Goal: Task Accomplishment & Management: Use online tool/utility

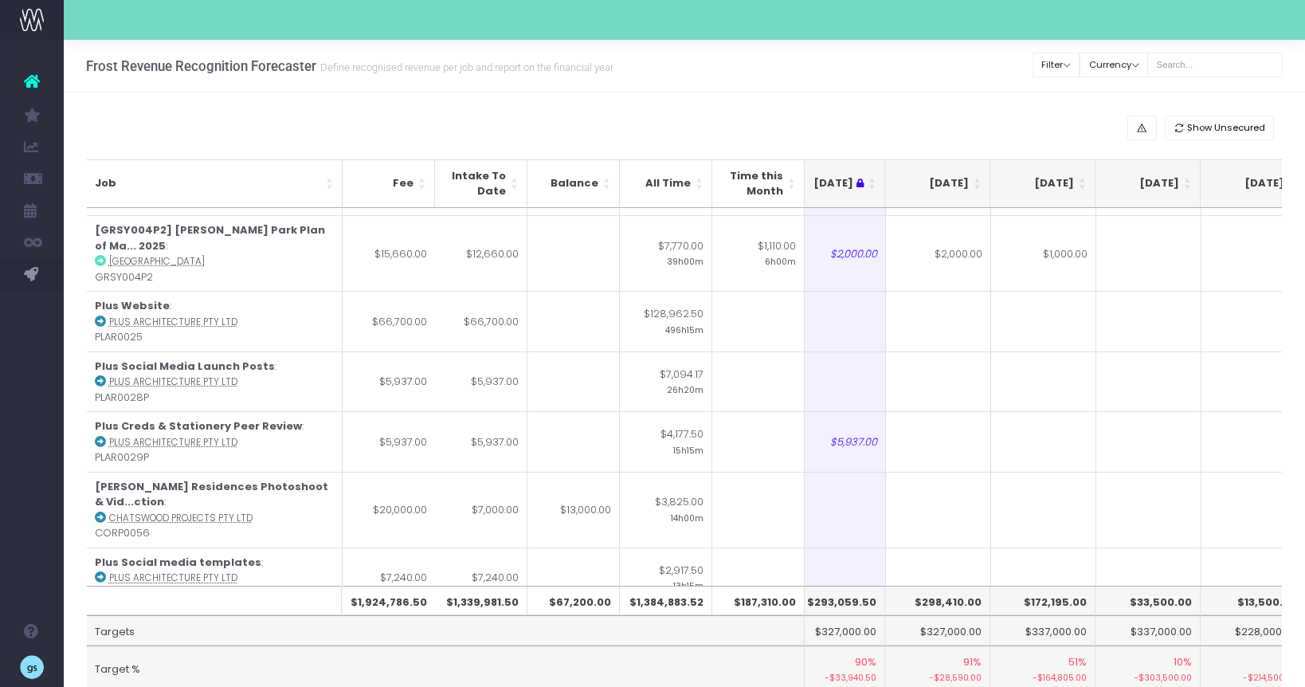
scroll to position [0, 236]
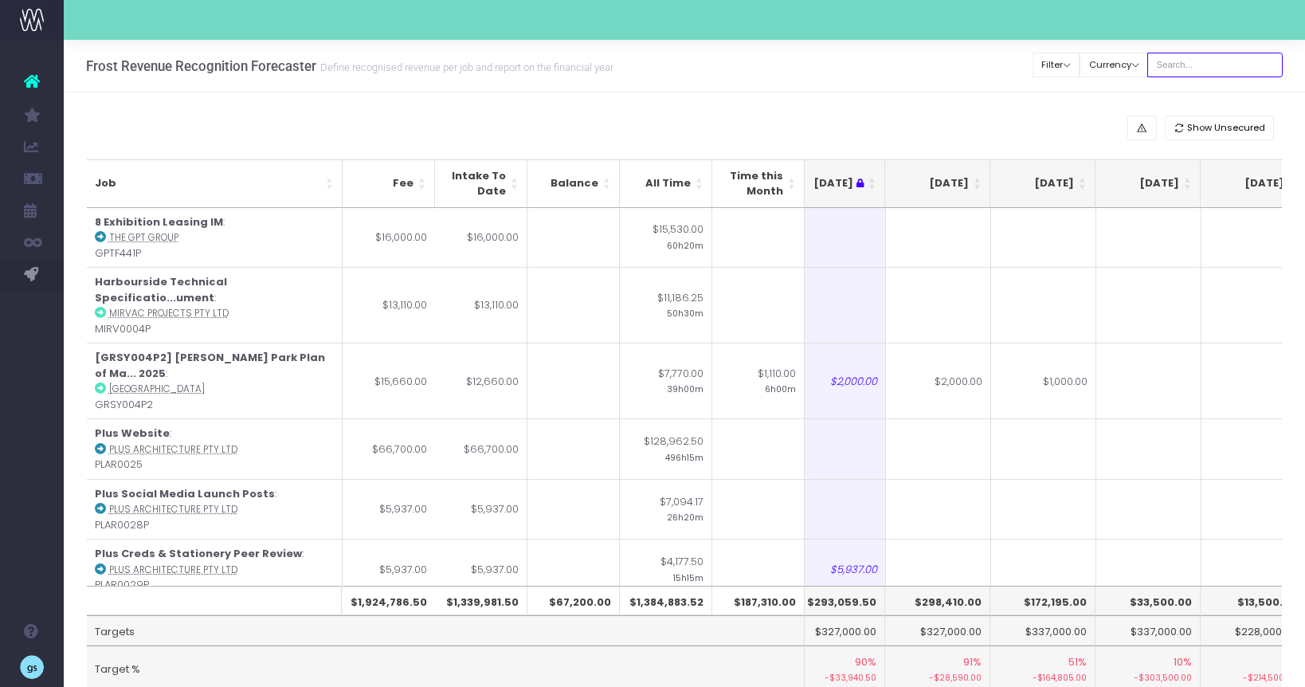
click at [1188, 65] on input "text" at bounding box center [1214, 65] width 135 height 25
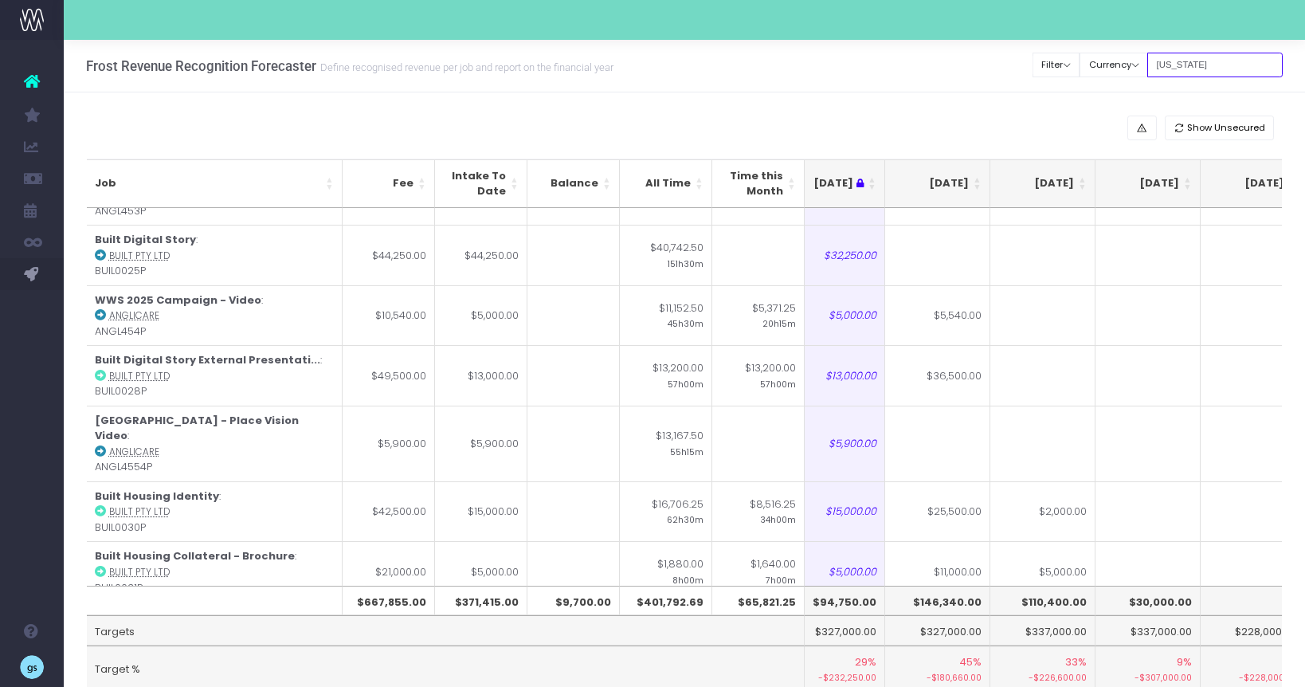
scroll to position [831, 236]
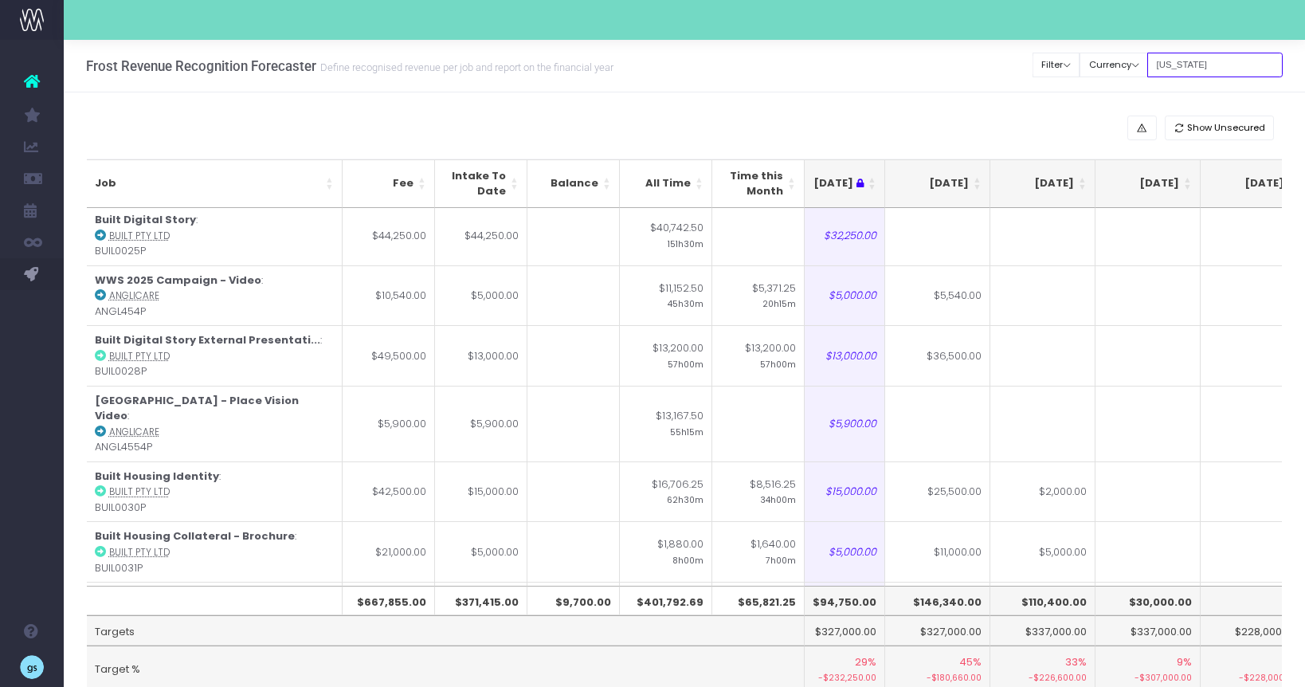
type input "georgia"
click at [975, 180] on th "[DATE]" at bounding box center [937, 183] width 105 height 49
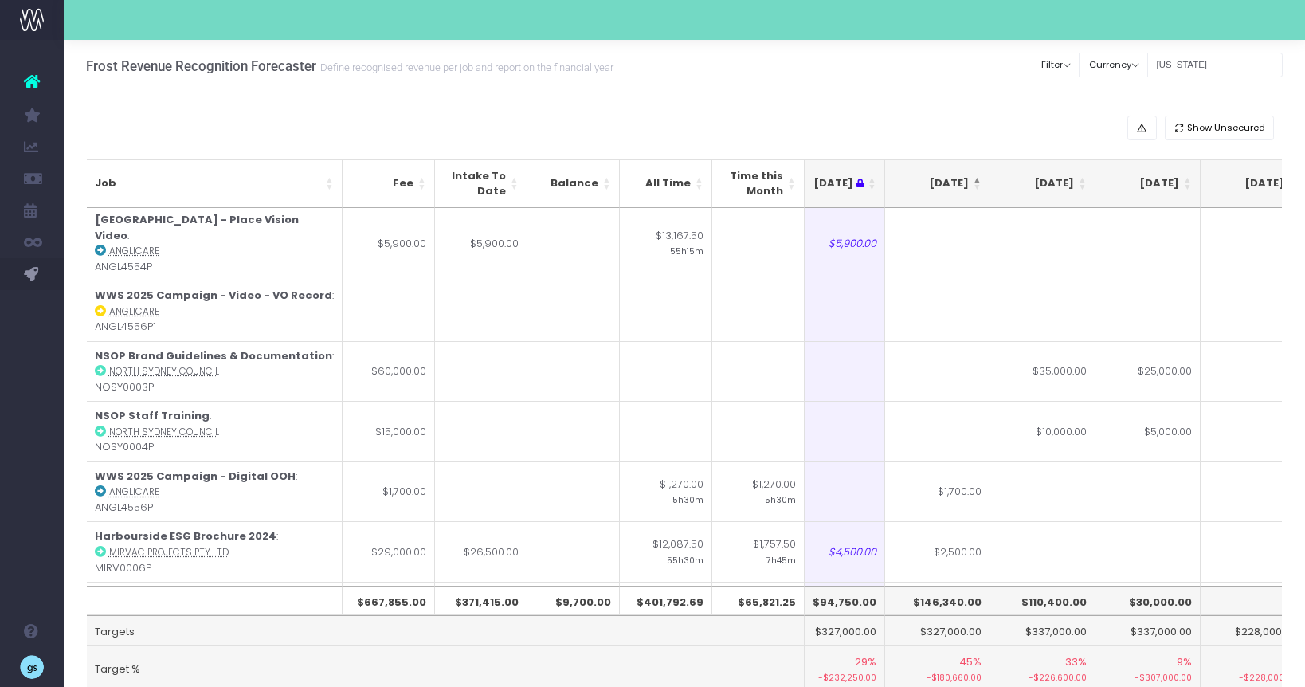
scroll to position [0, 236]
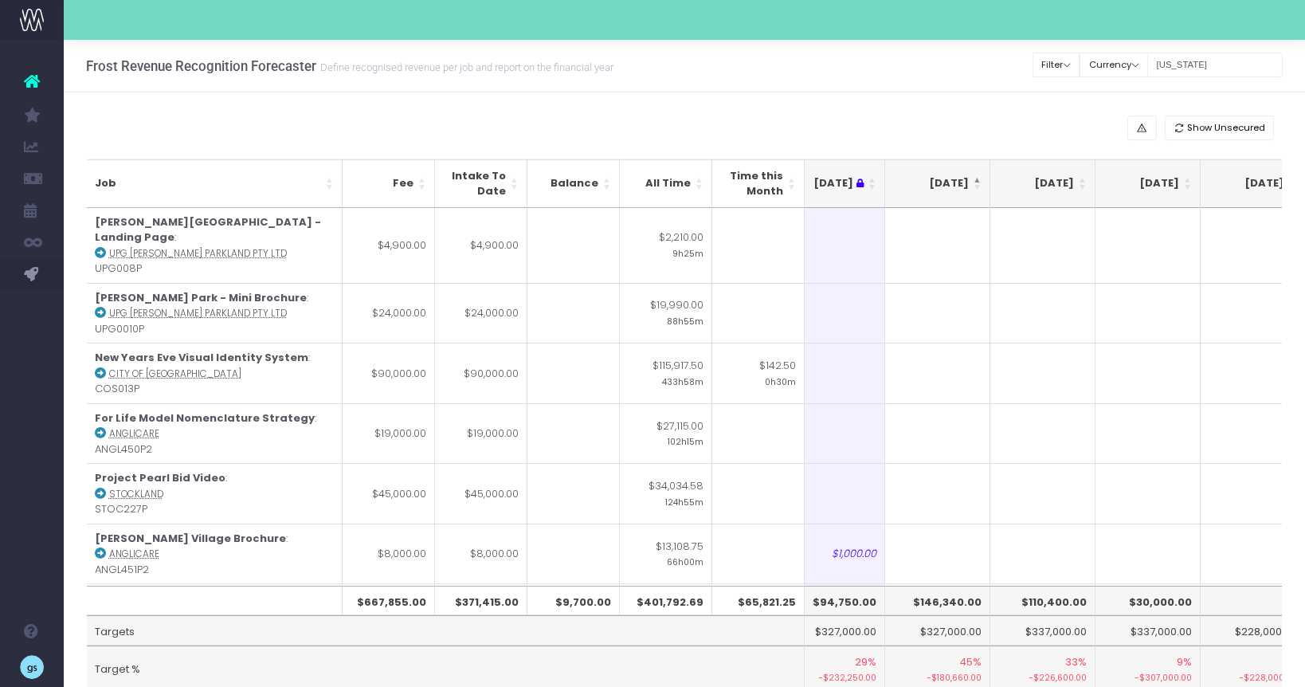
click at [975, 180] on th "[DATE]" at bounding box center [937, 183] width 105 height 49
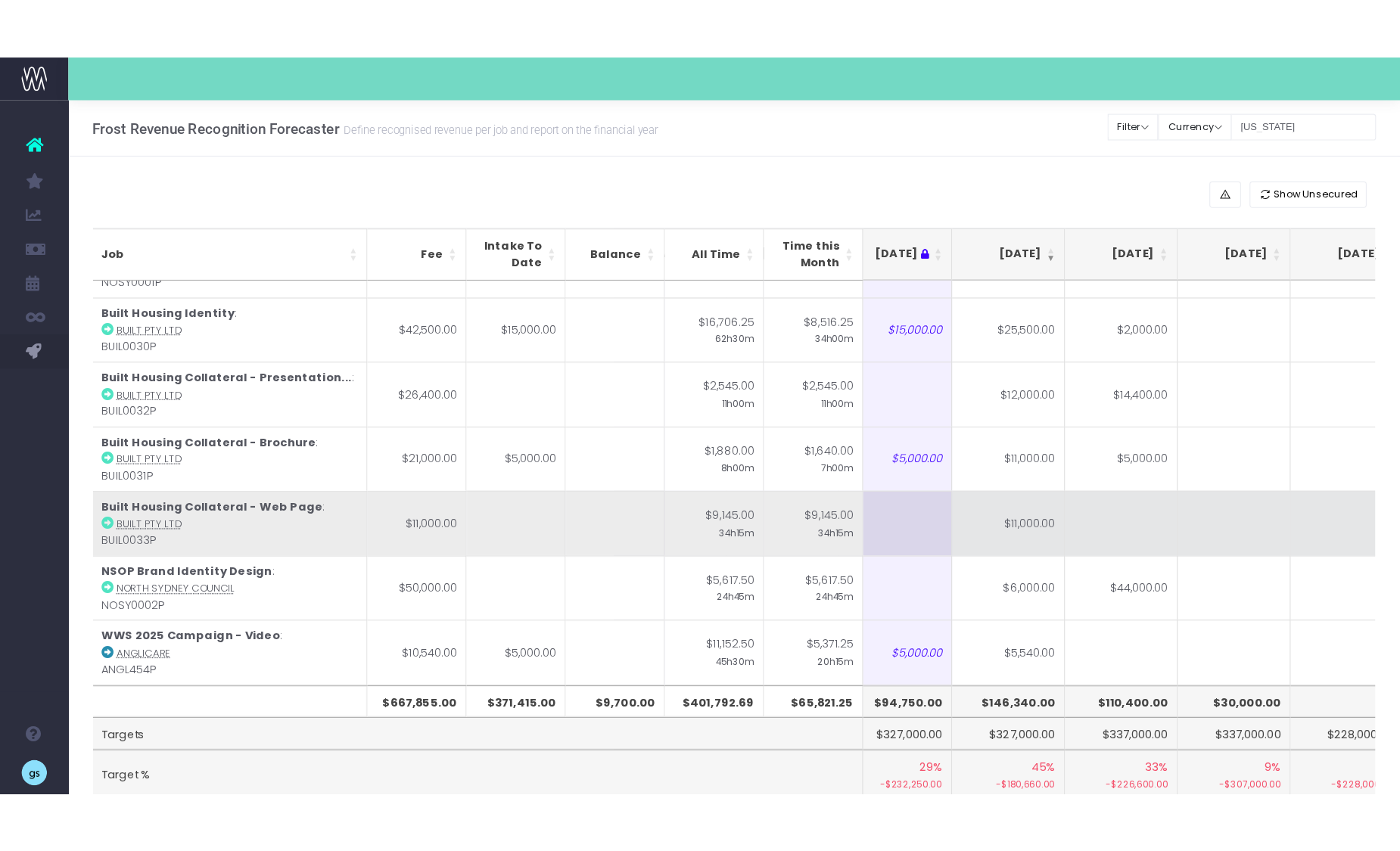
scroll to position [100, 221]
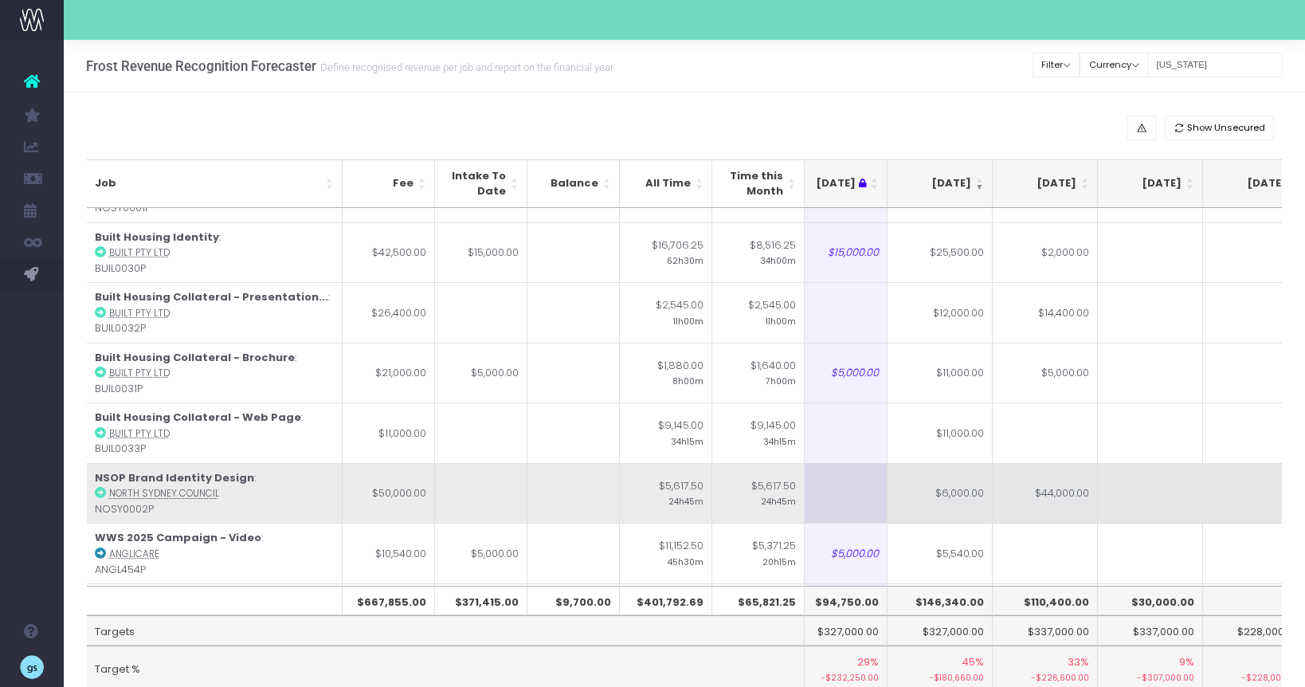
click at [962, 500] on td "$6,000.00" at bounding box center [940, 493] width 105 height 61
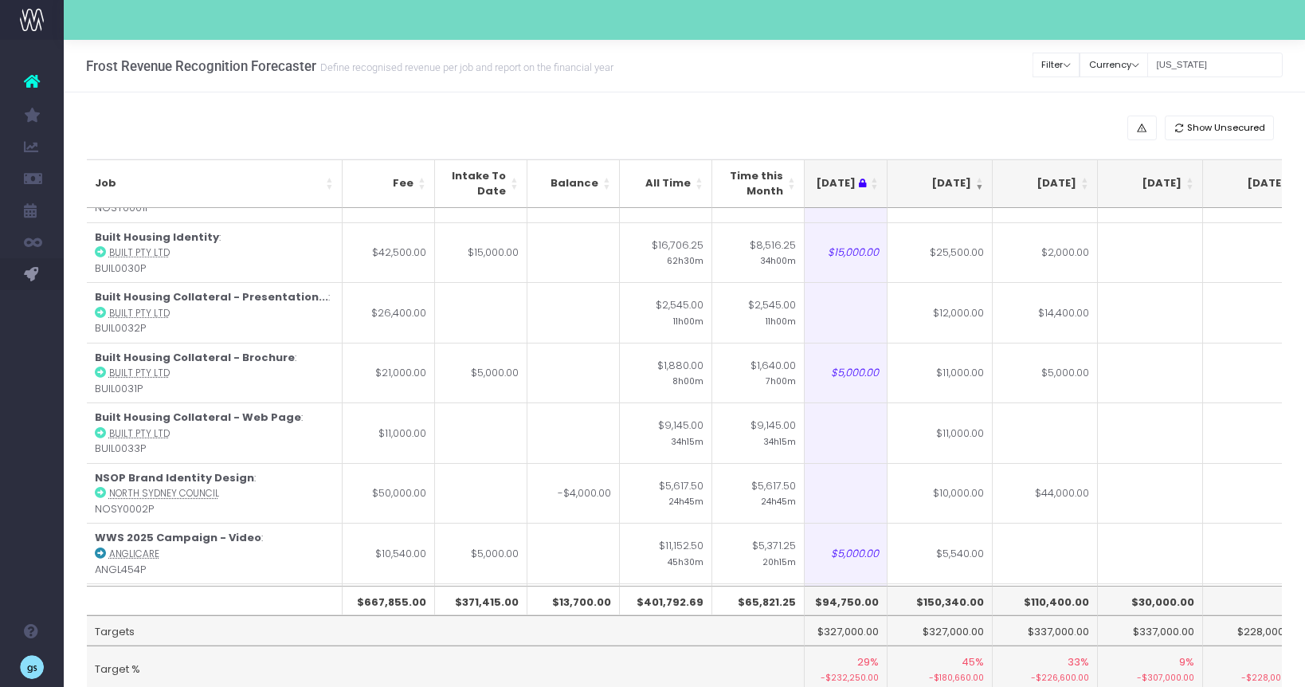
type input "3"
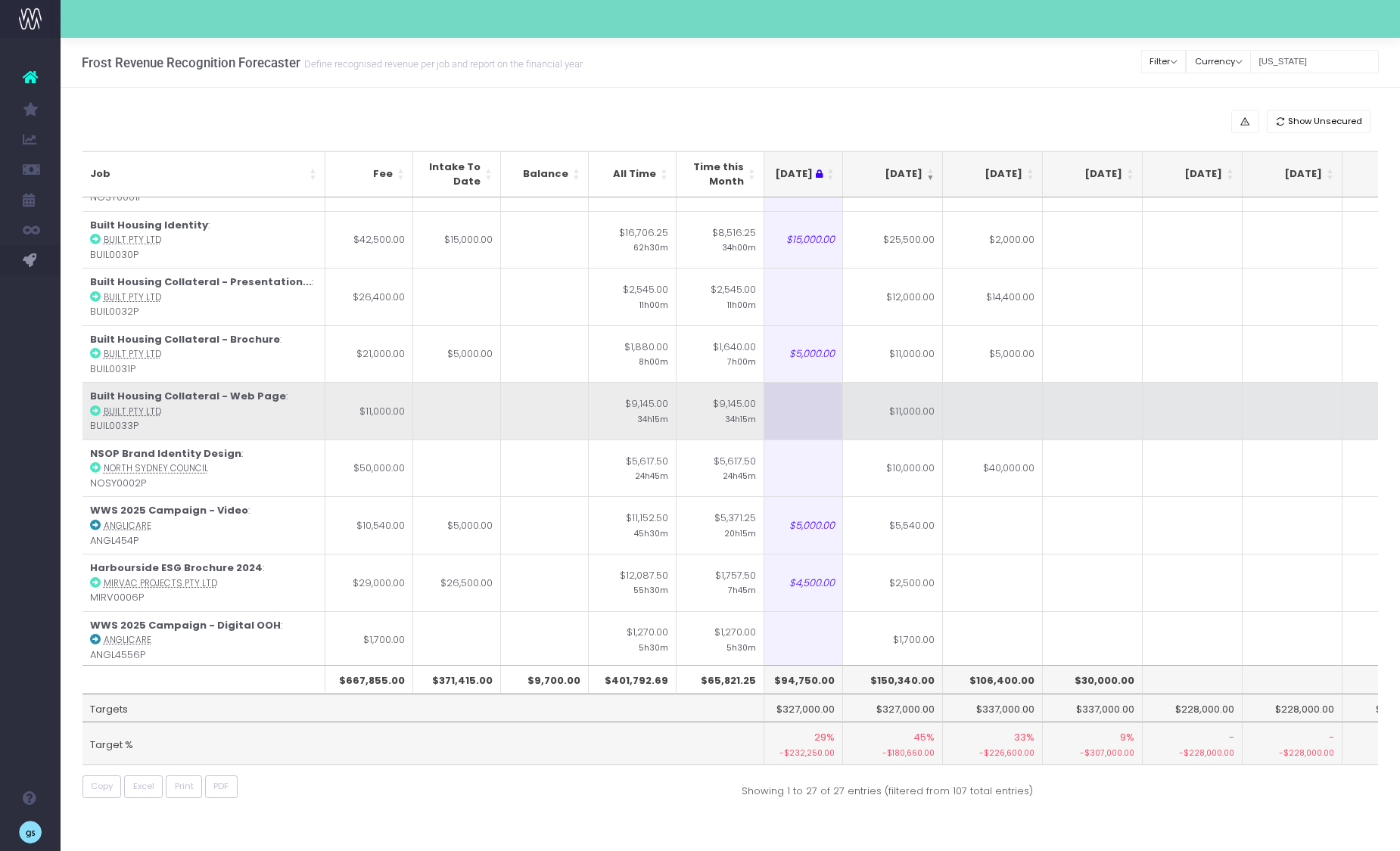
scroll to position [64, 221]
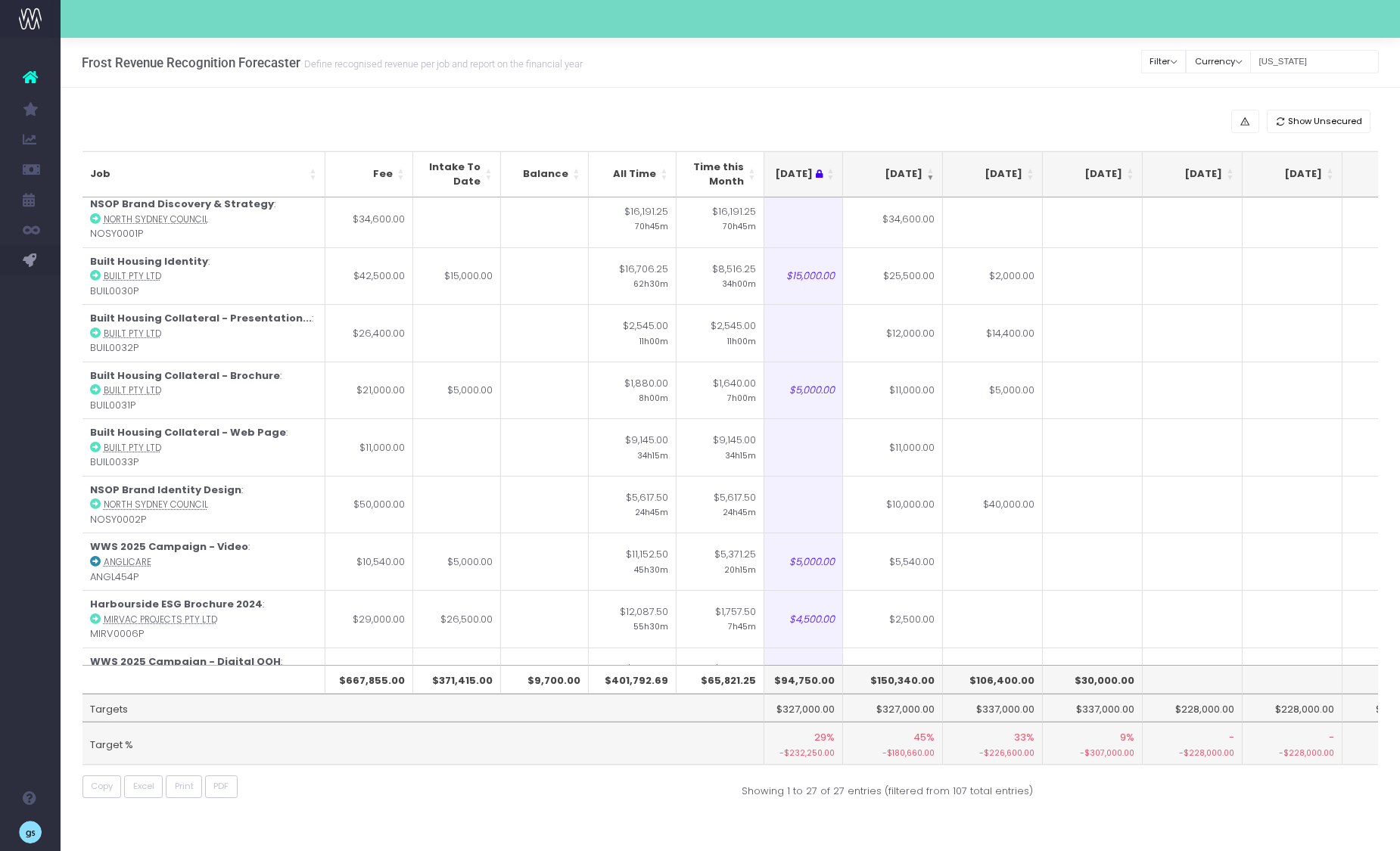
click at [976, 652] on div "Show Unsecured Job Fee Intake To Date Balance All Time Time this Month Jun 25 J…" at bounding box center [730, 457] width 1339 height 740
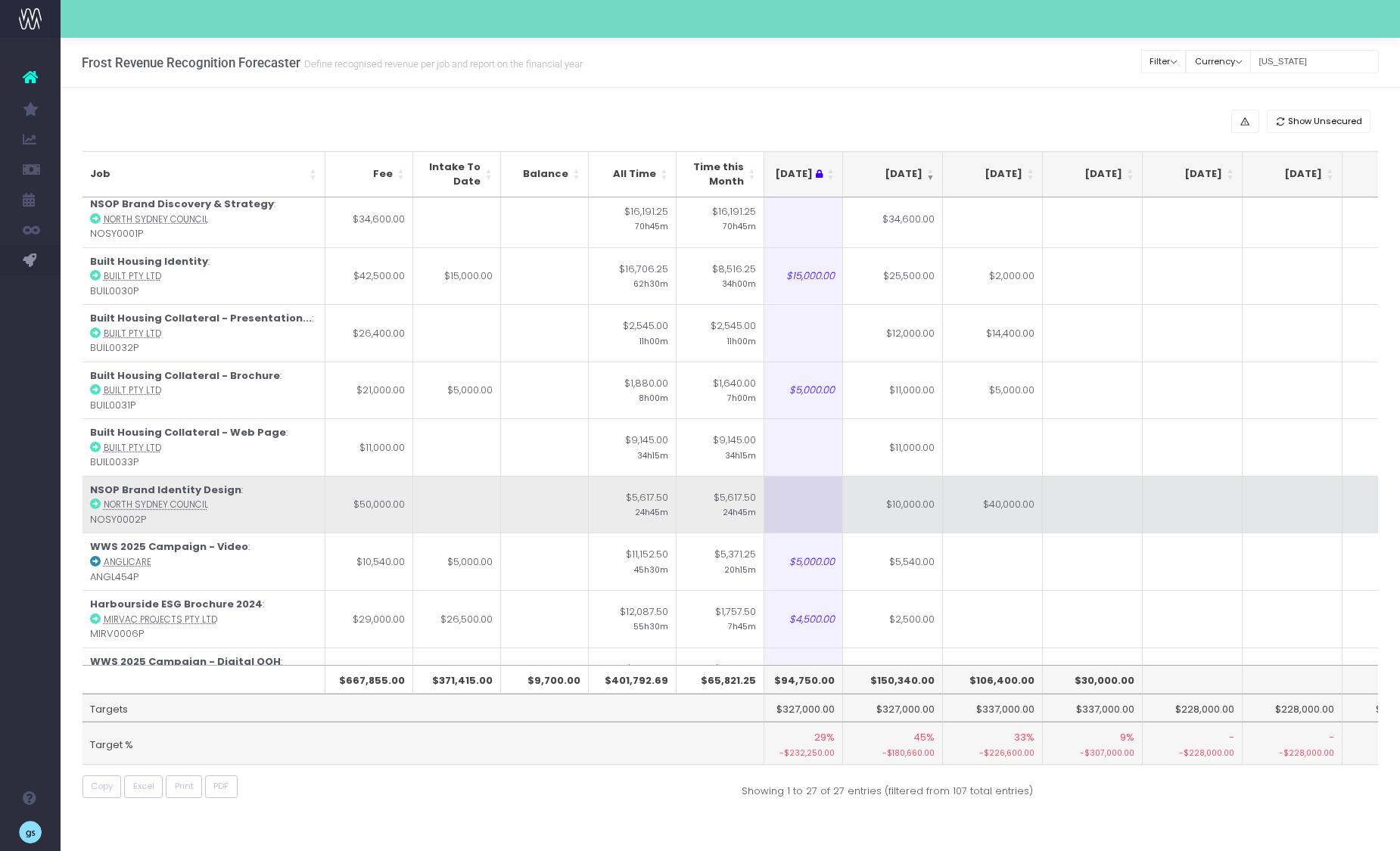
click at [107, 505] on abbr "North Sydney Council" at bounding box center [156, 504] width 104 height 12
click at [142, 505] on abbr "North Sydney Council" at bounding box center [156, 504] width 104 height 12
click at [95, 503] on icon at bounding box center [95, 503] width 10 height 10
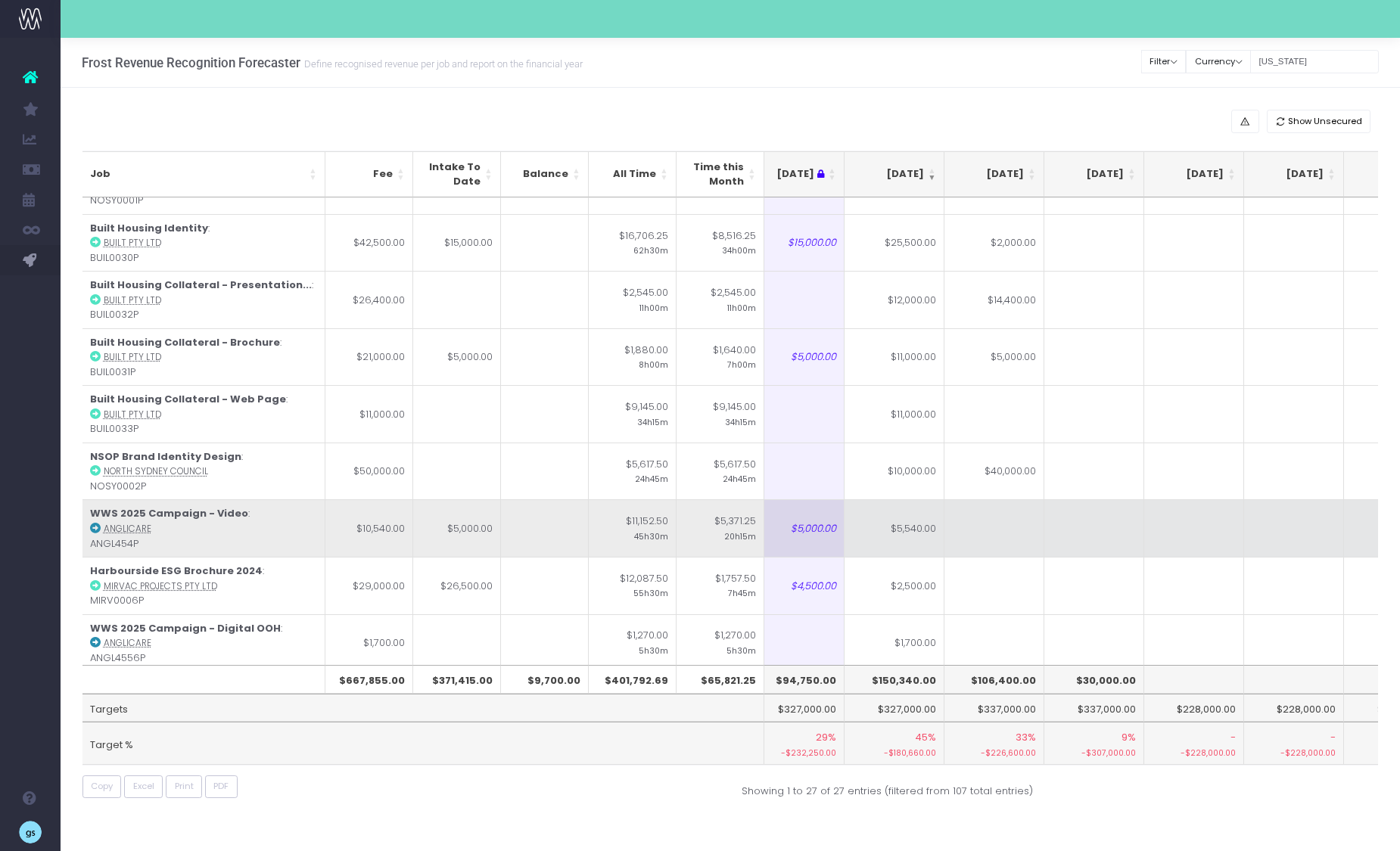
scroll to position [107, 220]
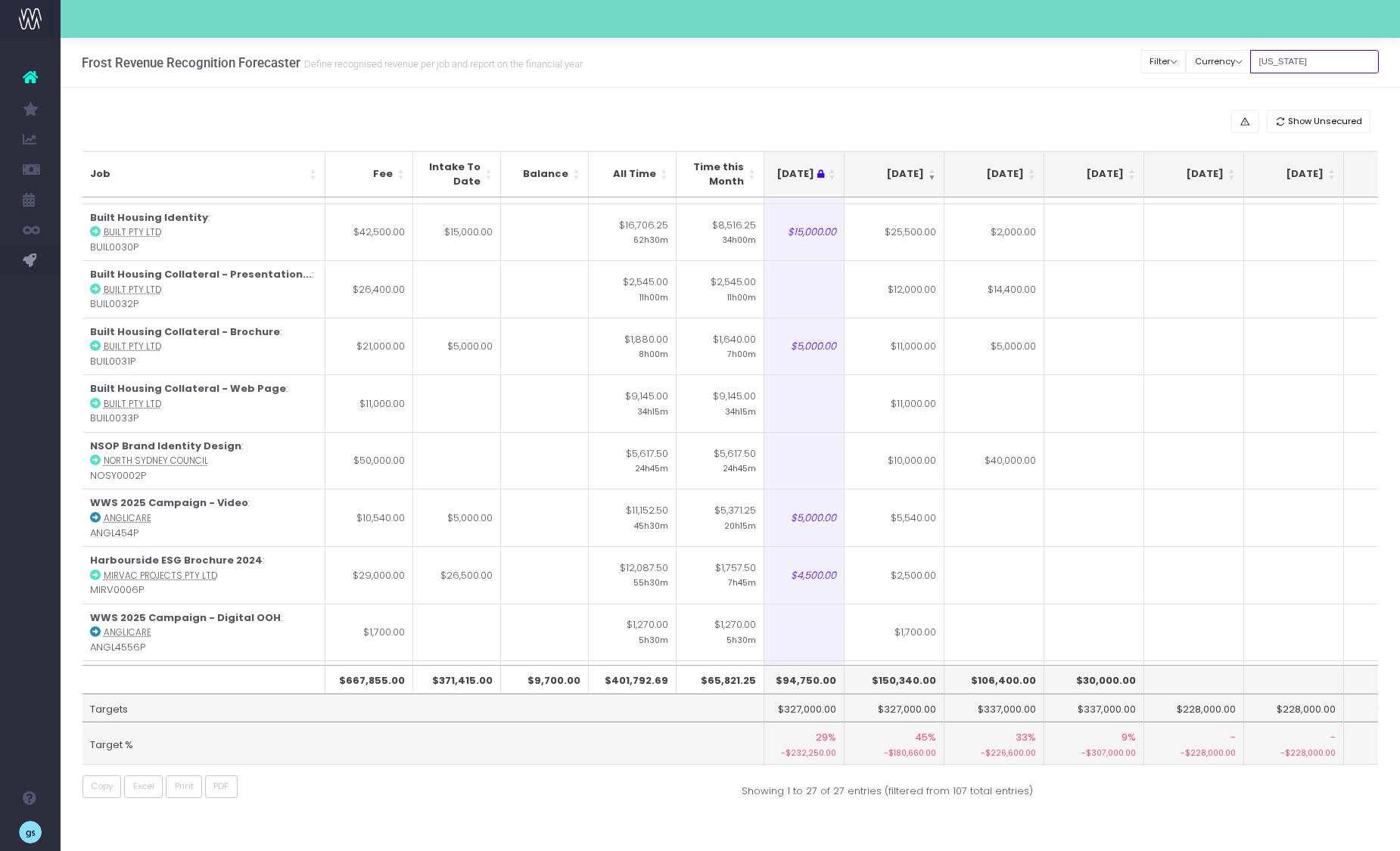
click at [1239, 59] on input "georgia" at bounding box center [1314, 62] width 128 height 24
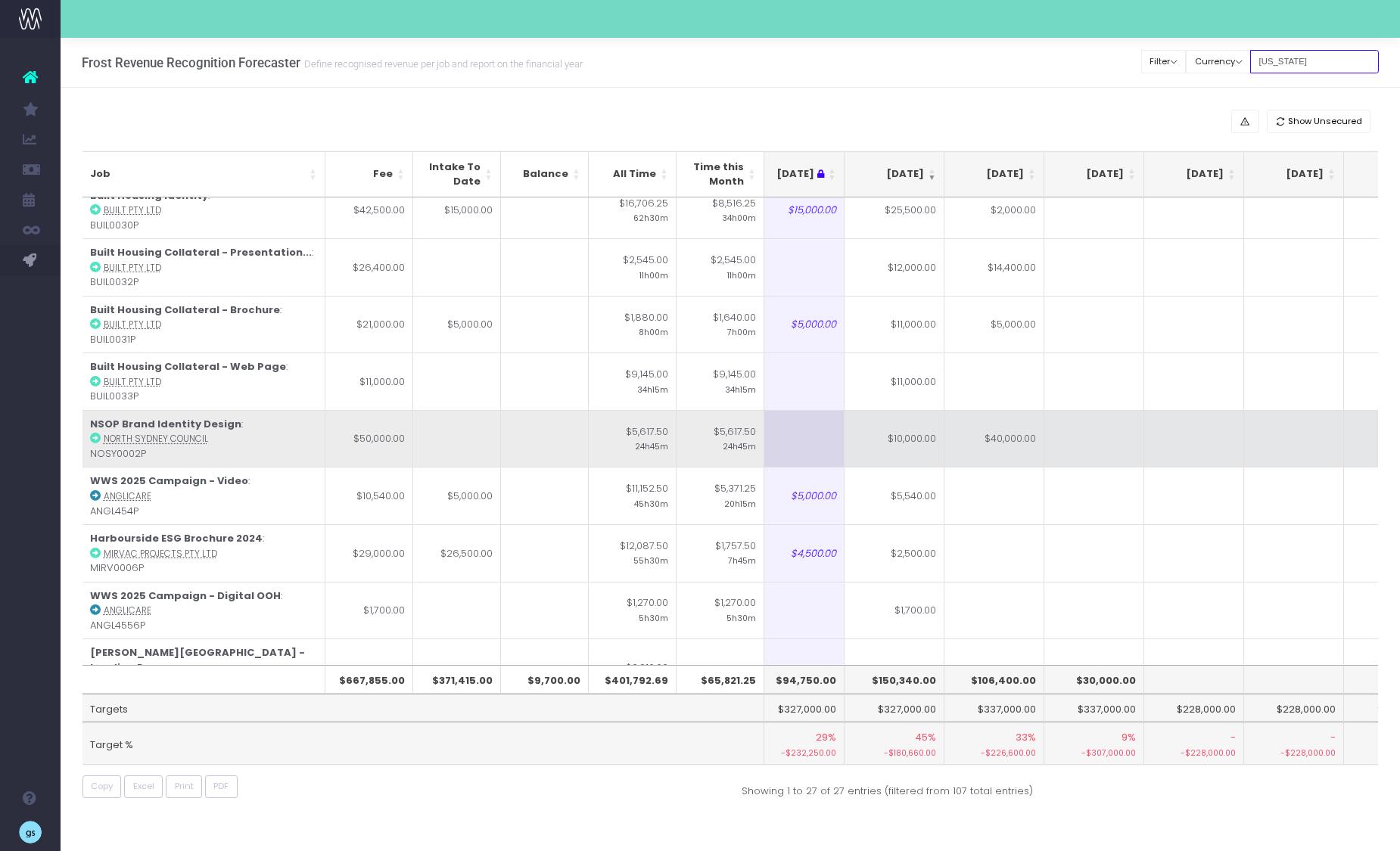
scroll to position [130, 220]
click at [925, 444] on td "$10,000.00" at bounding box center [894, 438] width 100 height 58
type input "12000"
click at [1118, 431] on td at bounding box center [1093, 438] width 100 height 58
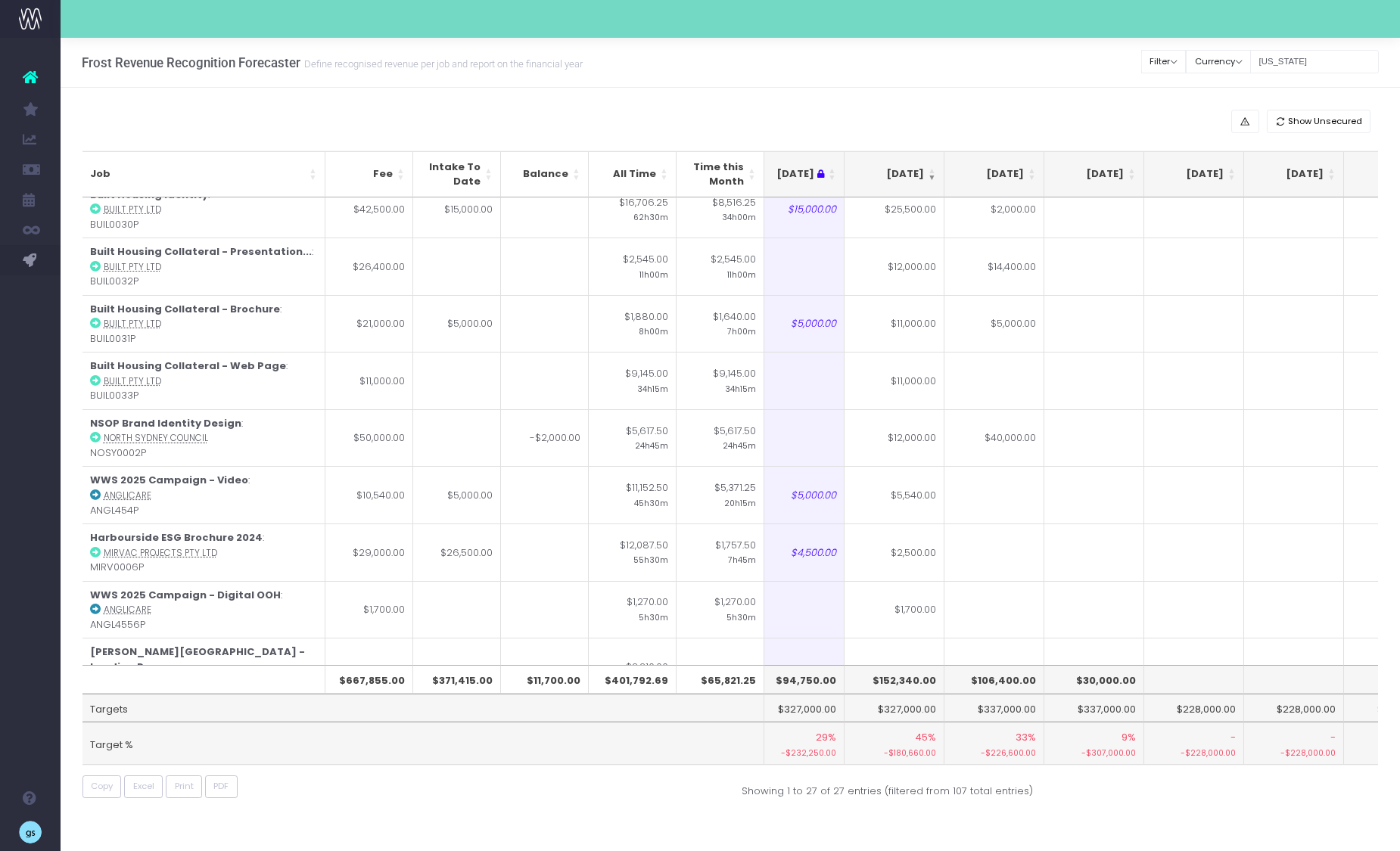
click at [1166, 116] on div "Show Unsecured" at bounding box center [730, 122] width 1296 height 24
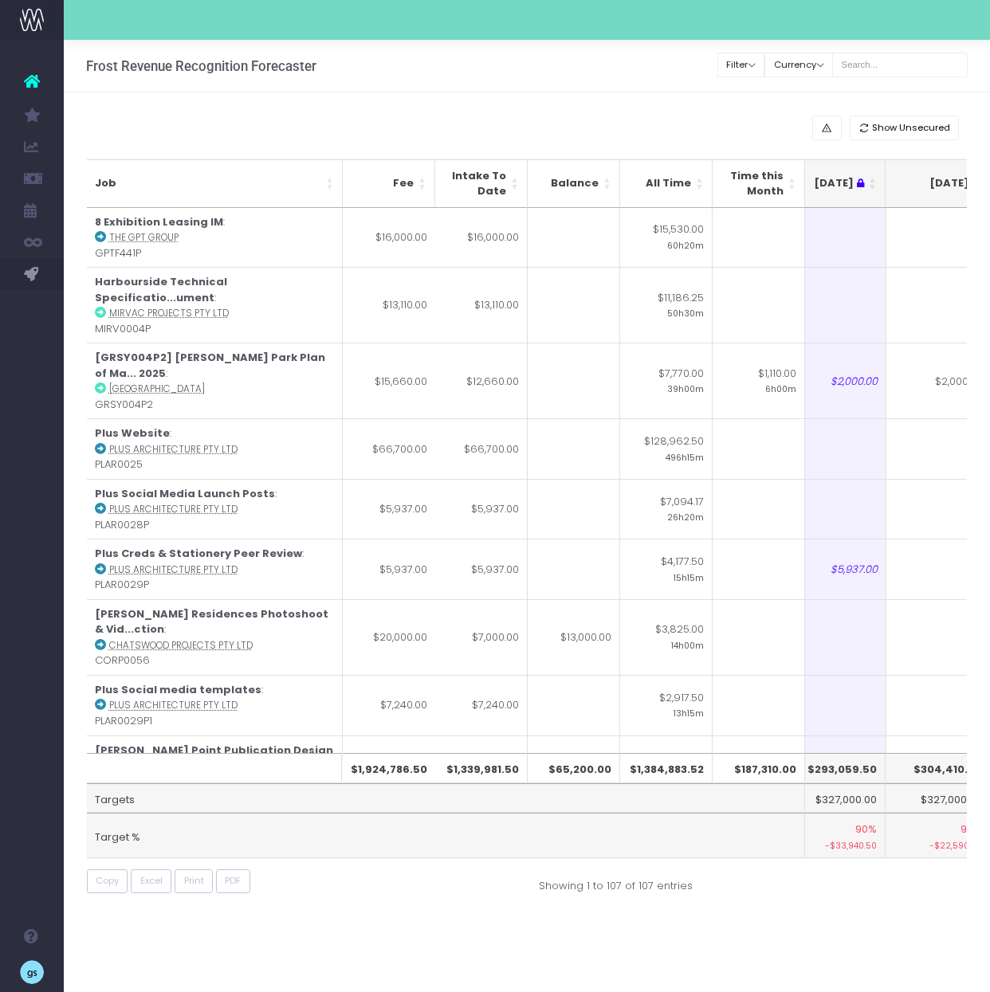
click at [2, 372] on div "Account Warning You are on a paid plan. My Favourites You have no favourites Jo…" at bounding box center [32, 516] width 64 height 952
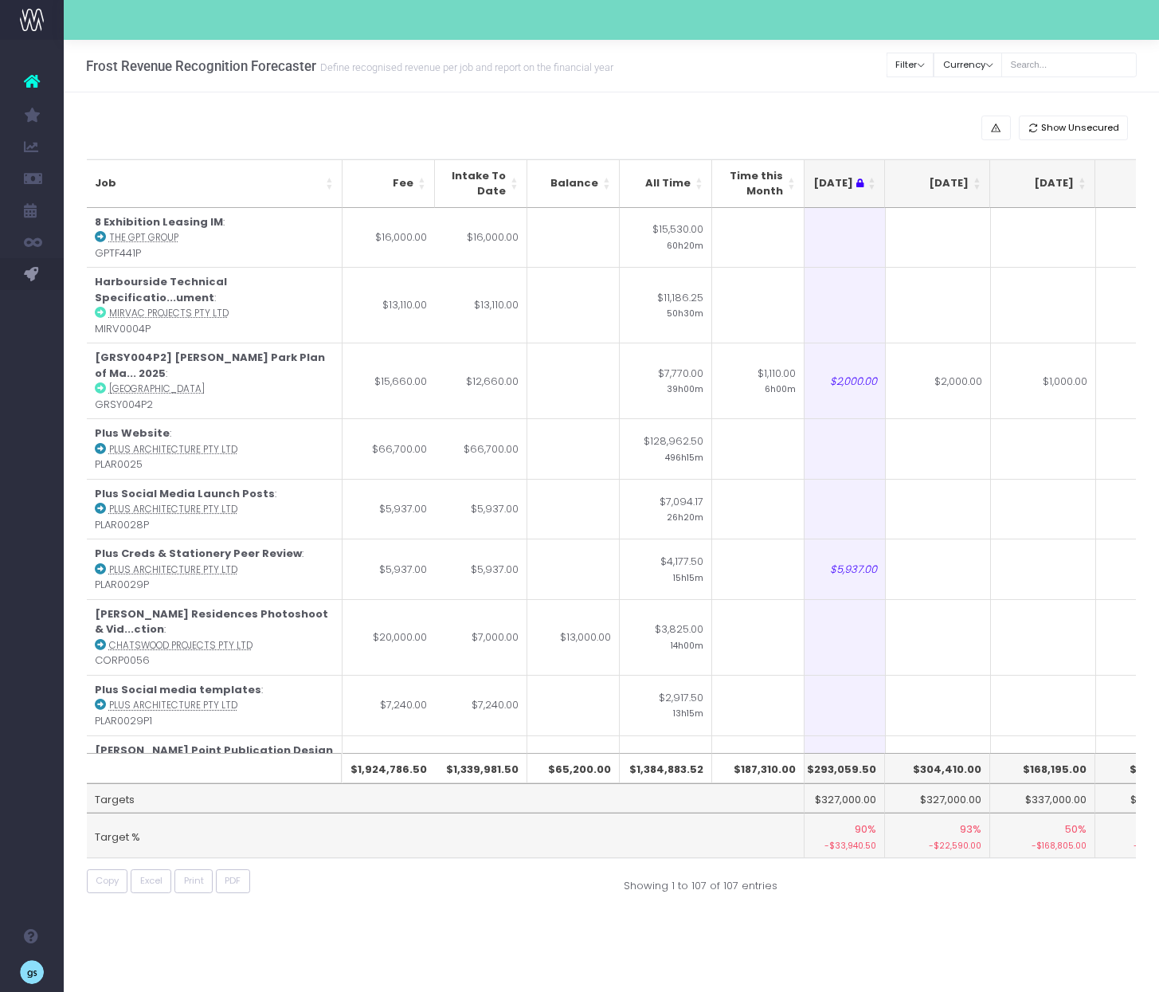
click at [978, 181] on th "[DATE]" at bounding box center [937, 183] width 105 height 49
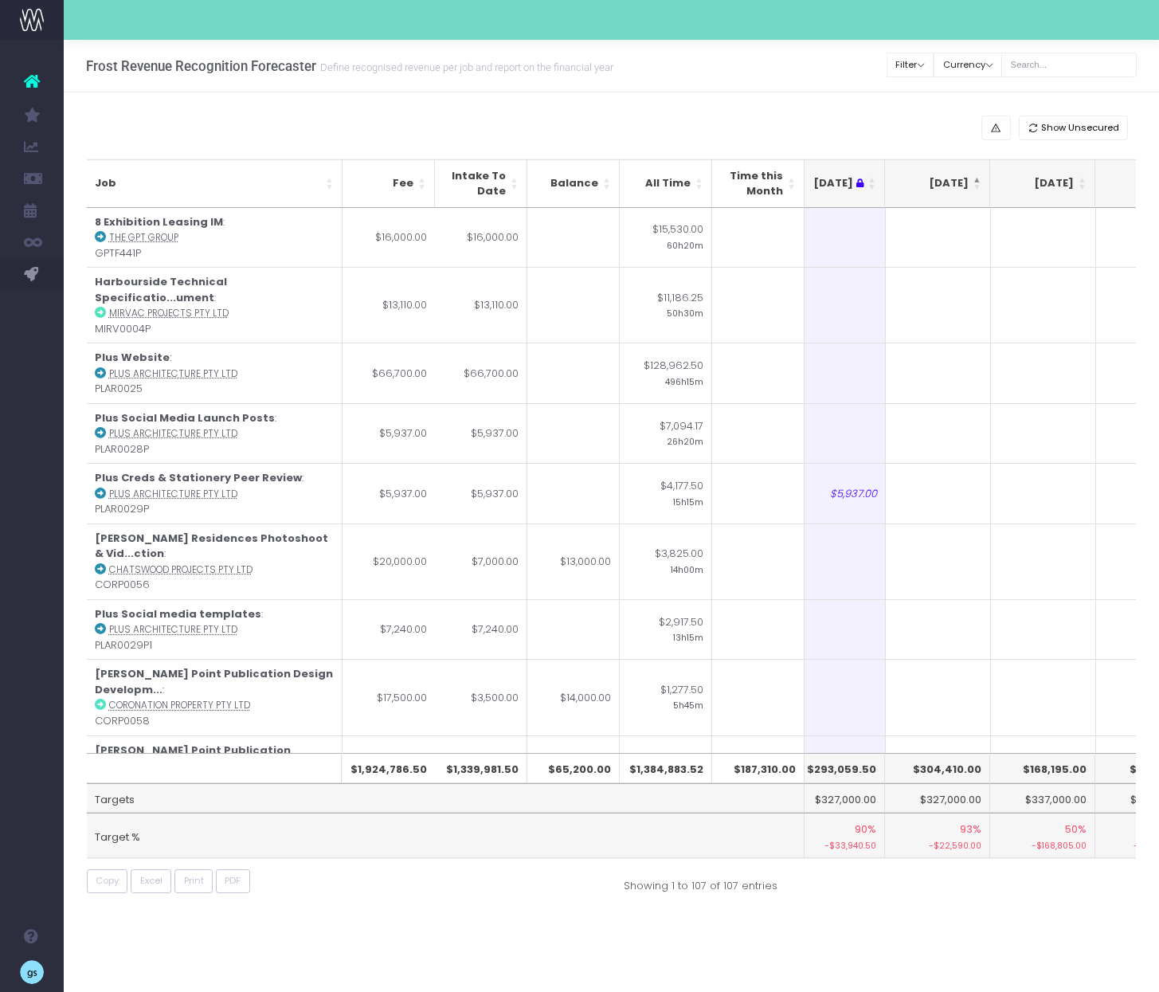
click at [978, 181] on th "[DATE]" at bounding box center [937, 183] width 105 height 49
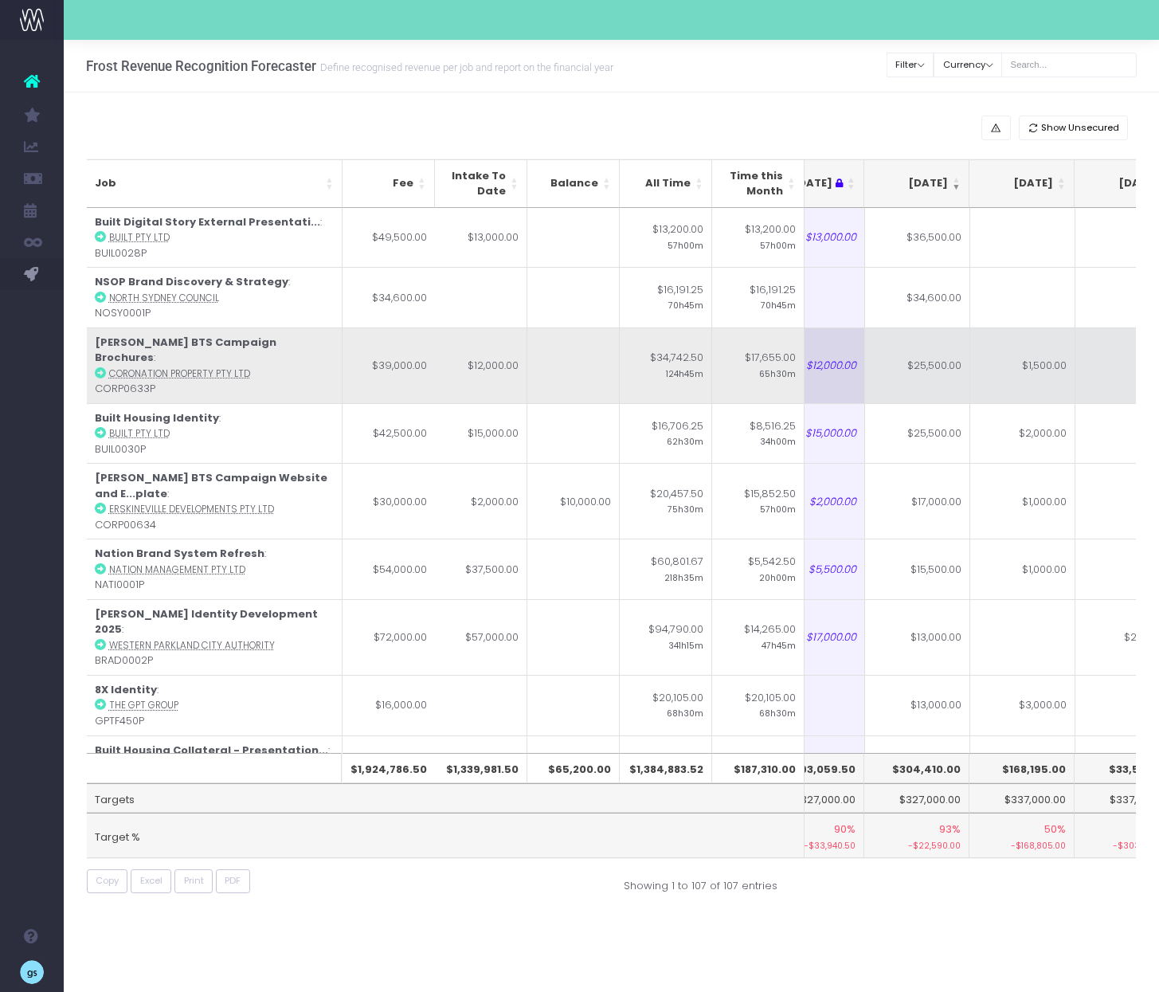
scroll to position [0, 262]
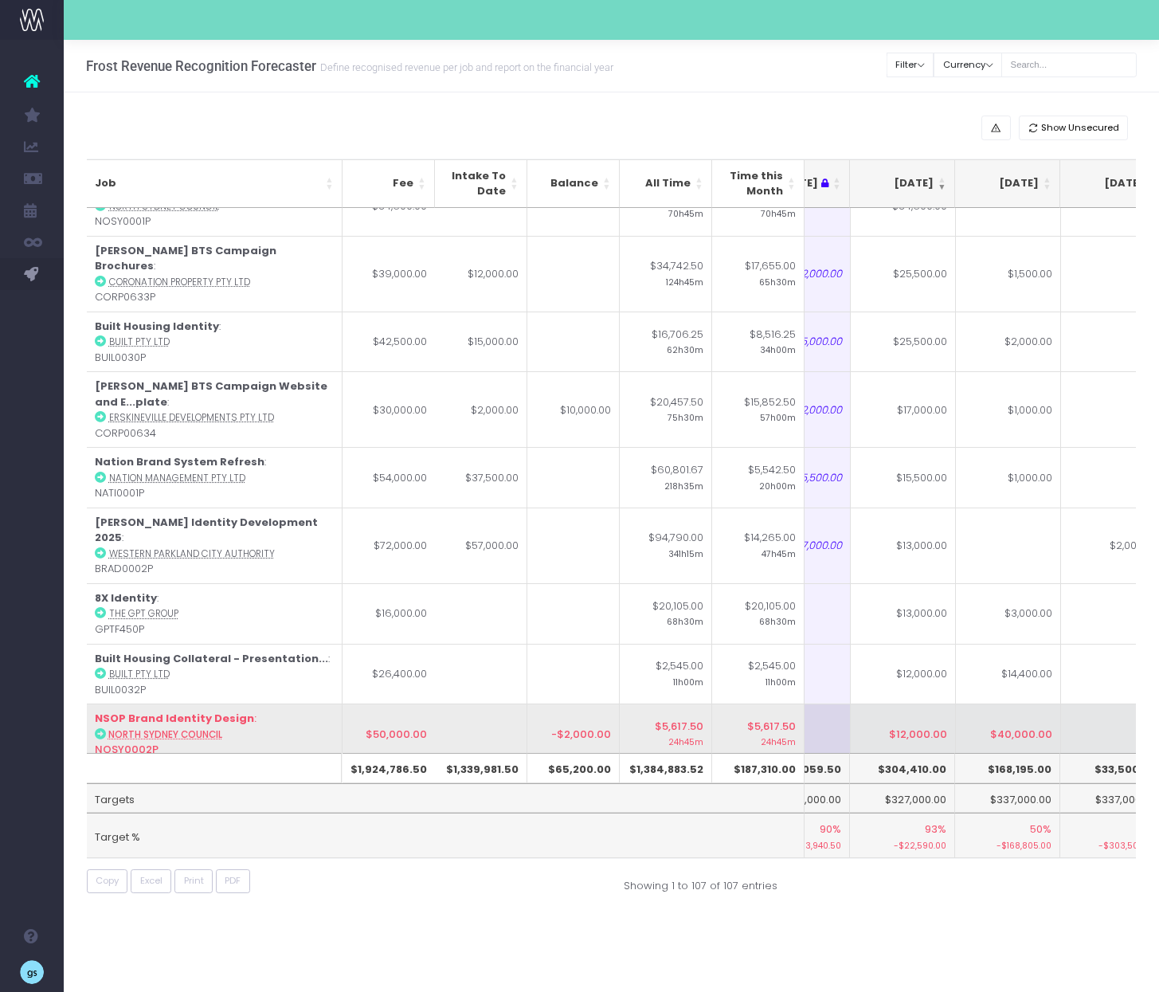
click at [1001, 704] on td "$40,000.00" at bounding box center [1008, 734] width 105 height 61
type input "$40,000.00"
click at [1098, 704] on td at bounding box center [1113, 734] width 105 height 61
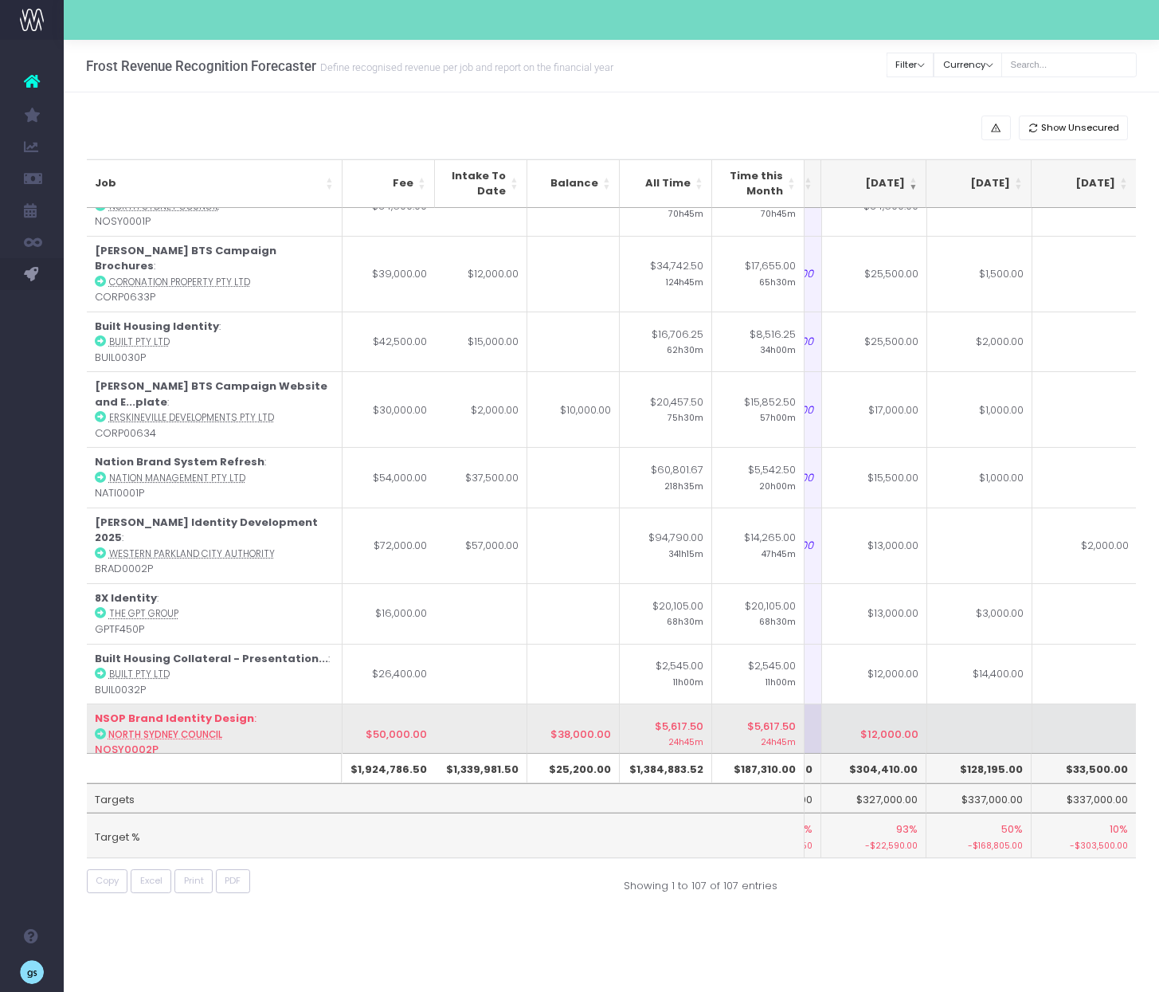
click at [965, 704] on td at bounding box center [979, 734] width 105 height 61
type input "38000"
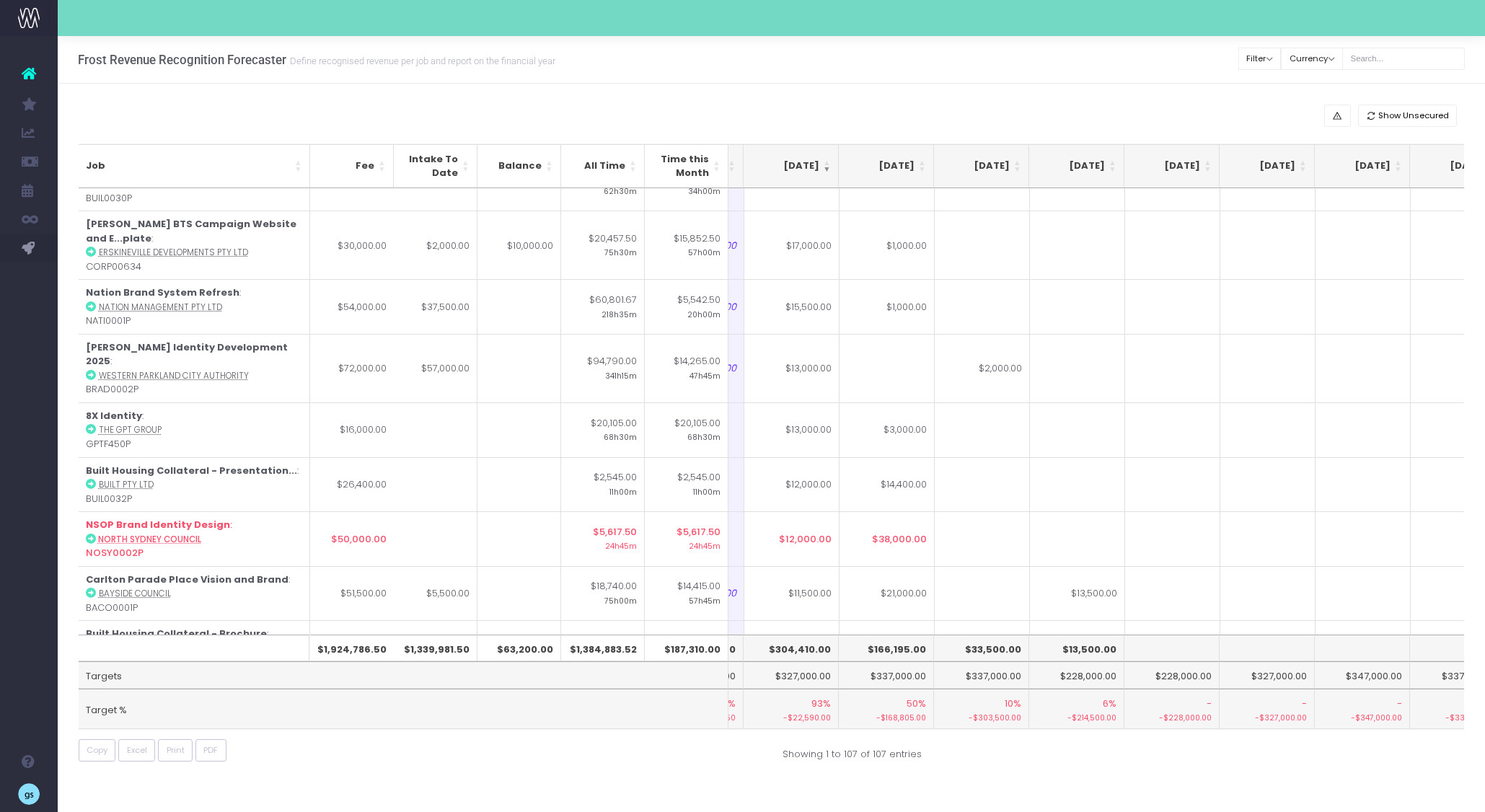
click at [1001, 786] on div "Show Unsecured Job Fee Intake To Date Balance All Time Time this Month Jun 25 J…" at bounding box center [771, 435] width 1428 height 705
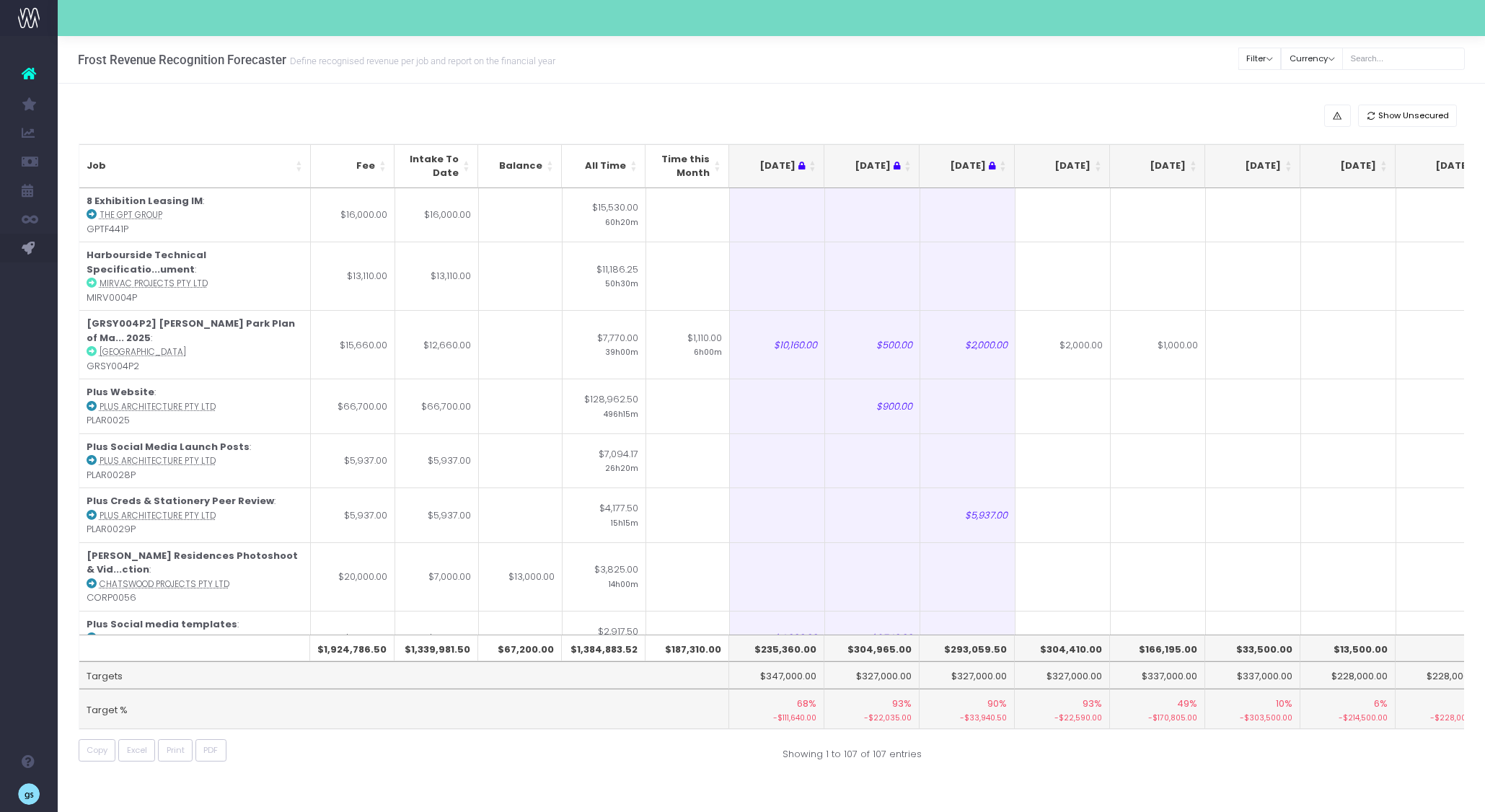
click at [1097, 161] on th "[DATE]" at bounding box center [1062, 166] width 95 height 44
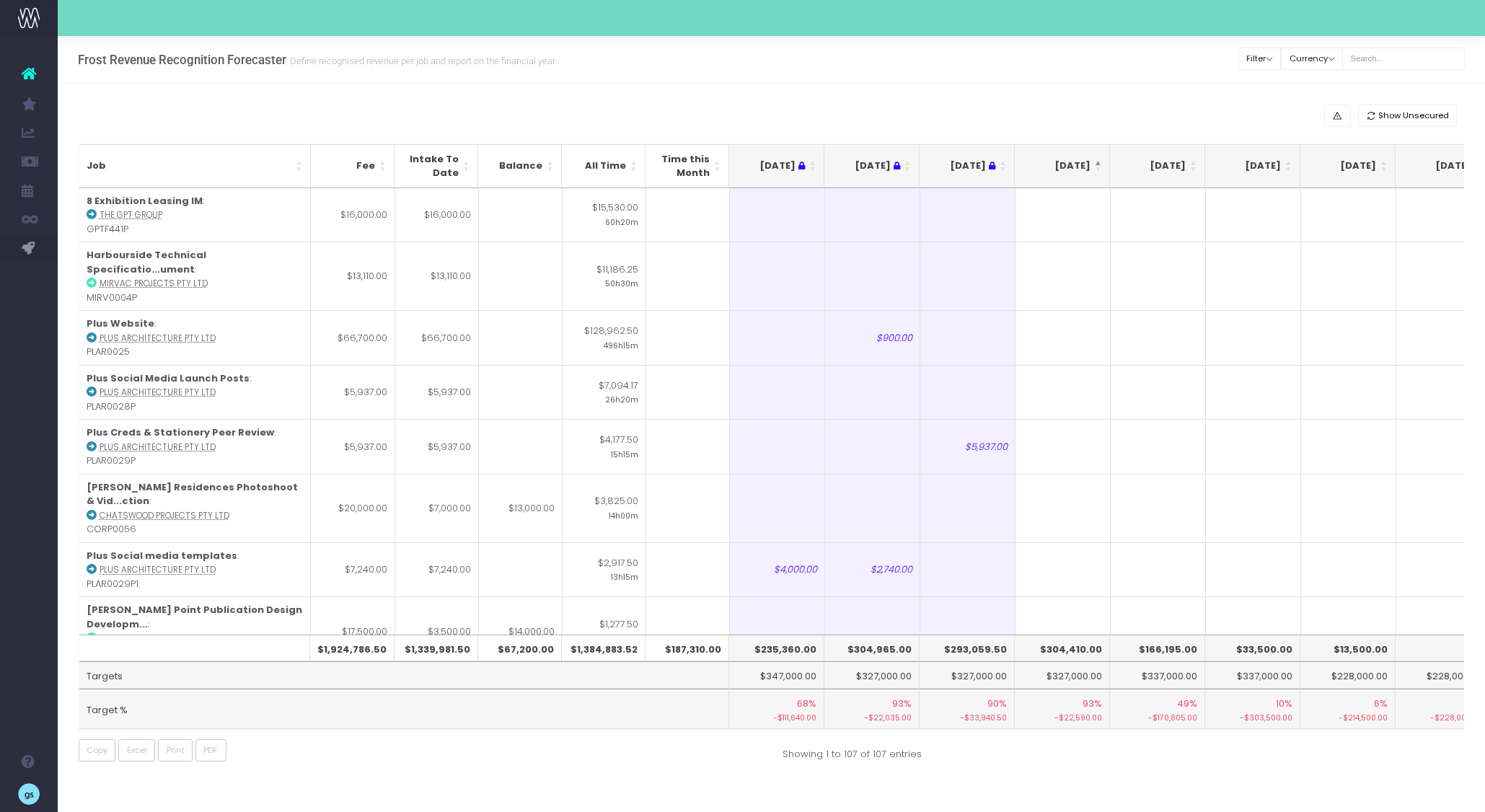
click at [1097, 161] on th "[DATE]" at bounding box center [1062, 166] width 95 height 44
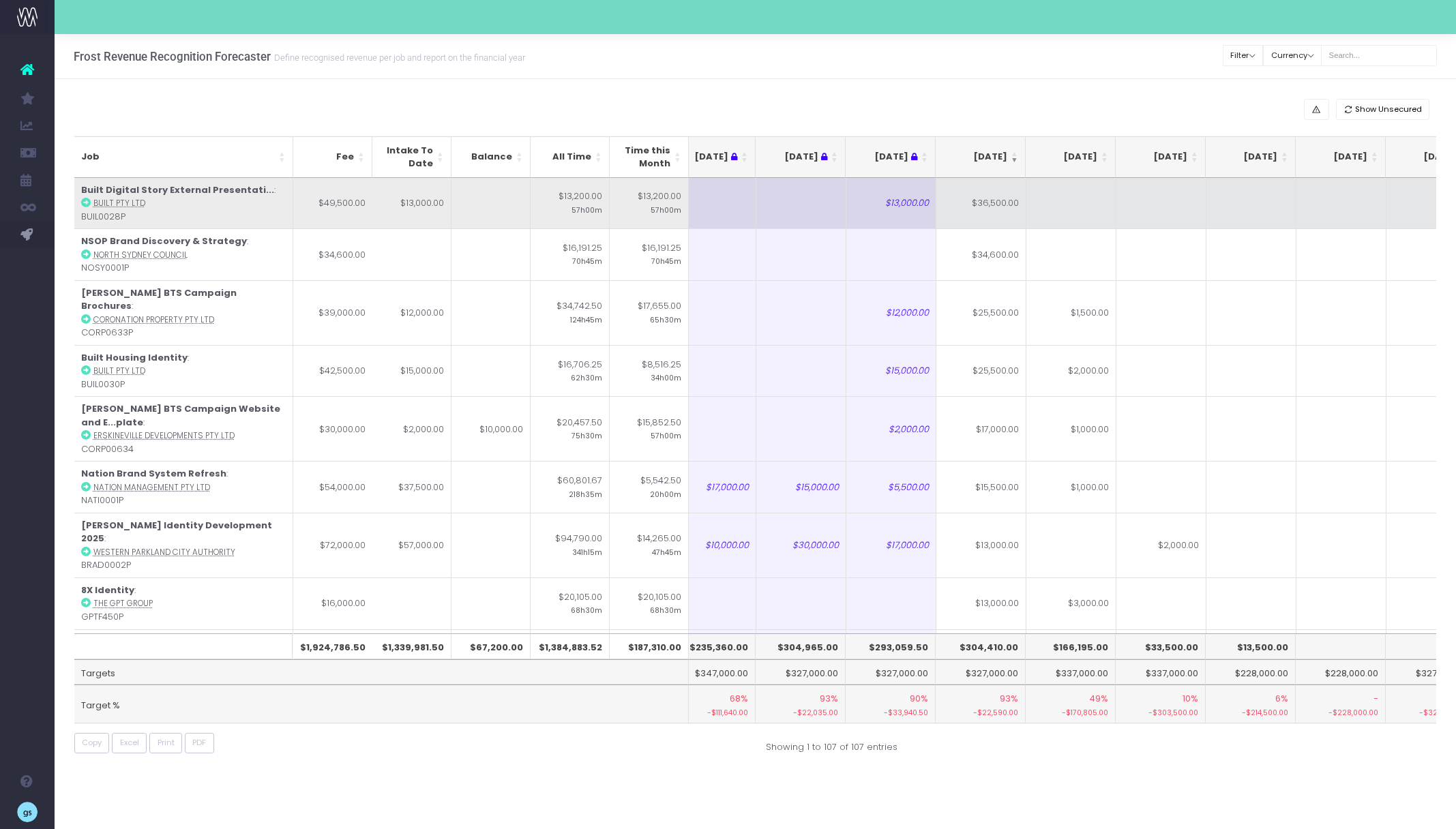
click at [85, 200] on icon at bounding box center [86, 202] width 9 height 9
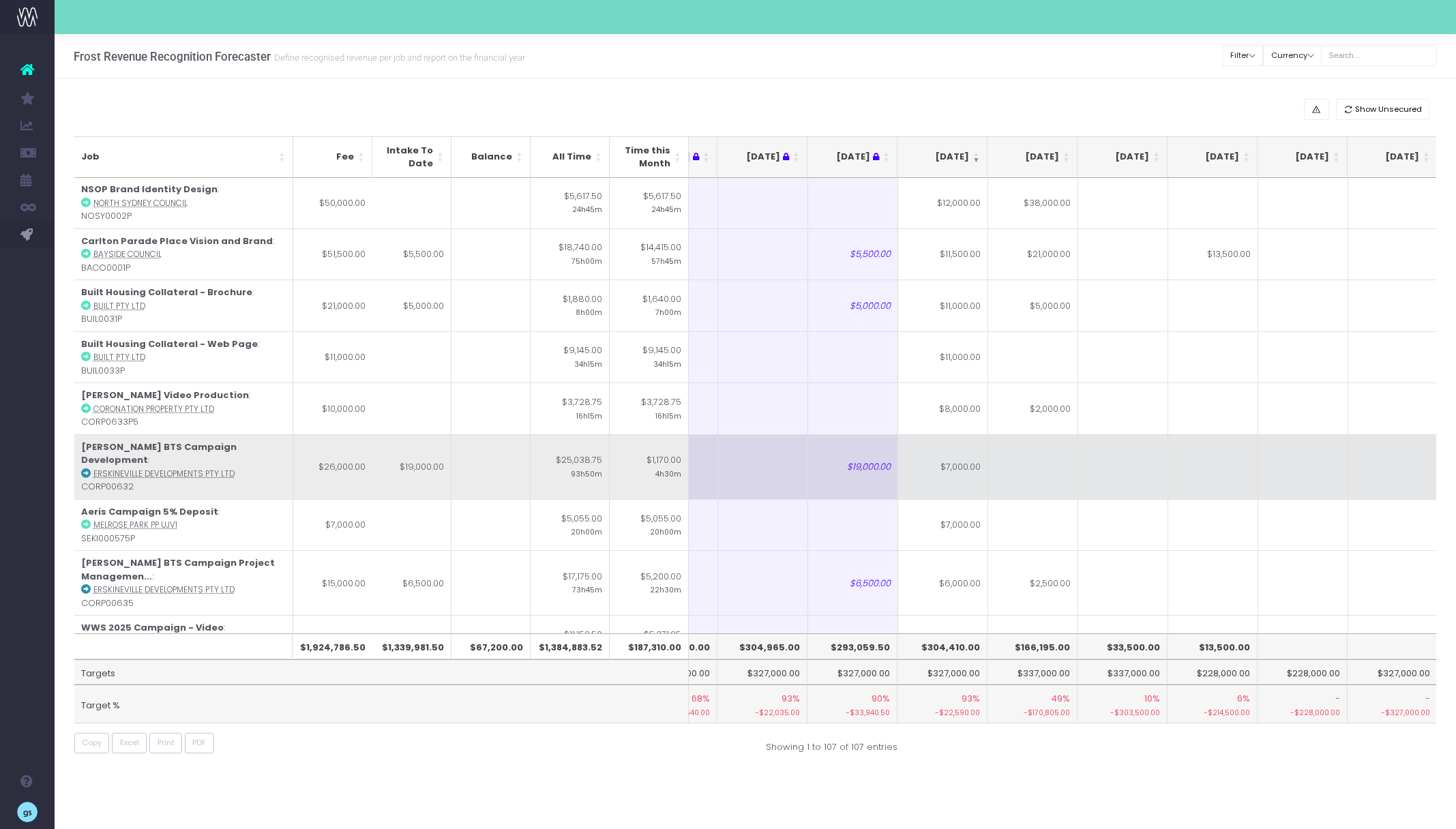
scroll to position [505, 62]
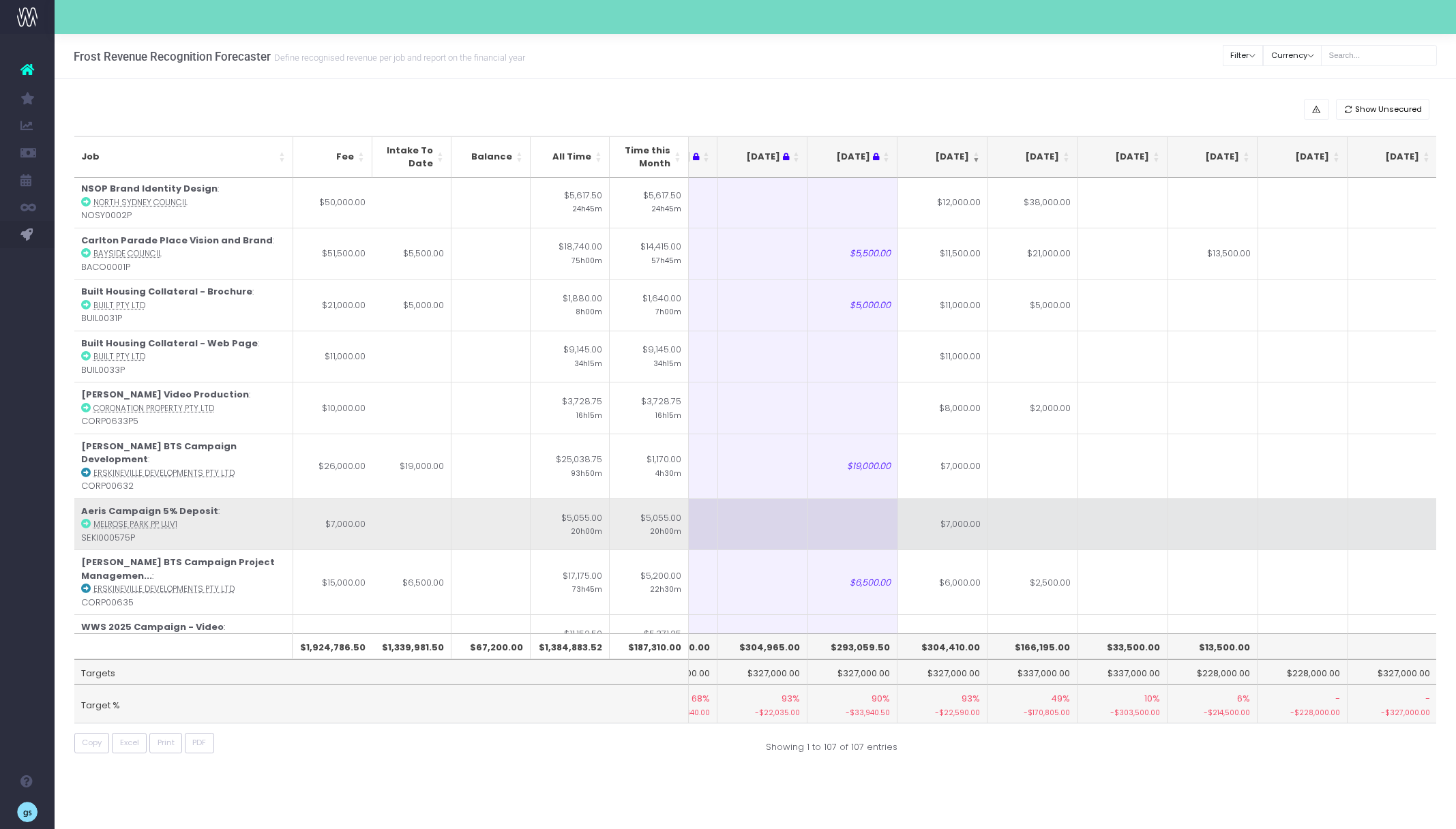
click at [936, 498] on td "$7,000.00" at bounding box center [942, 524] width 90 height 52
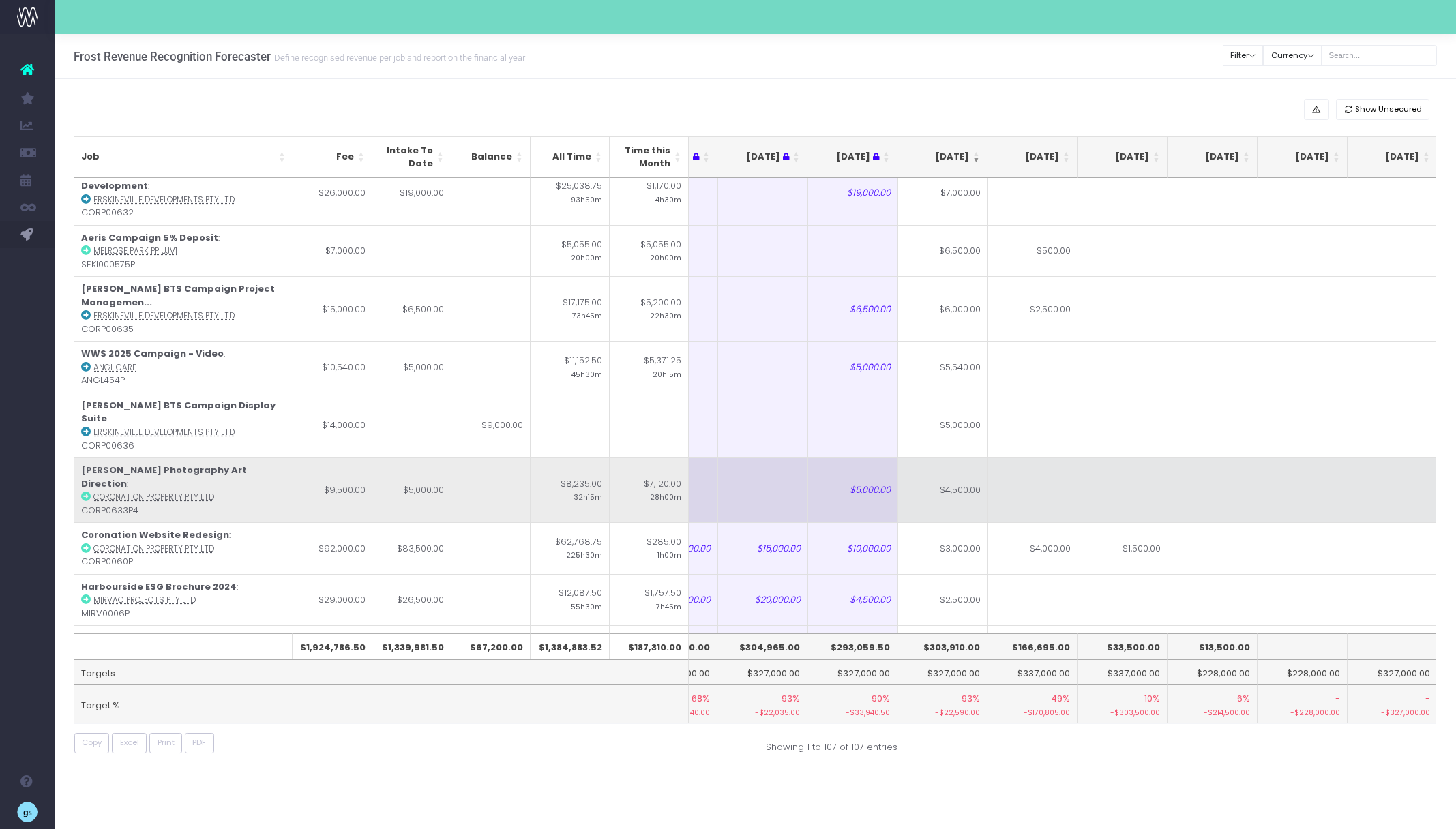
scroll to position [779, 62]
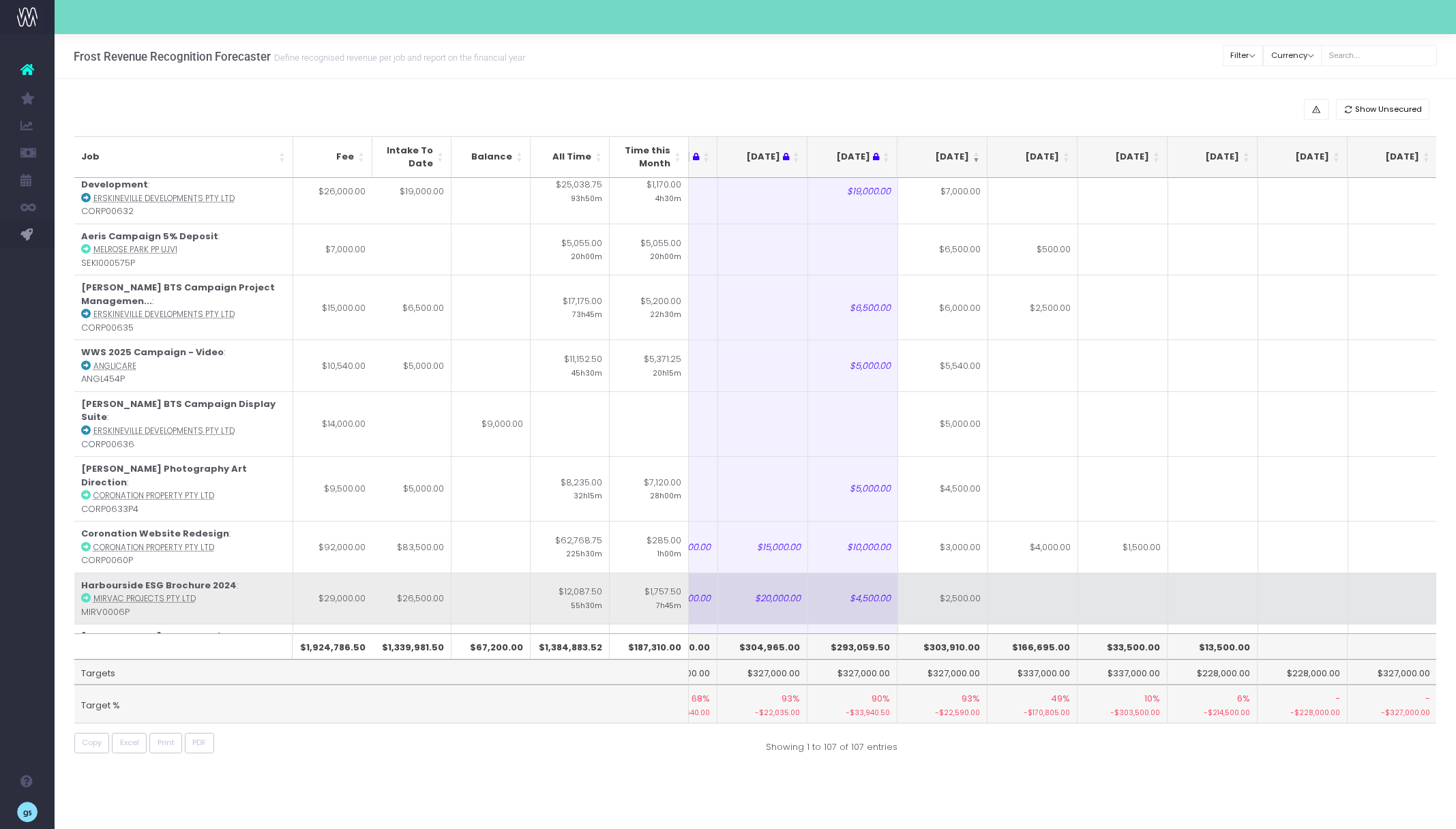
click at [969, 572] on td "$2,500.00" at bounding box center [942, 598] width 90 height 52
type input "$2,500.00"
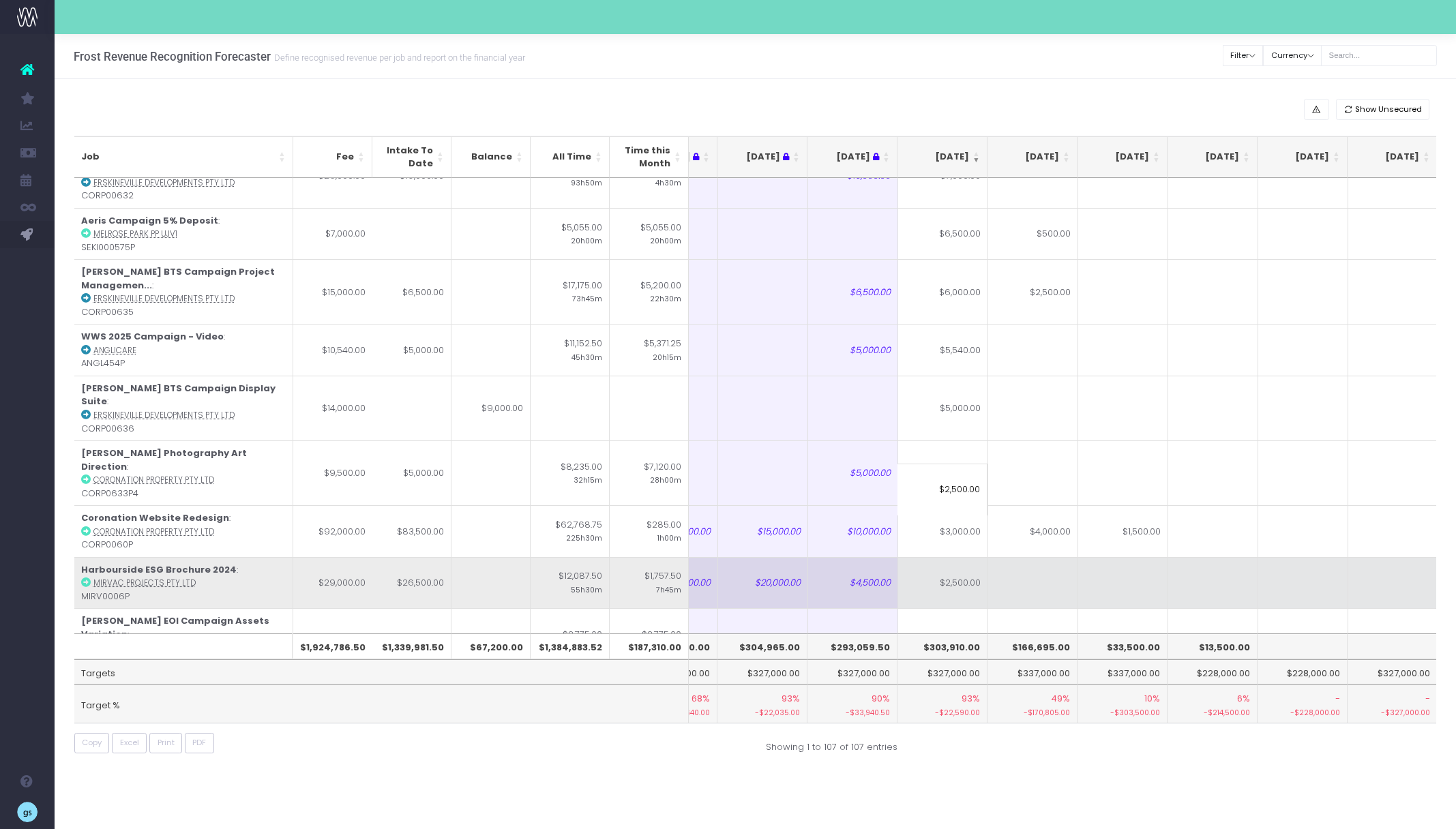
scroll to position [796, 62]
click at [1048, 555] on td at bounding box center [1032, 581] width 90 height 52
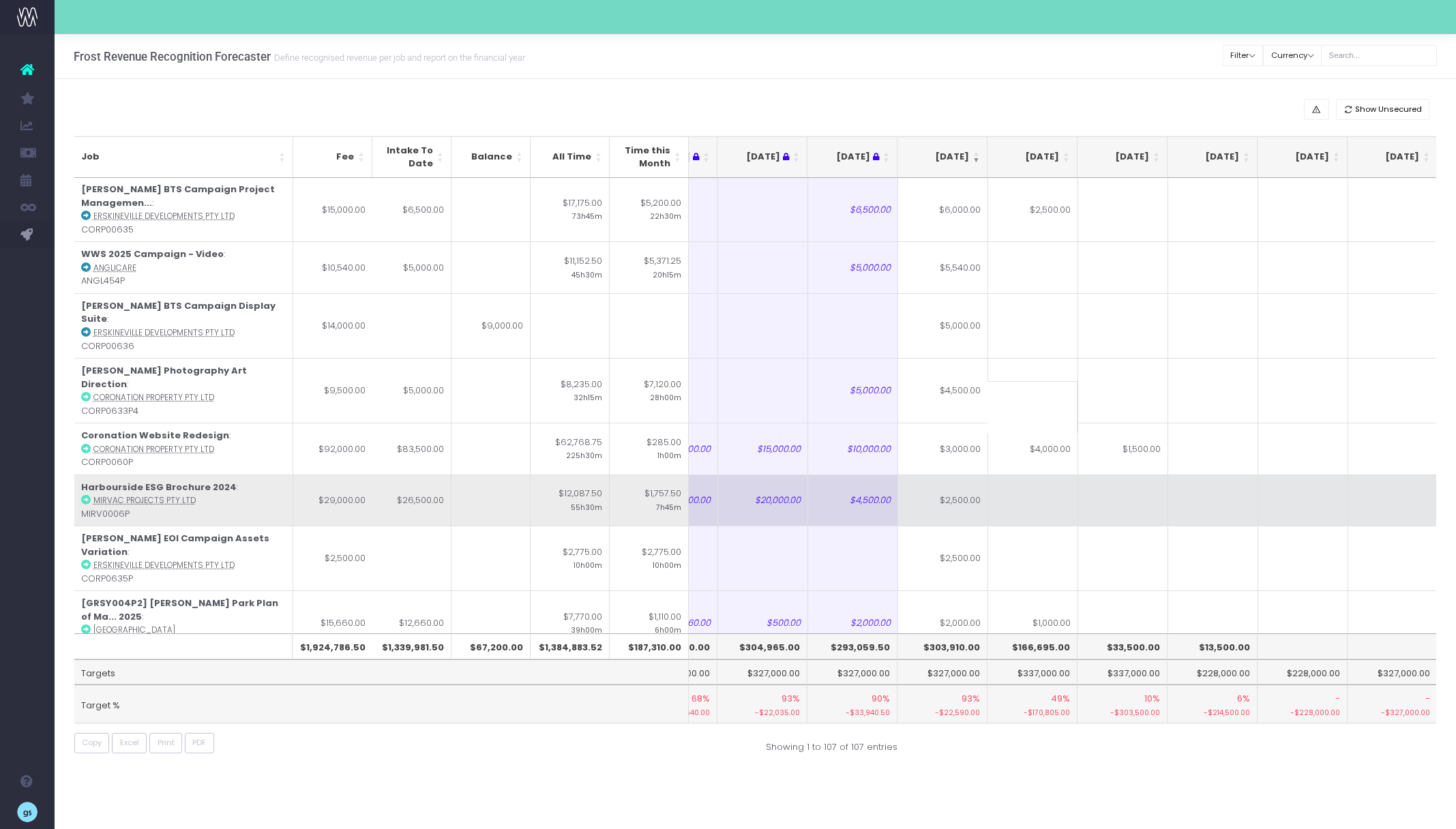
scroll to position [880, 62]
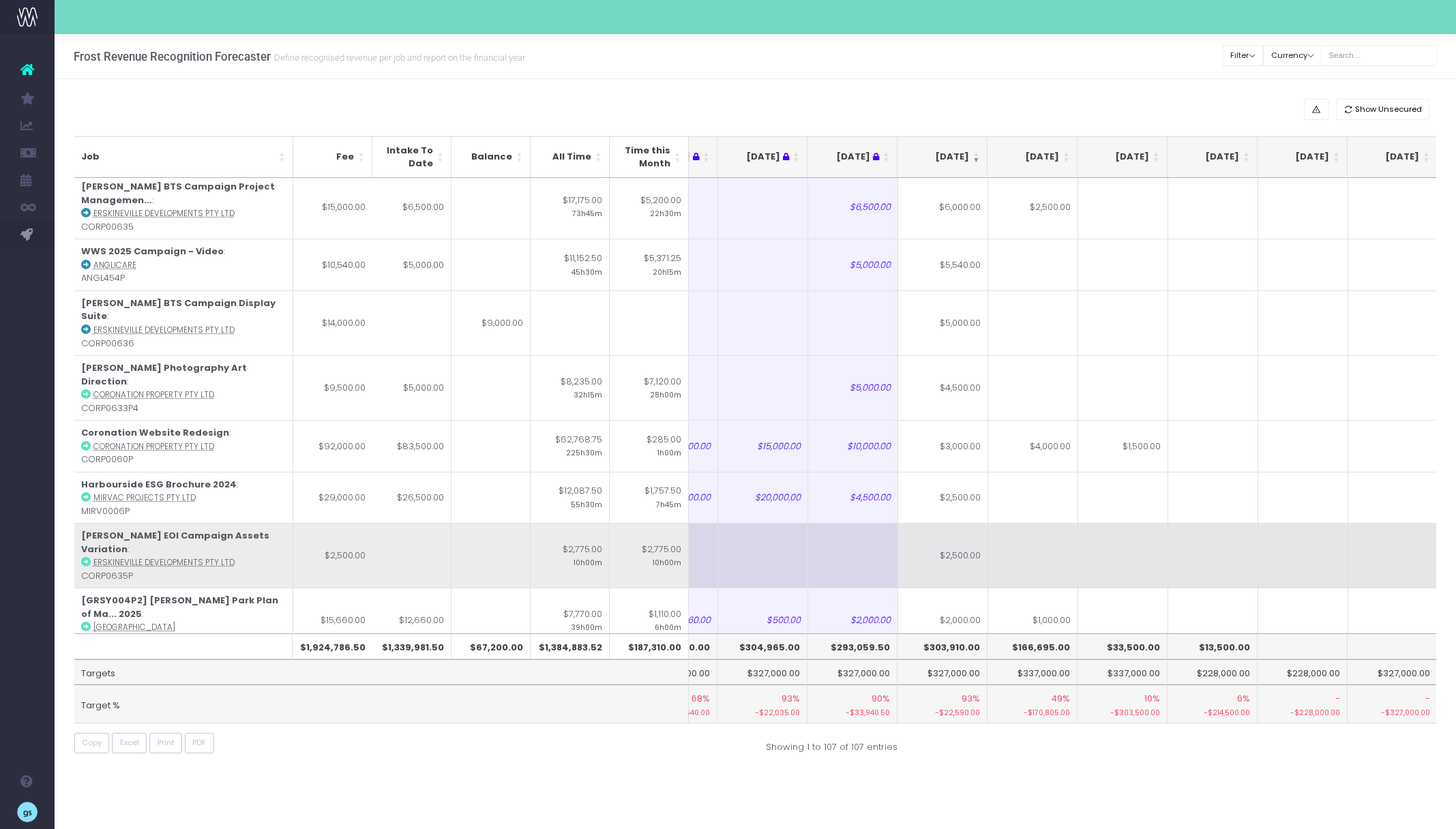
click at [973, 523] on td "$2,500.00" at bounding box center [942, 555] width 90 height 65
type input "$2,500.00"
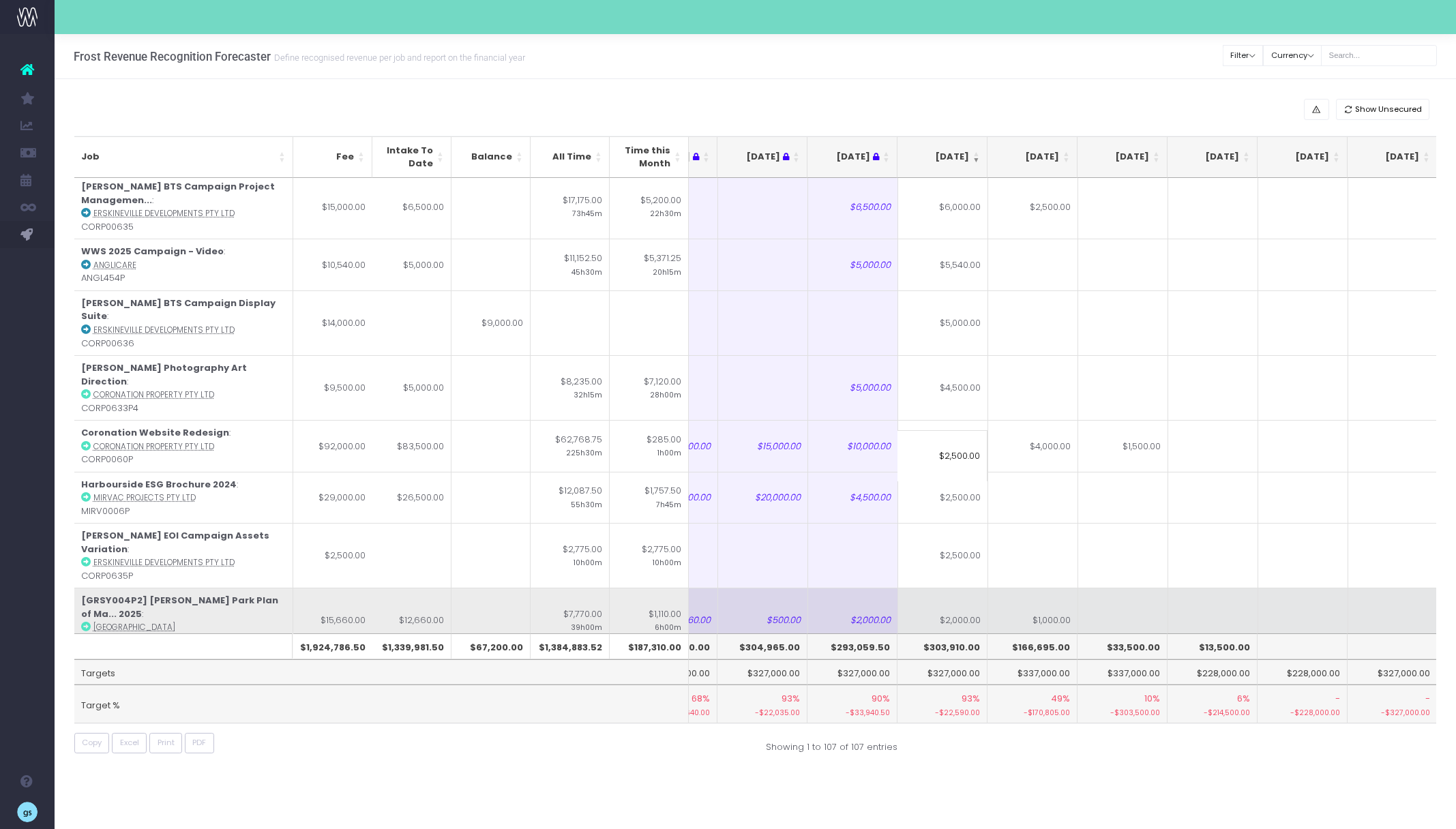
click at [1119, 588] on td at bounding box center [1123, 620] width 90 height 65
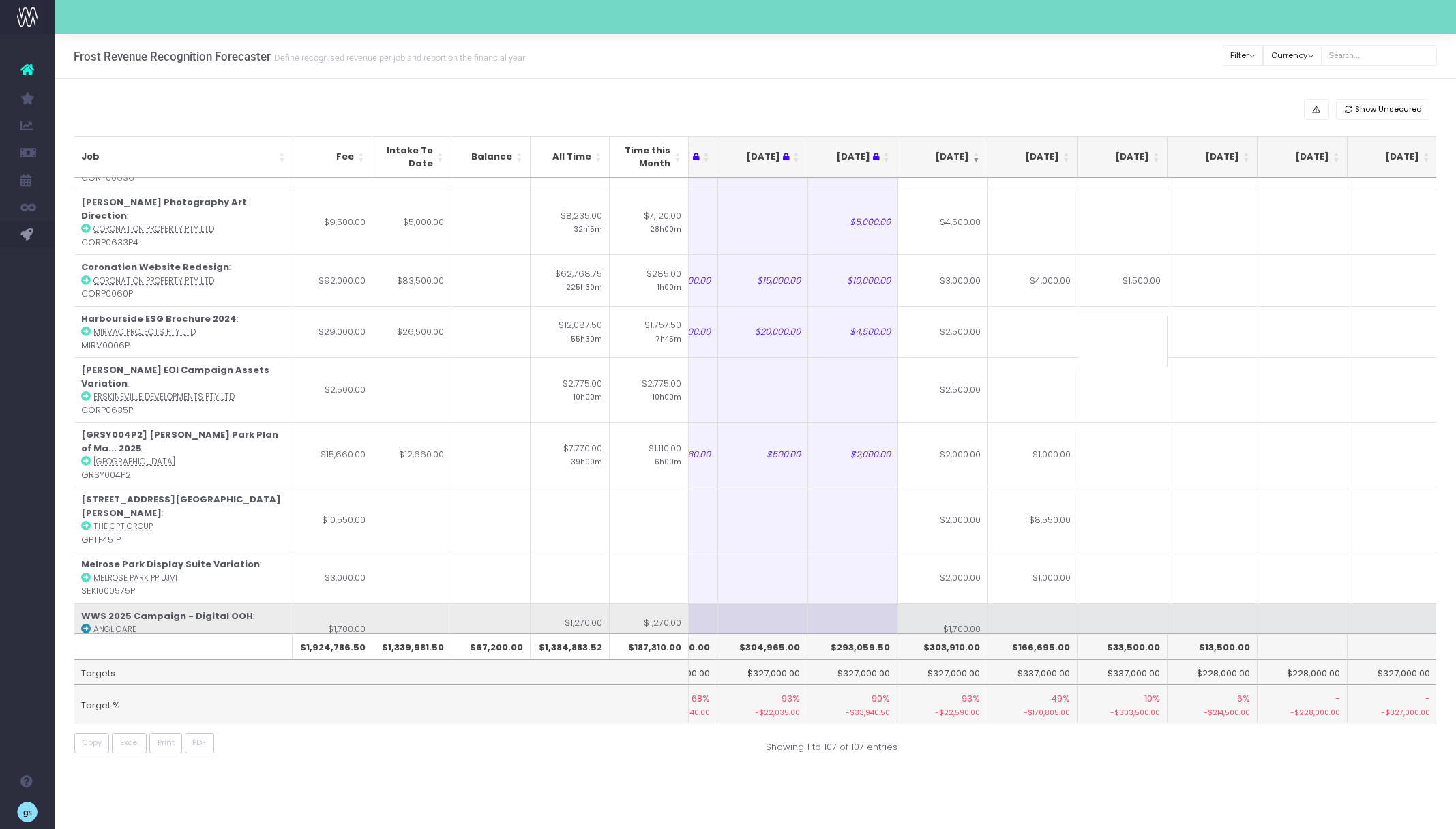
scroll to position [1054, 62]
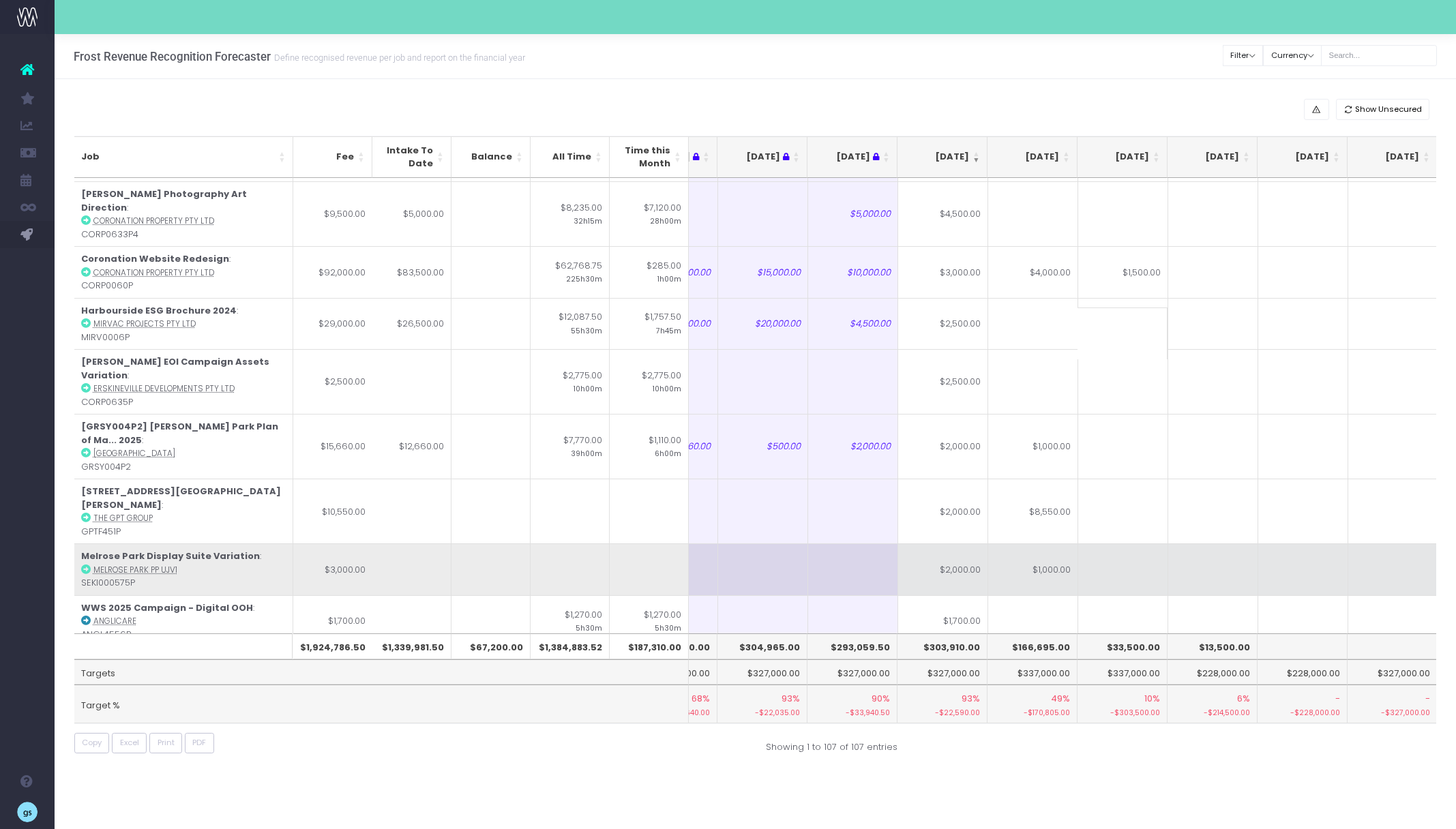
click at [86, 565] on icon at bounding box center [86, 569] width 9 height 9
click at [972, 543] on td "$2,000.00" at bounding box center [942, 569] width 90 height 52
type input "$2,000.00"
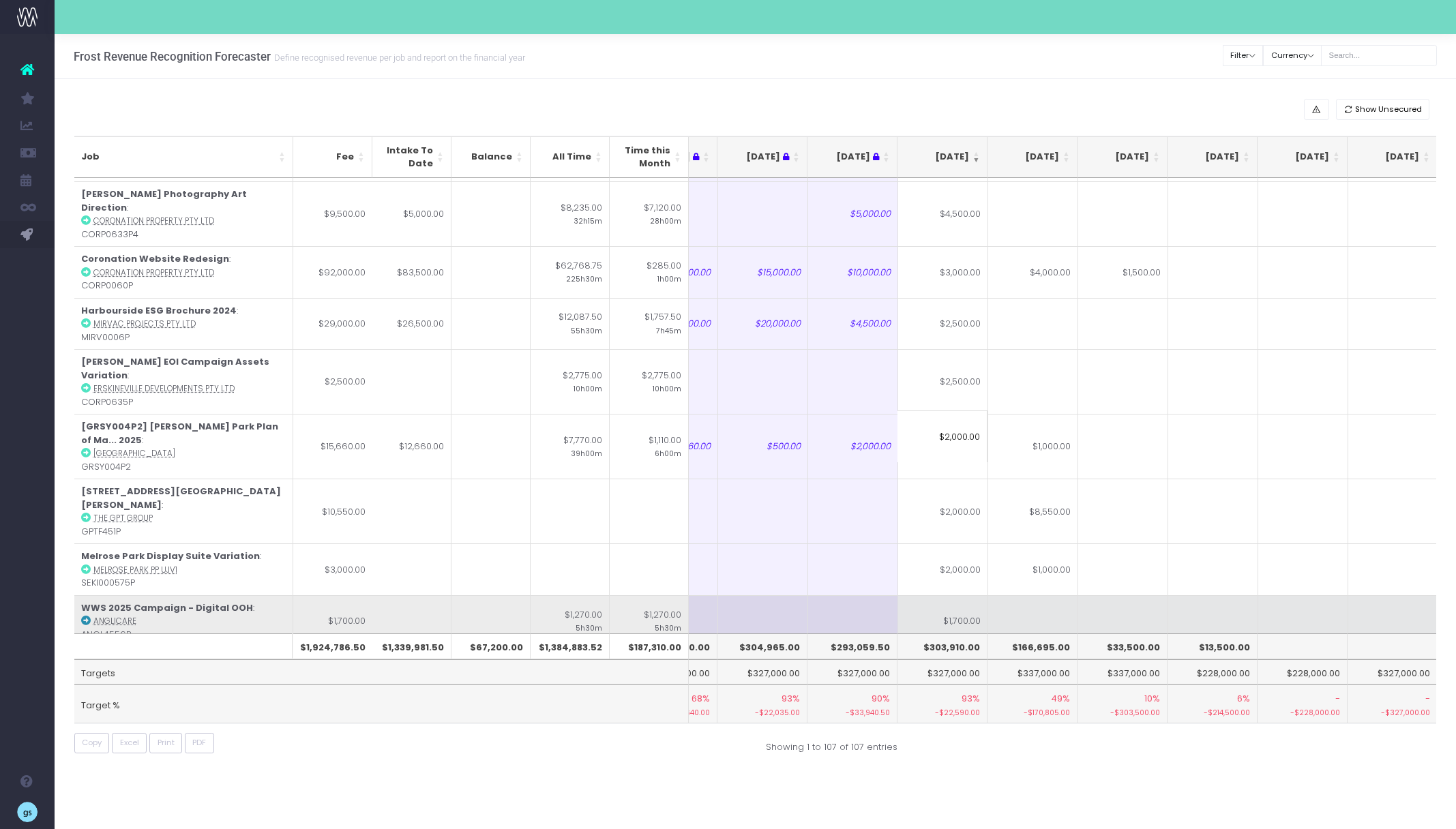
click at [1038, 595] on td at bounding box center [1032, 621] width 90 height 52
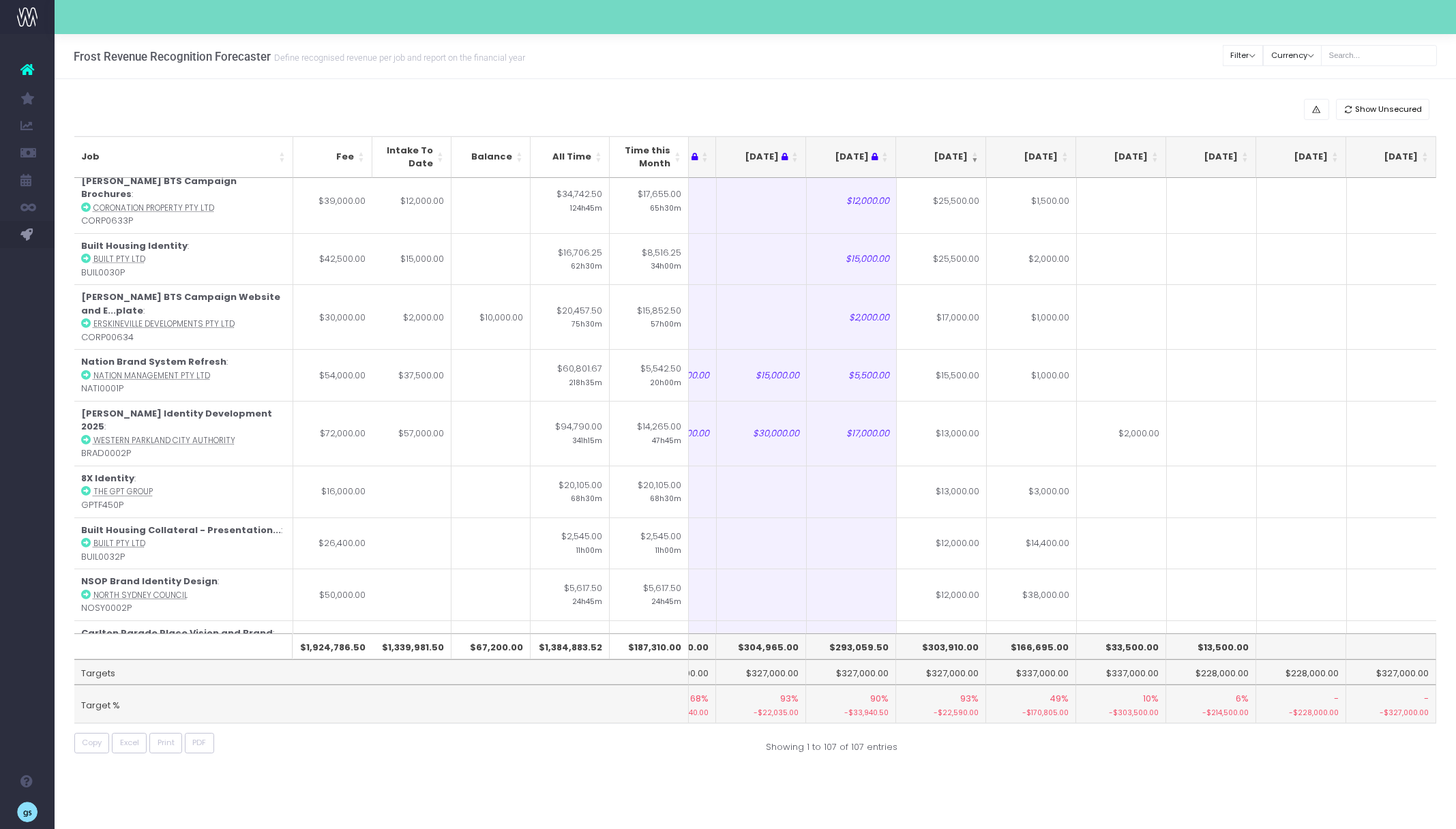
scroll to position [0, 63]
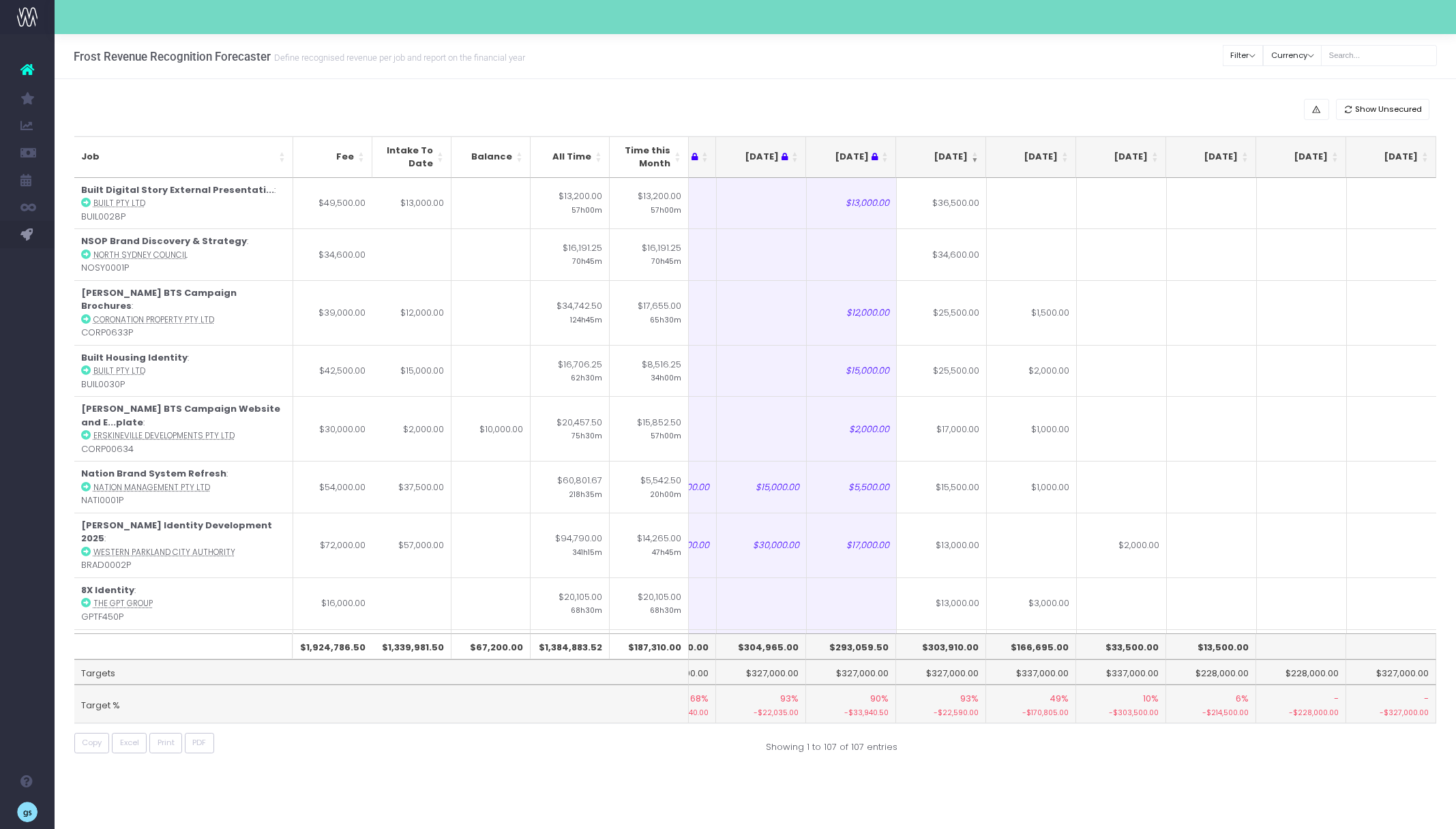
click at [951, 767] on div "Show Unsecured Job Fee Intake To Date Balance All Time Time this Month Jun 25 J…" at bounding box center [755, 429] width 1401 height 701
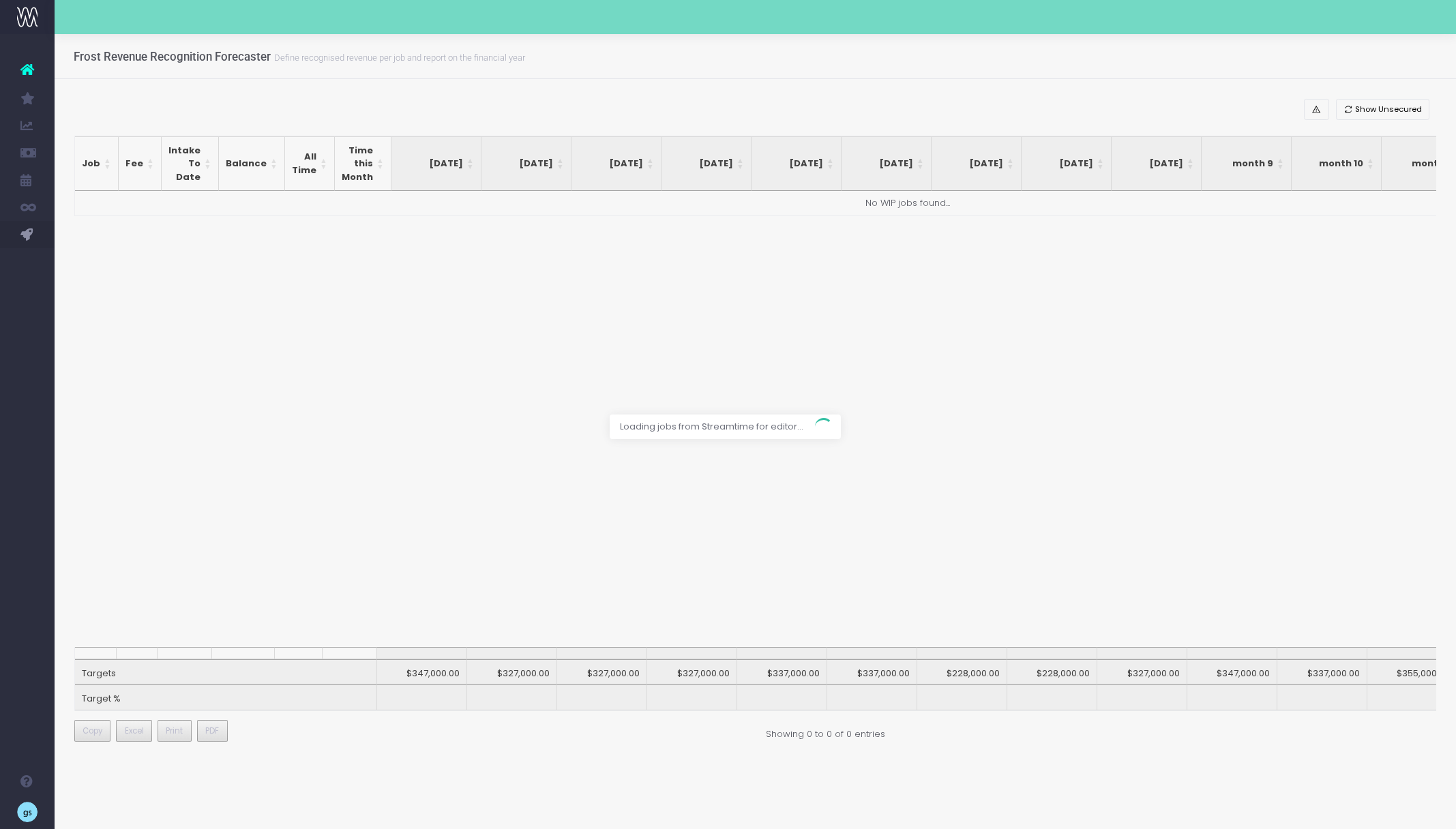
click at [391, 727] on div at bounding box center [728, 414] width 1456 height 829
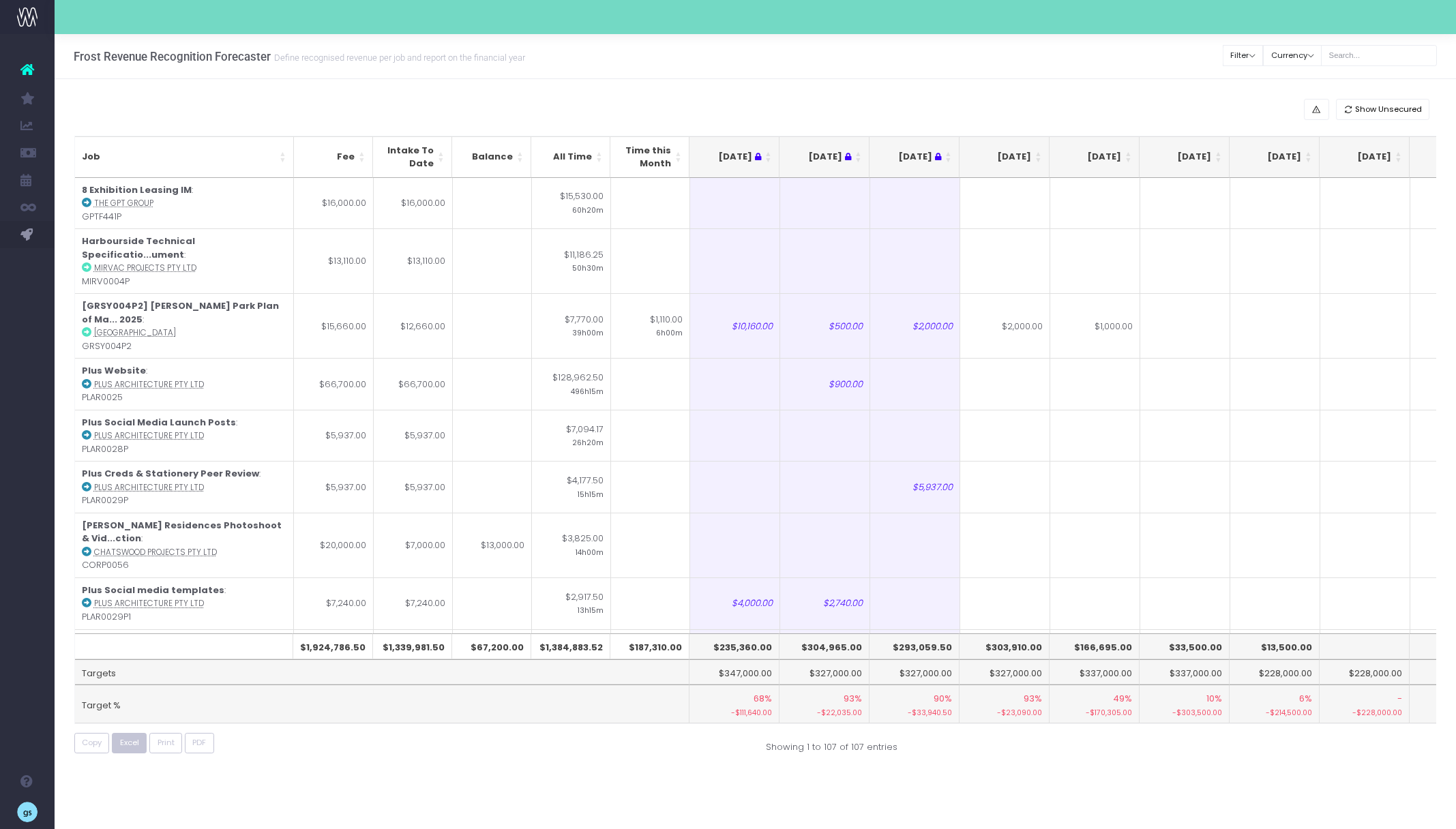
click at [123, 750] on button "Excel" at bounding box center [129, 743] width 35 height 21
click at [883, 100] on div "Show Unsecured" at bounding box center [756, 110] width 1363 height 21
click at [1039, 153] on th "[DATE]" at bounding box center [1004, 157] width 90 height 42
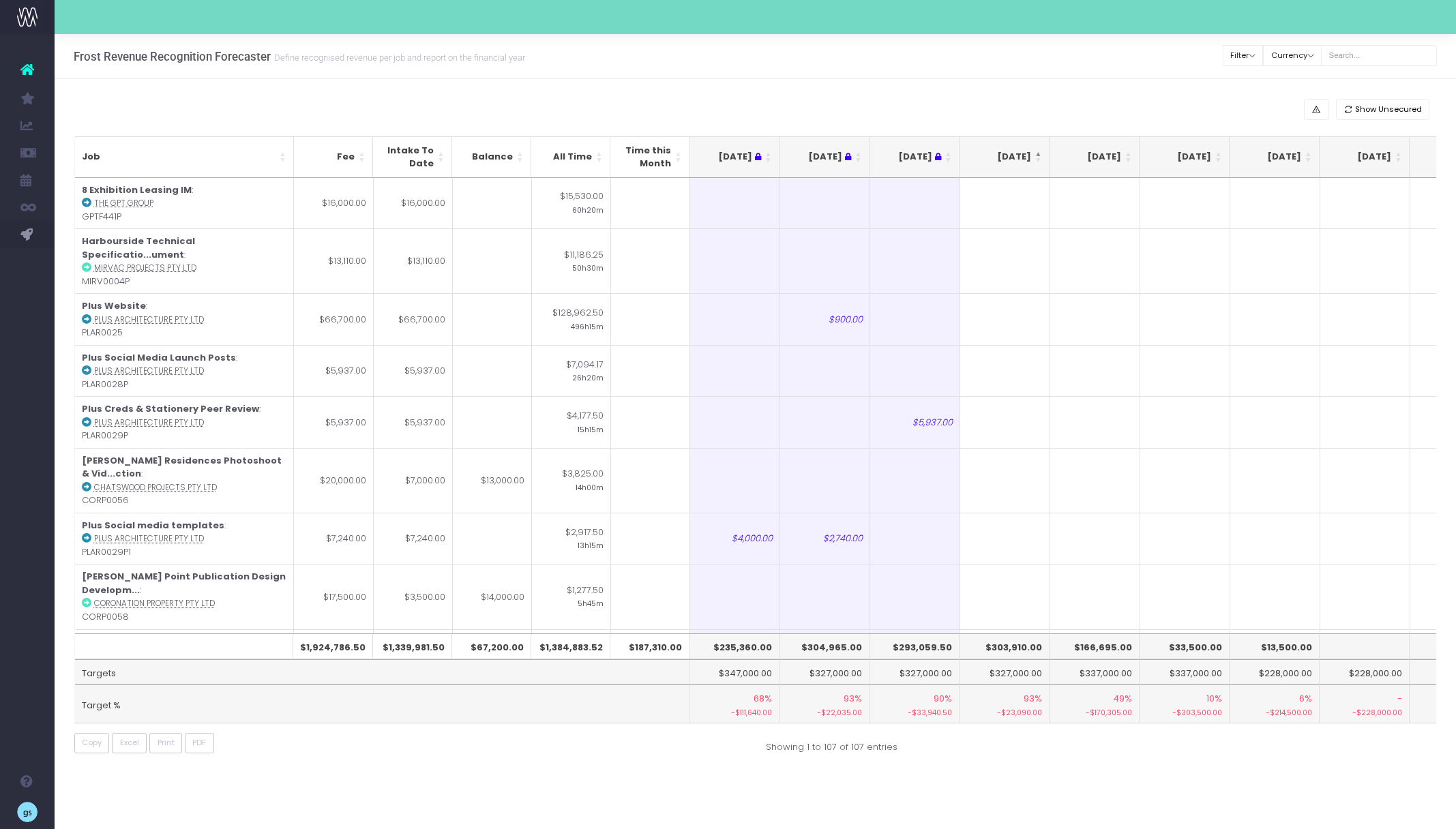
click at [1039, 153] on th "[DATE]" at bounding box center [1004, 157] width 90 height 42
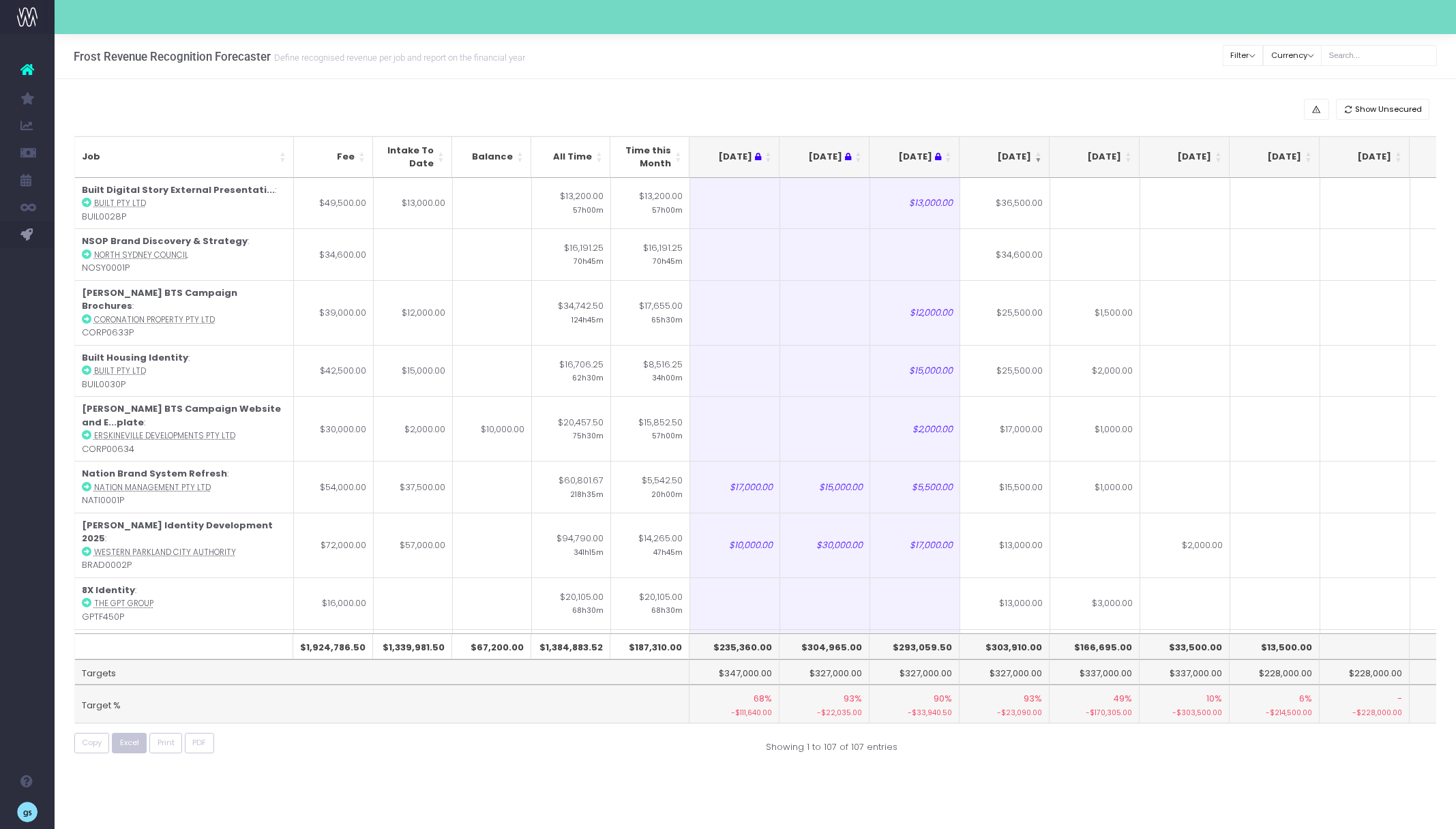
click at [121, 739] on span "Excel" at bounding box center [129, 743] width 19 height 12
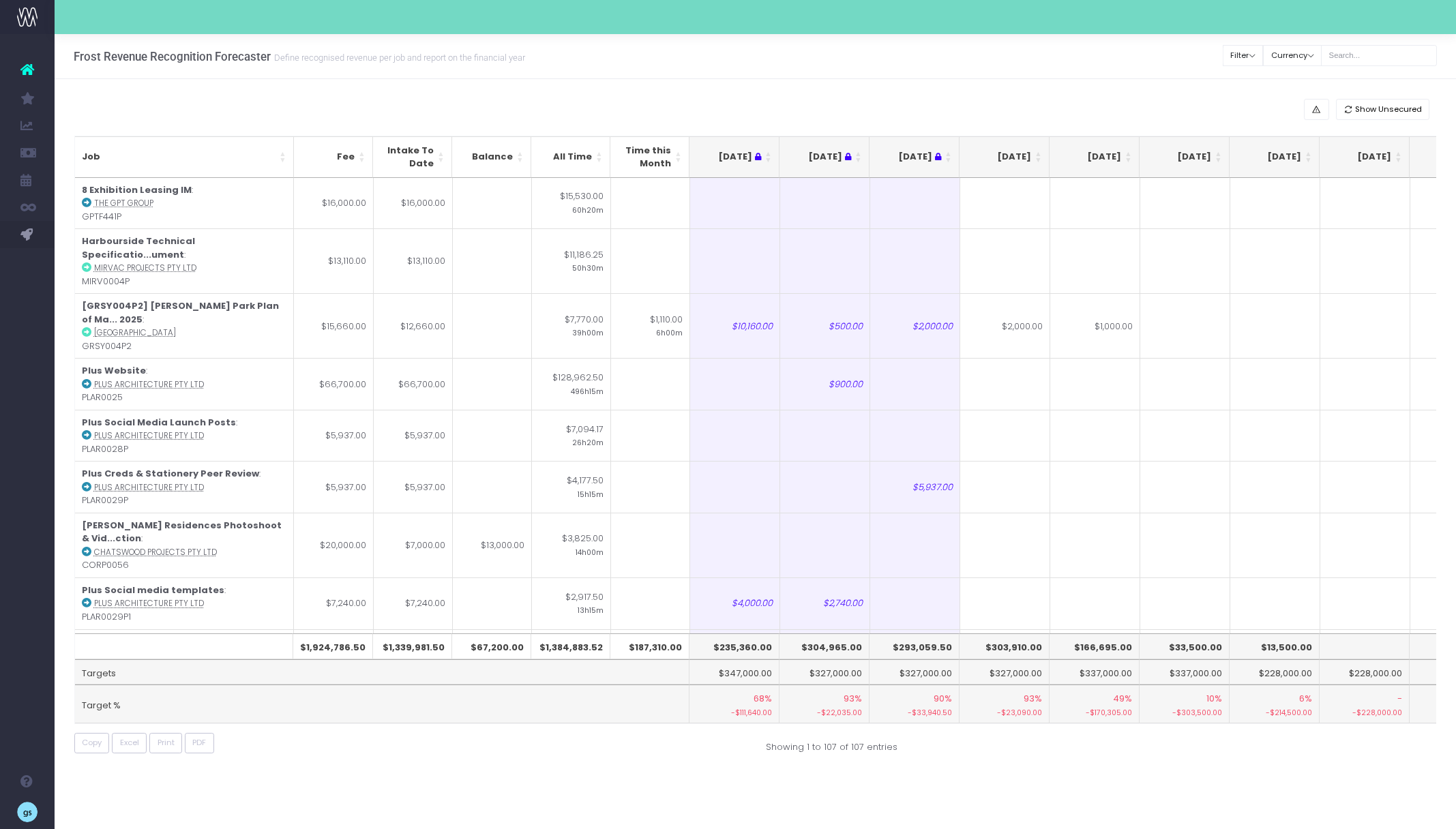
click at [1038, 151] on th "[DATE]" at bounding box center [1004, 157] width 90 height 42
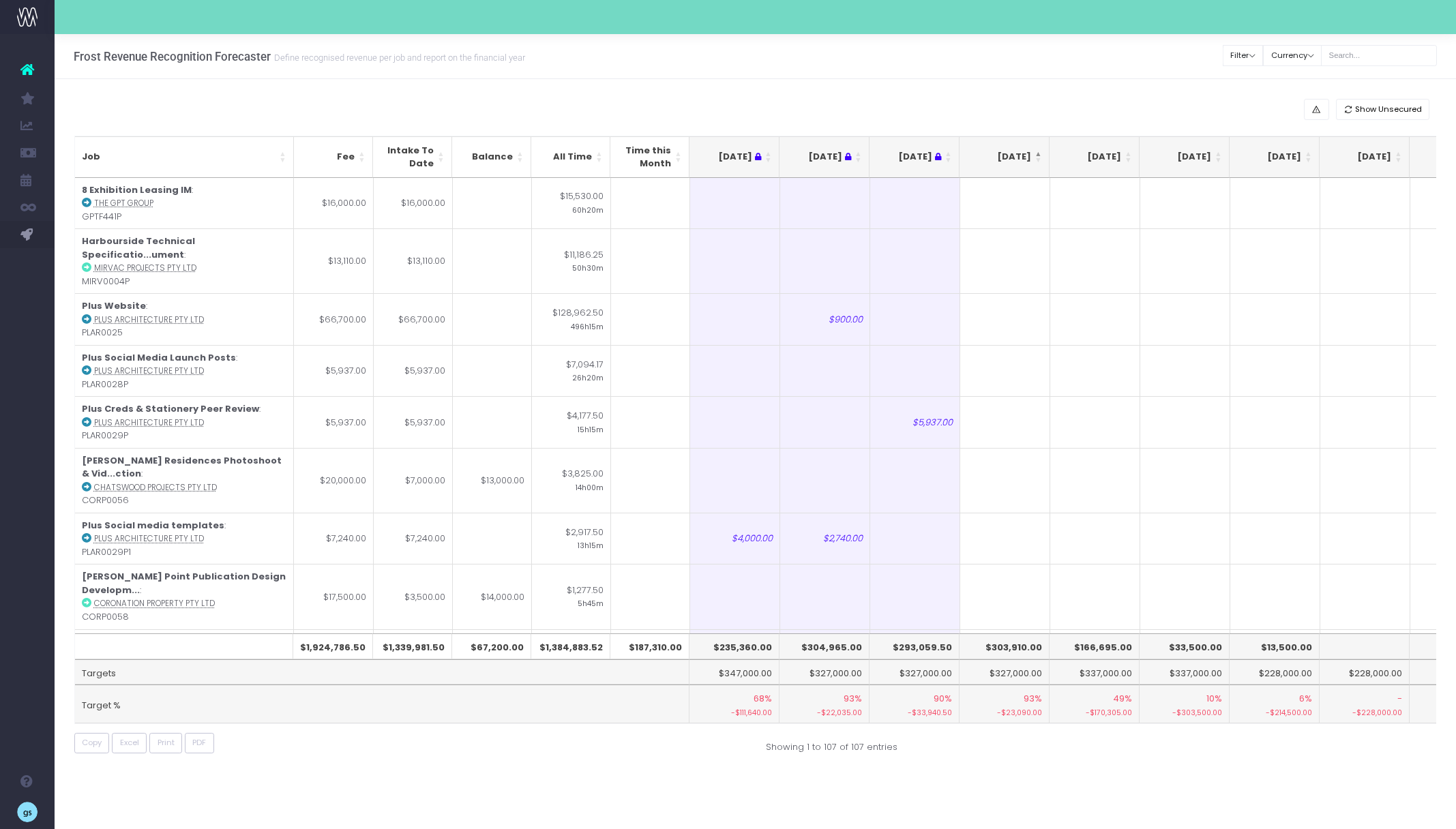
click at [1038, 151] on th "[DATE]" at bounding box center [1004, 157] width 90 height 42
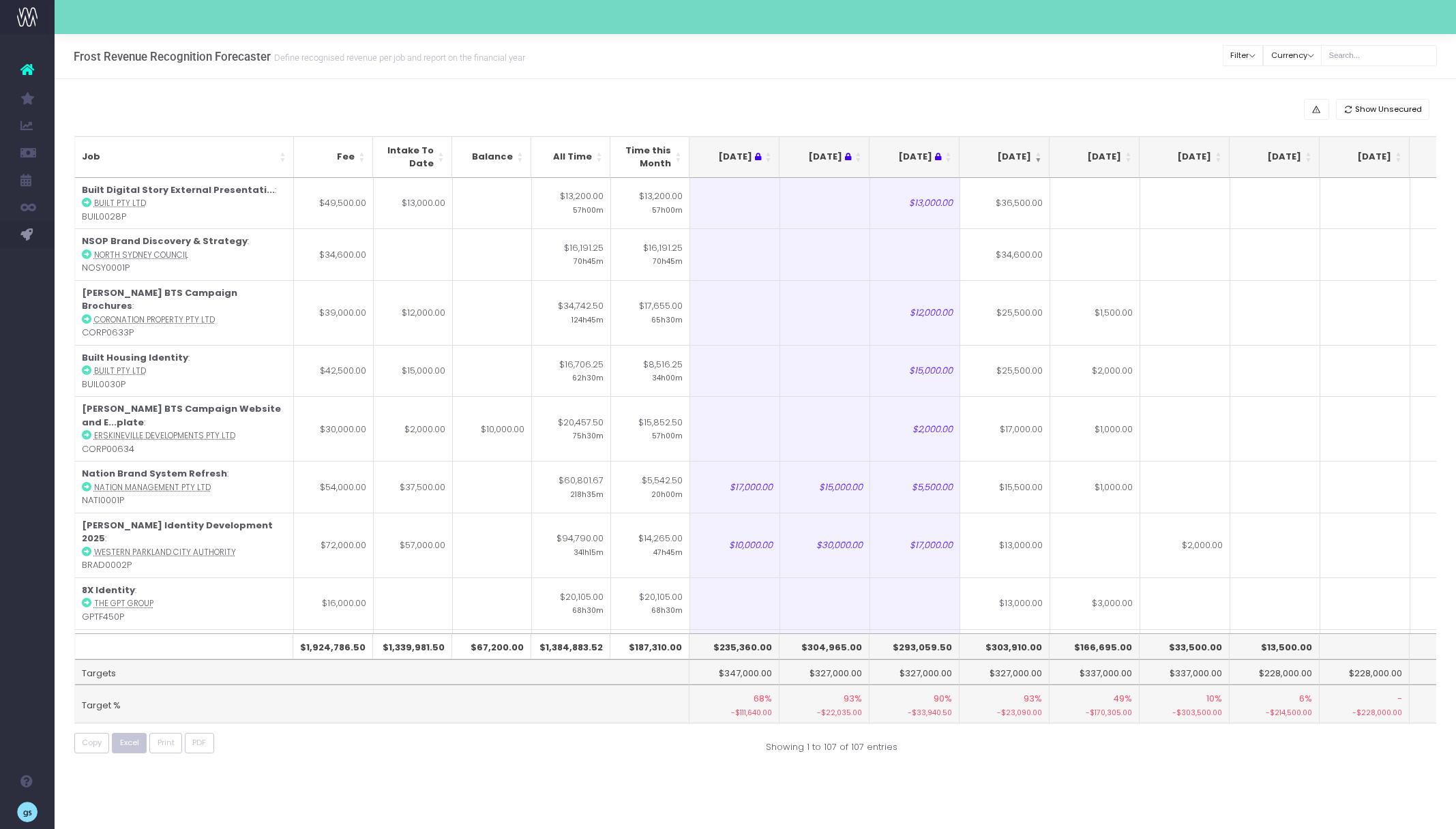
click at [129, 751] on button "Excel" at bounding box center [129, 743] width 35 height 21
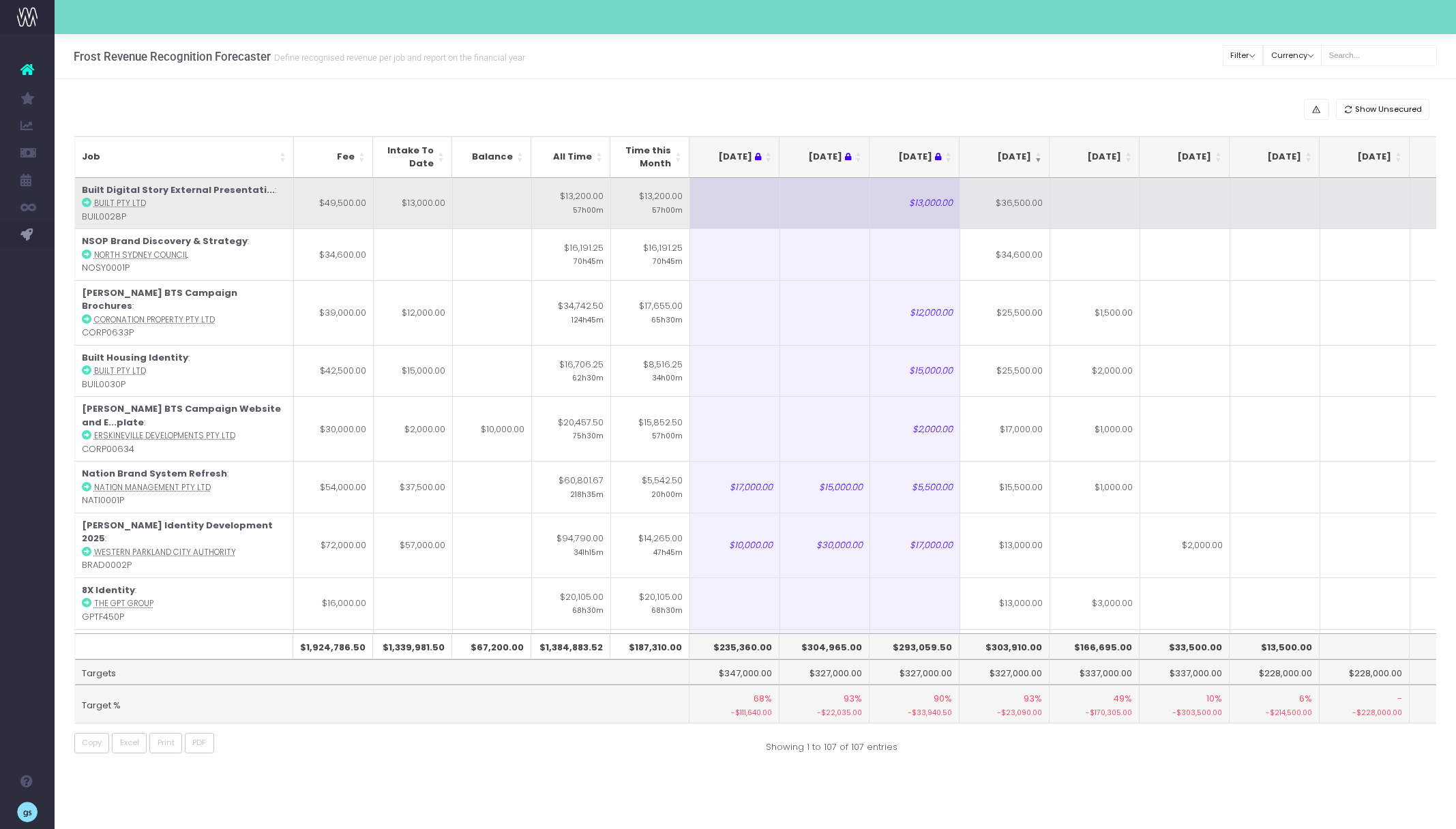
click at [1025, 206] on td "$36,500.00" at bounding box center [1005, 204] width 90 height 51
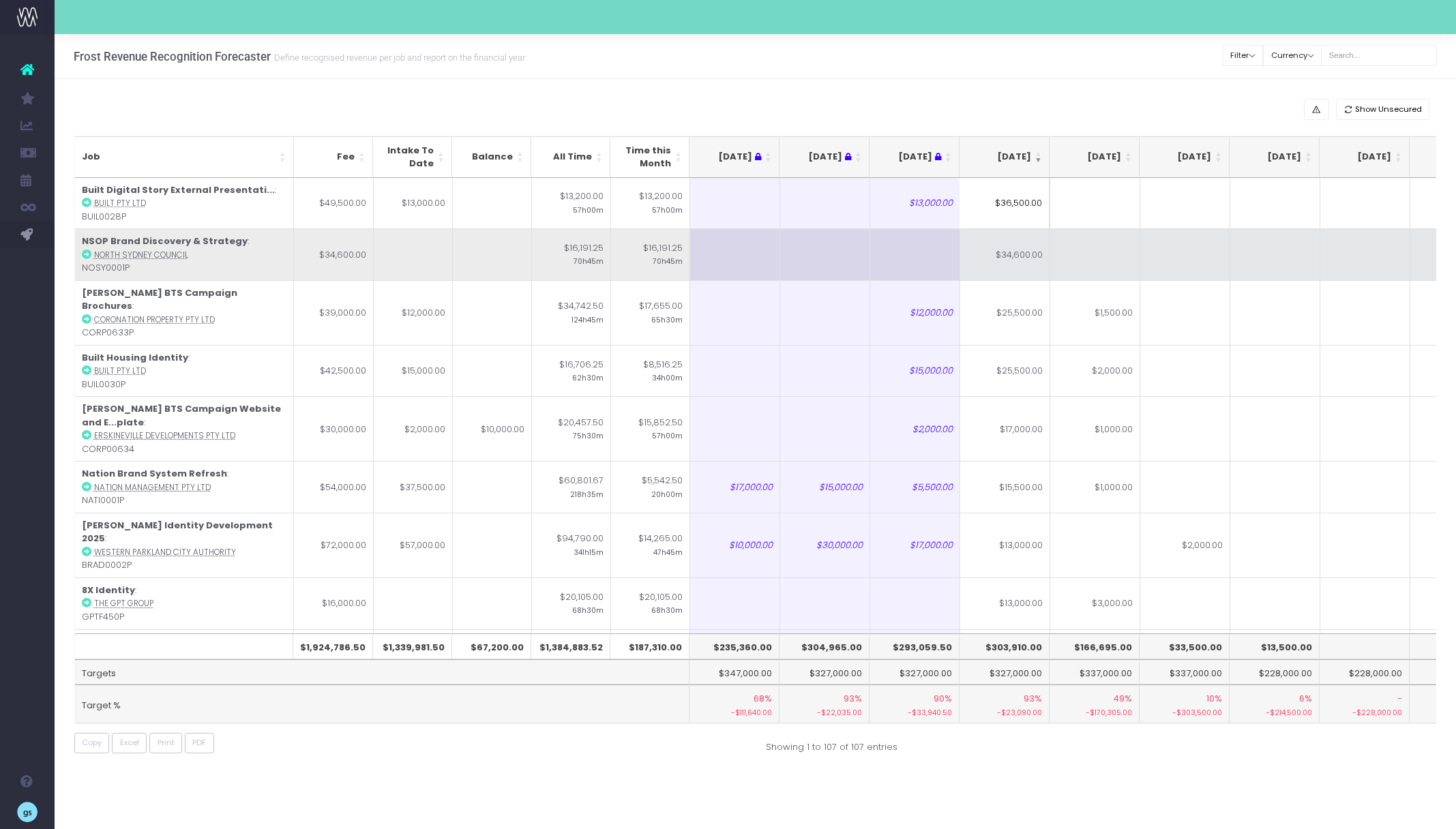
type input "2"
type input "1500"
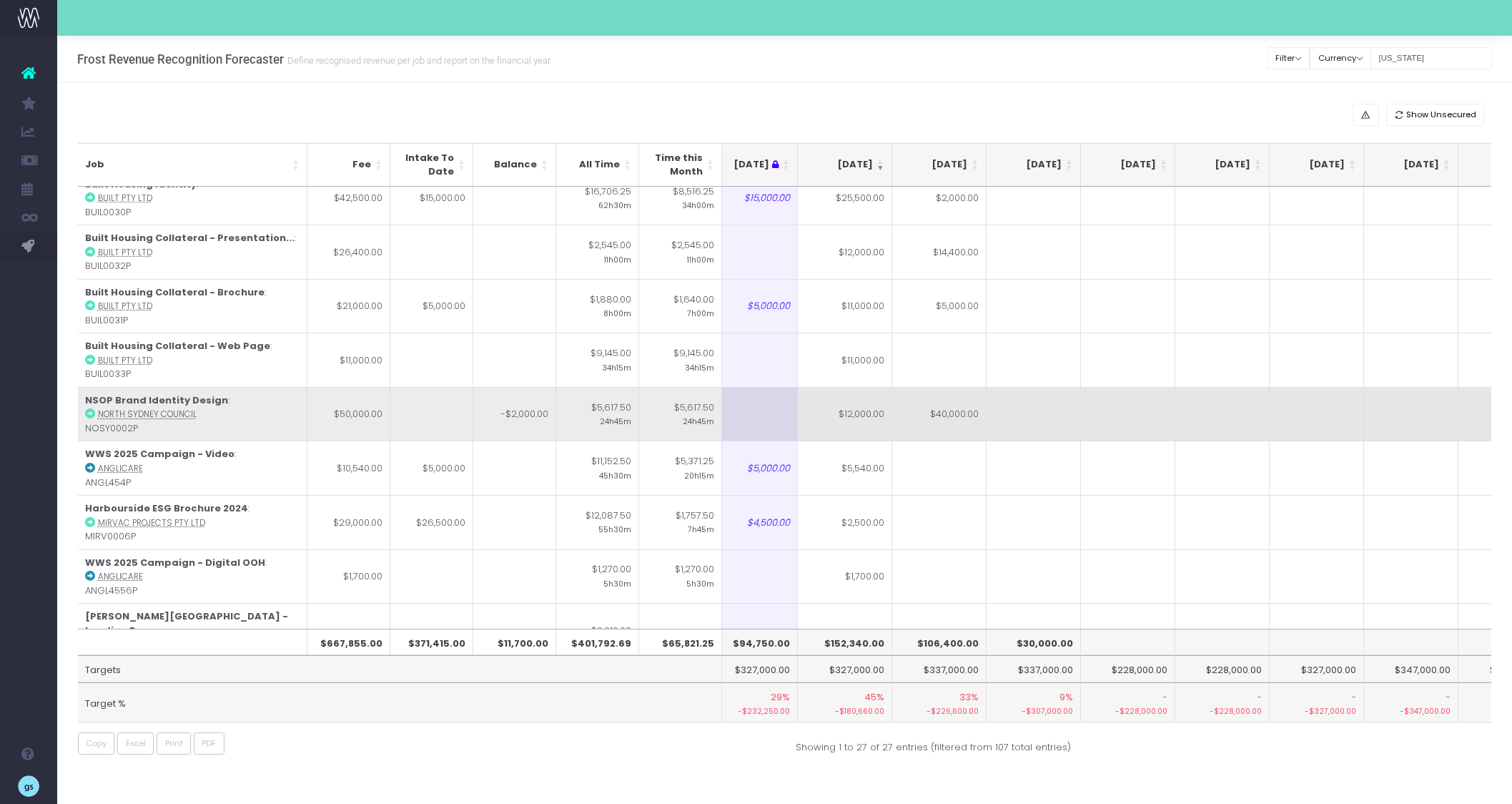
scroll to position [0, 208]
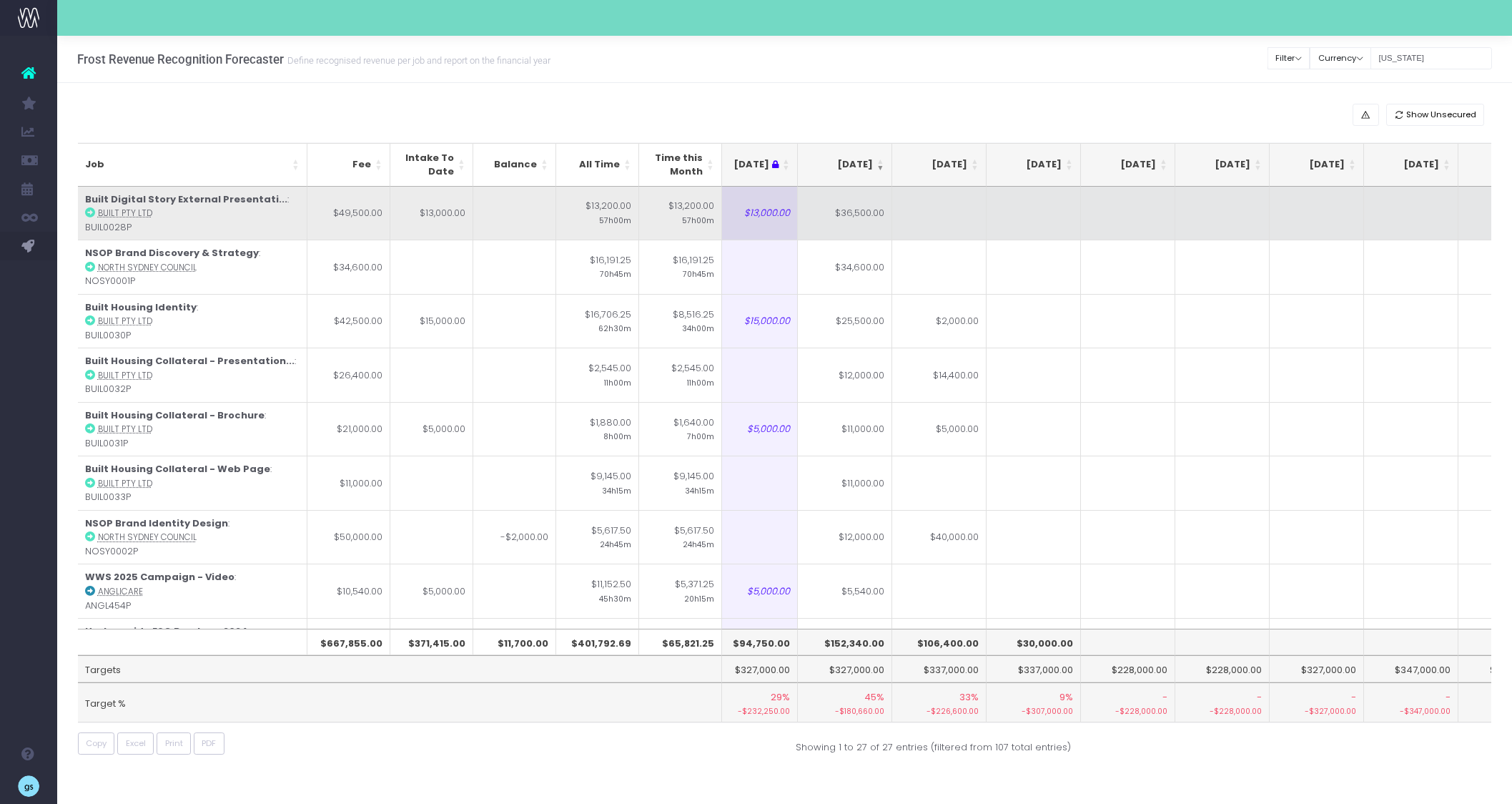
click at [865, 220] on td "$36,500.00" at bounding box center [844, 214] width 94 height 54
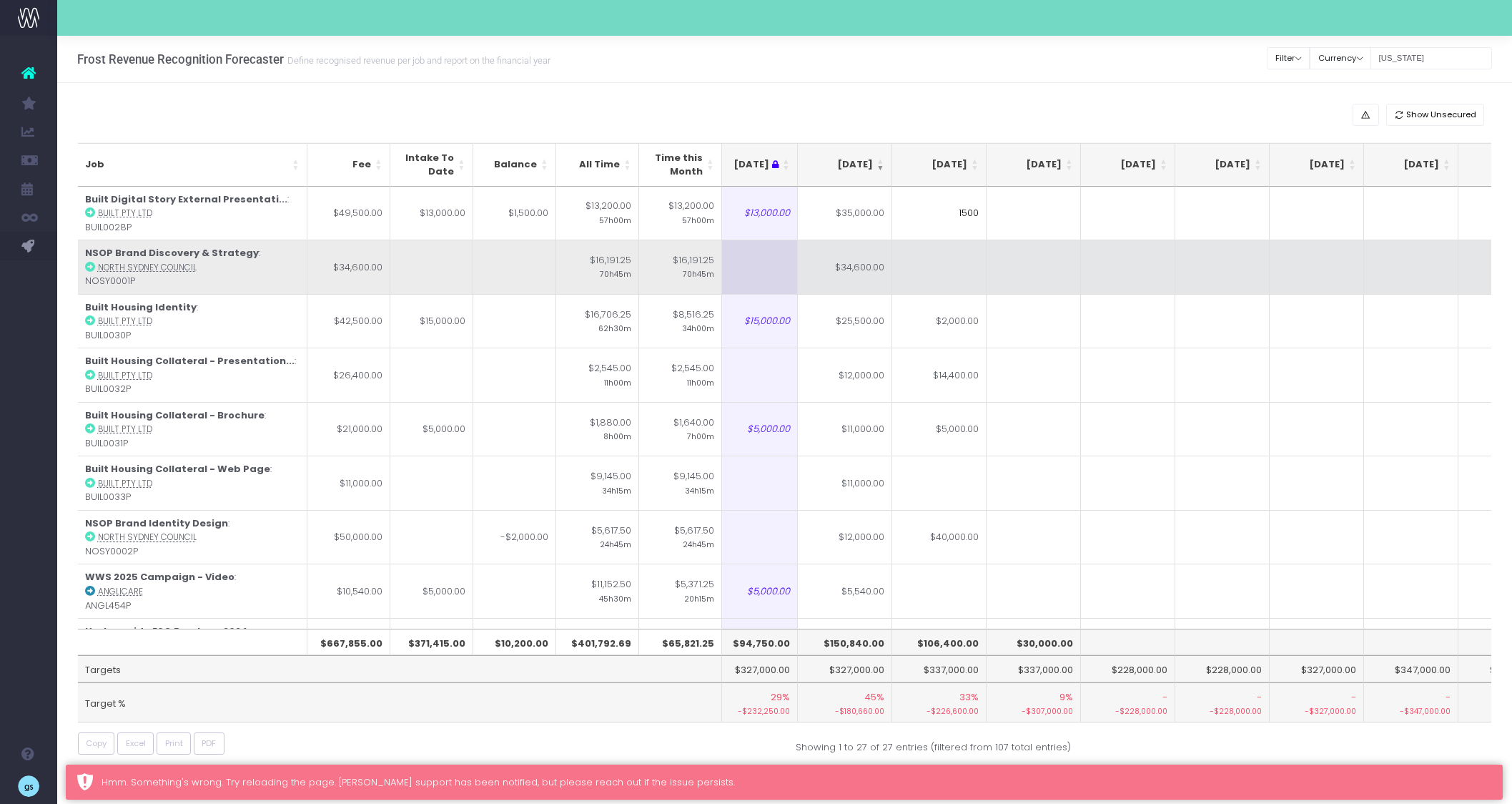
type input "1500"
click at [988, 255] on td at bounding box center [1033, 267] width 94 height 55
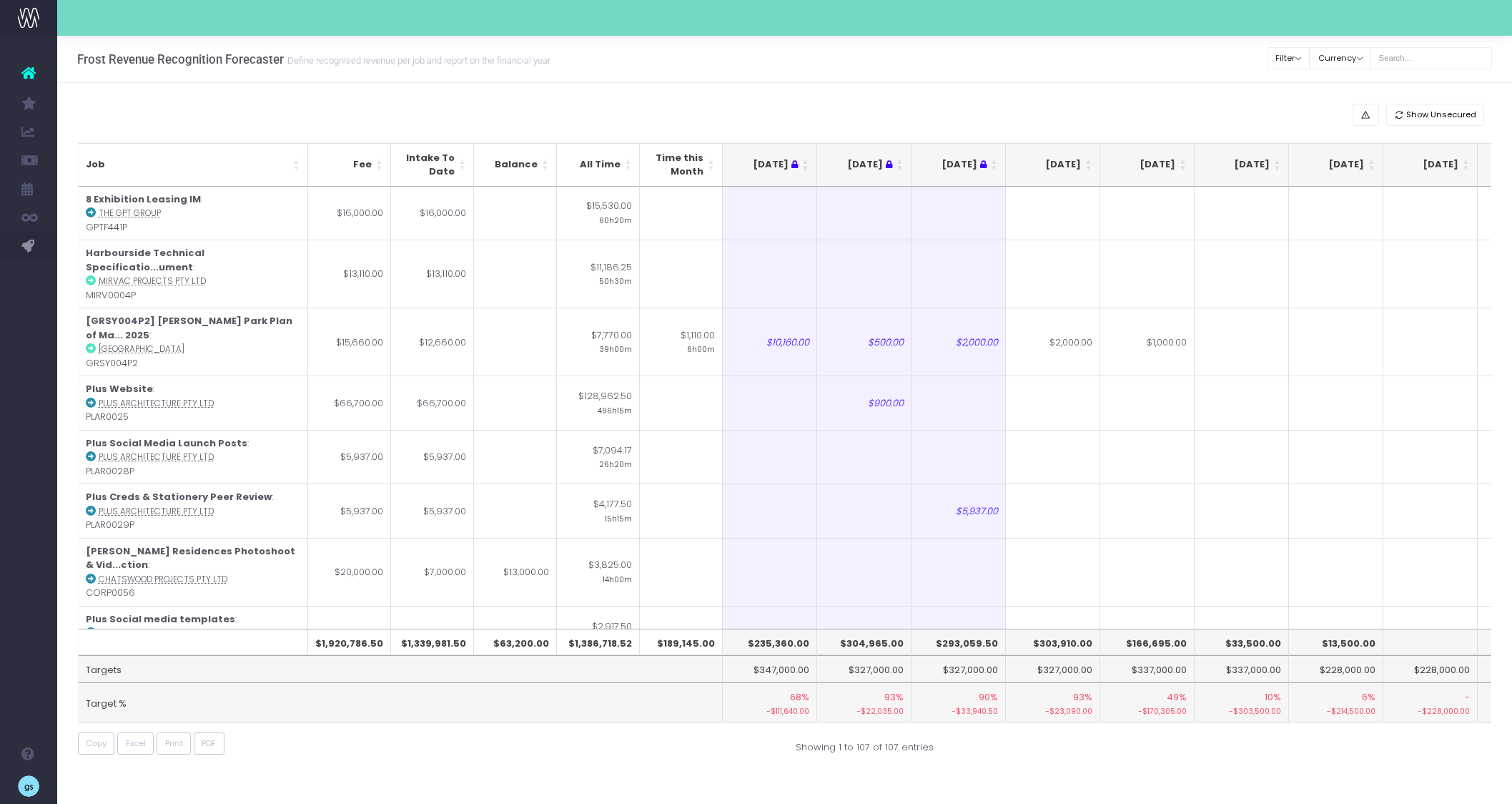
click at [1089, 163] on th "[DATE]" at bounding box center [1053, 164] width 94 height 44
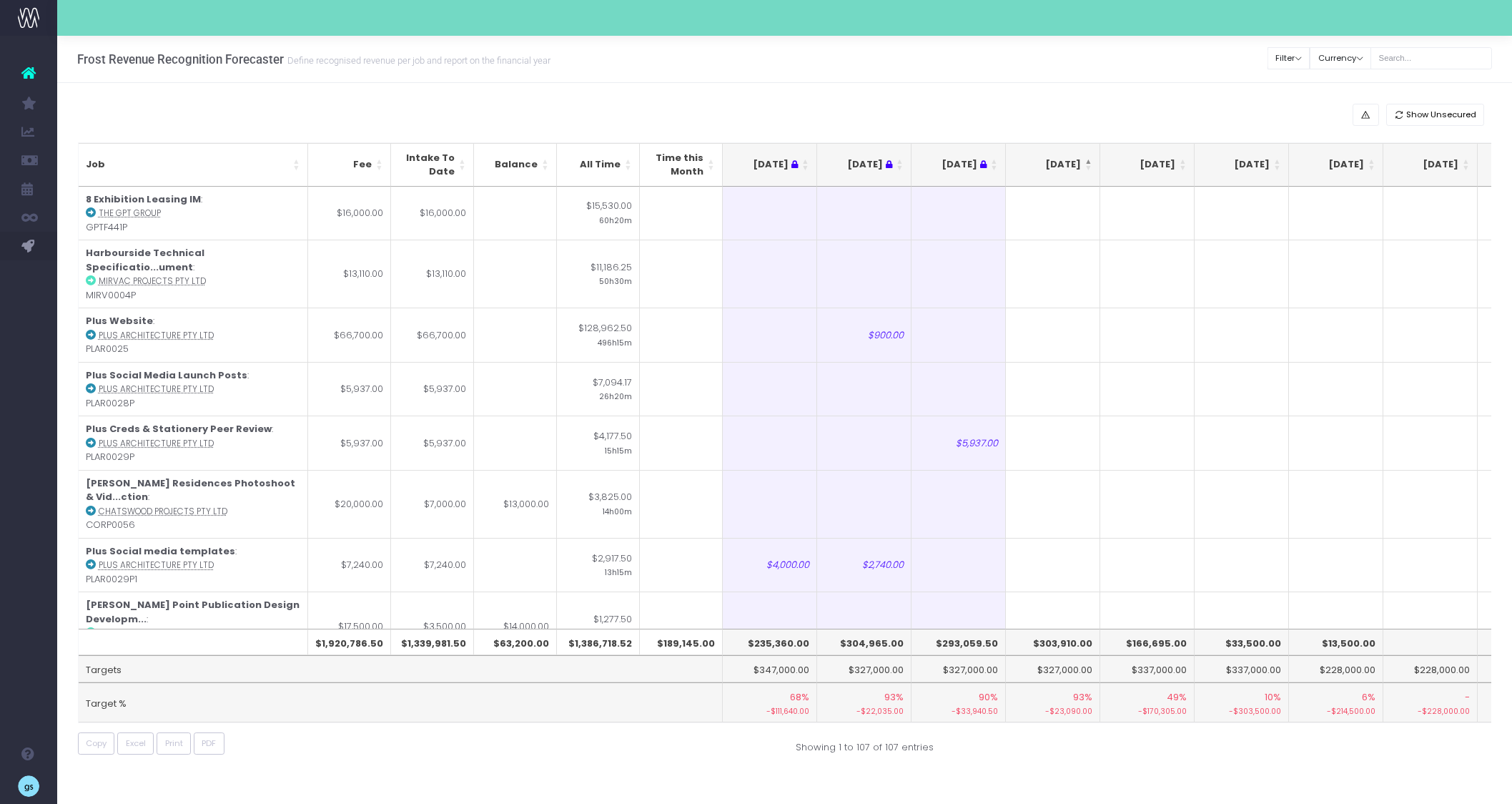
click at [1089, 163] on th "[DATE]" at bounding box center [1053, 164] width 94 height 44
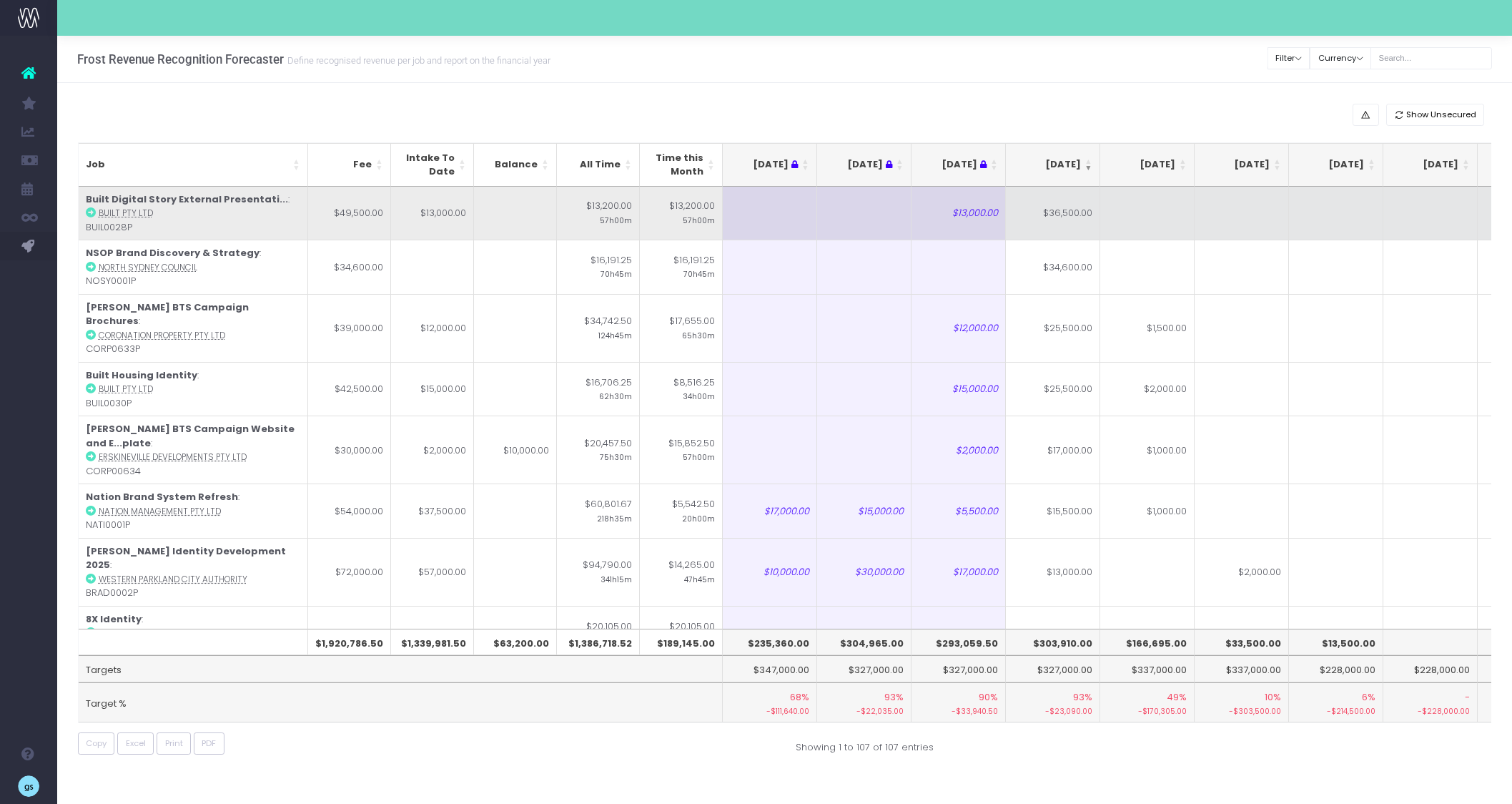
click at [90, 214] on icon at bounding box center [91, 212] width 10 height 10
click at [1064, 221] on td "$36,500.00" at bounding box center [1053, 214] width 94 height 54
type input "3"
type input "2000"
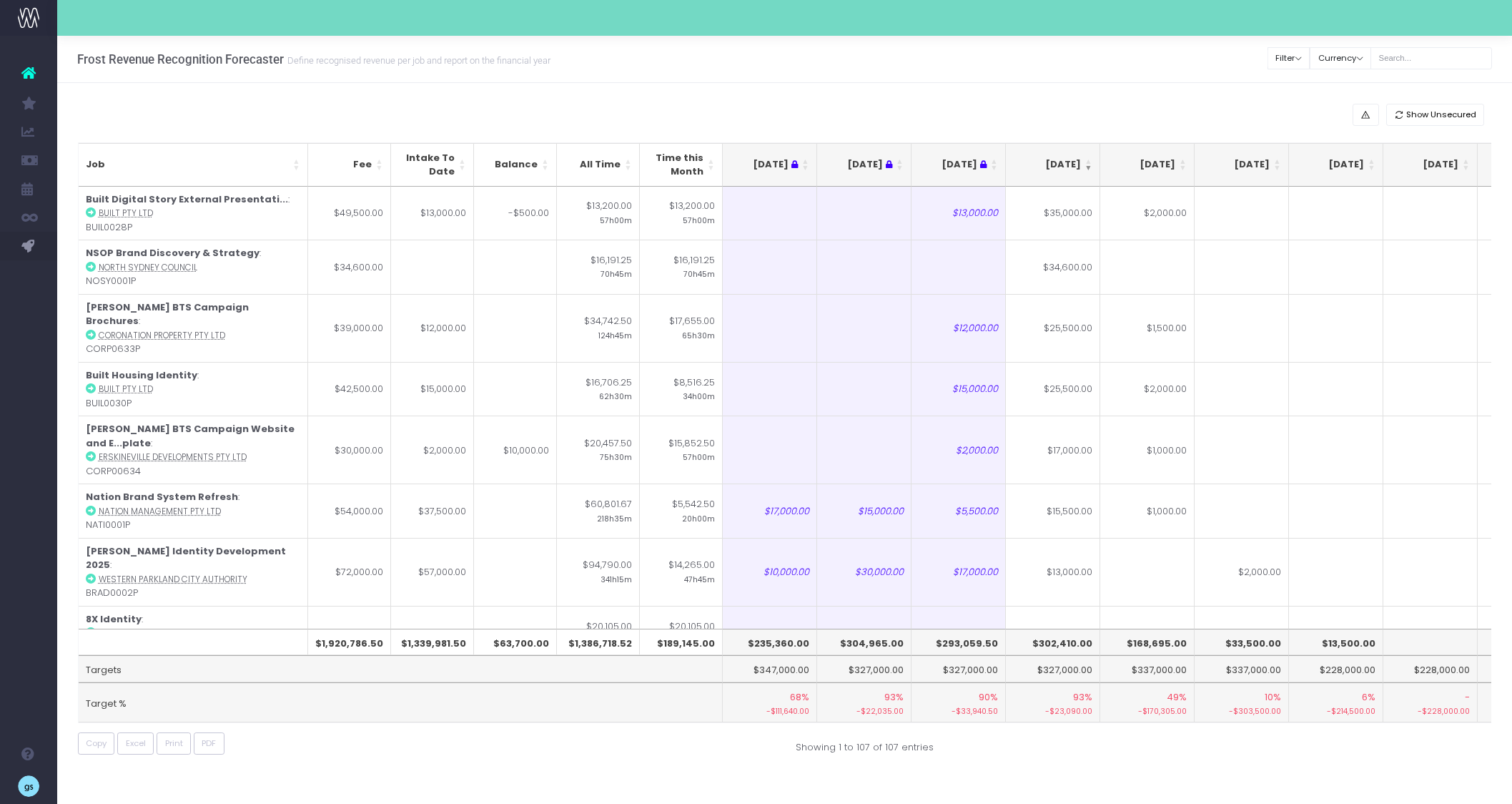
click at [1149, 67] on div "Frost Revenue Recognition Forecaster Define recognised revenue per job and repo…" at bounding box center [784, 59] width 1455 height 48
click at [135, 742] on span "Excel" at bounding box center [135, 743] width 20 height 13
click at [1021, 96] on div "Show Unsecured Job Fee Intake To Date Balance All Time Time this Month Jun 25 J…" at bounding box center [784, 432] width 1455 height 698
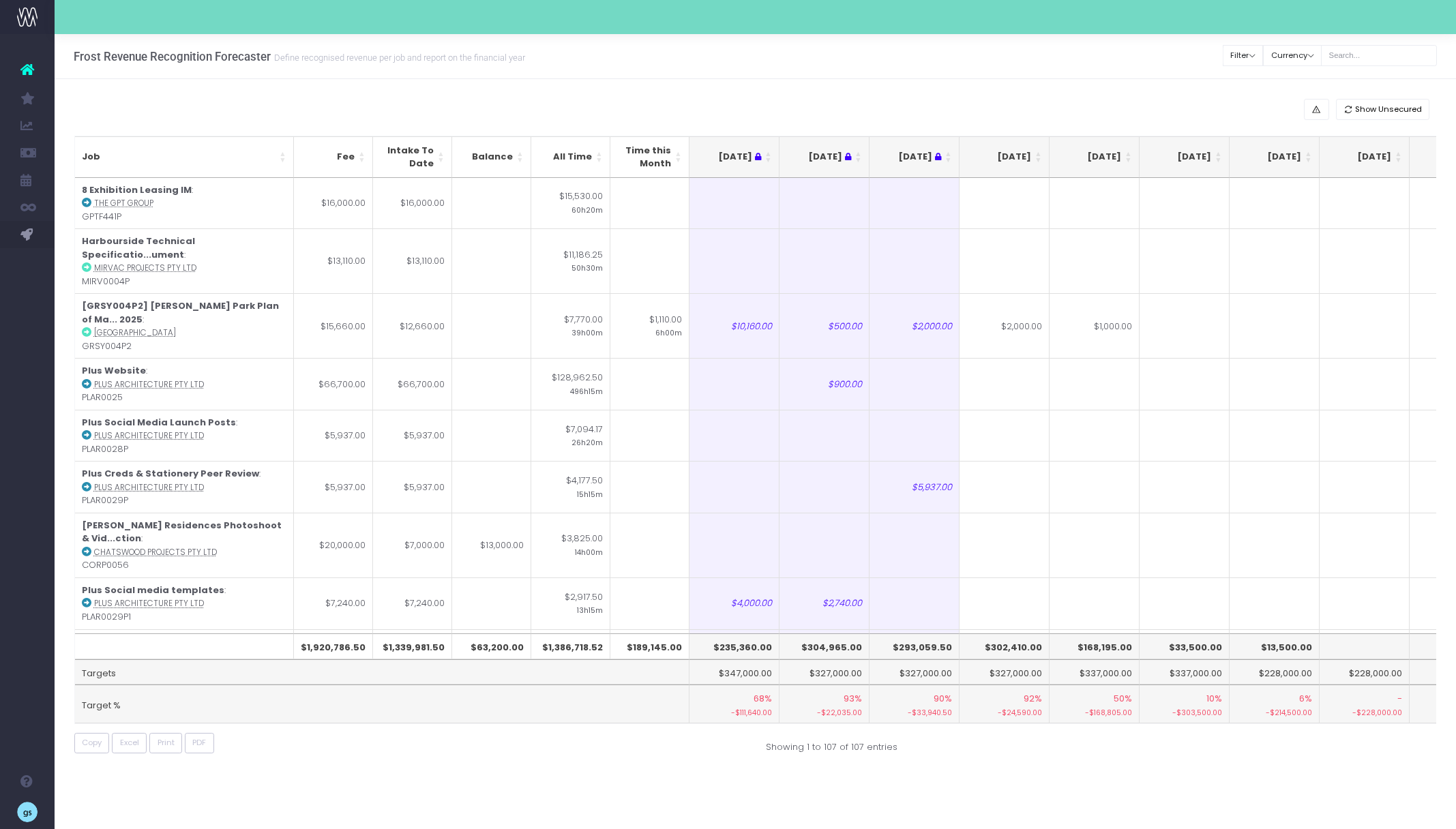
click at [1038, 154] on th "[DATE]" at bounding box center [1004, 157] width 90 height 42
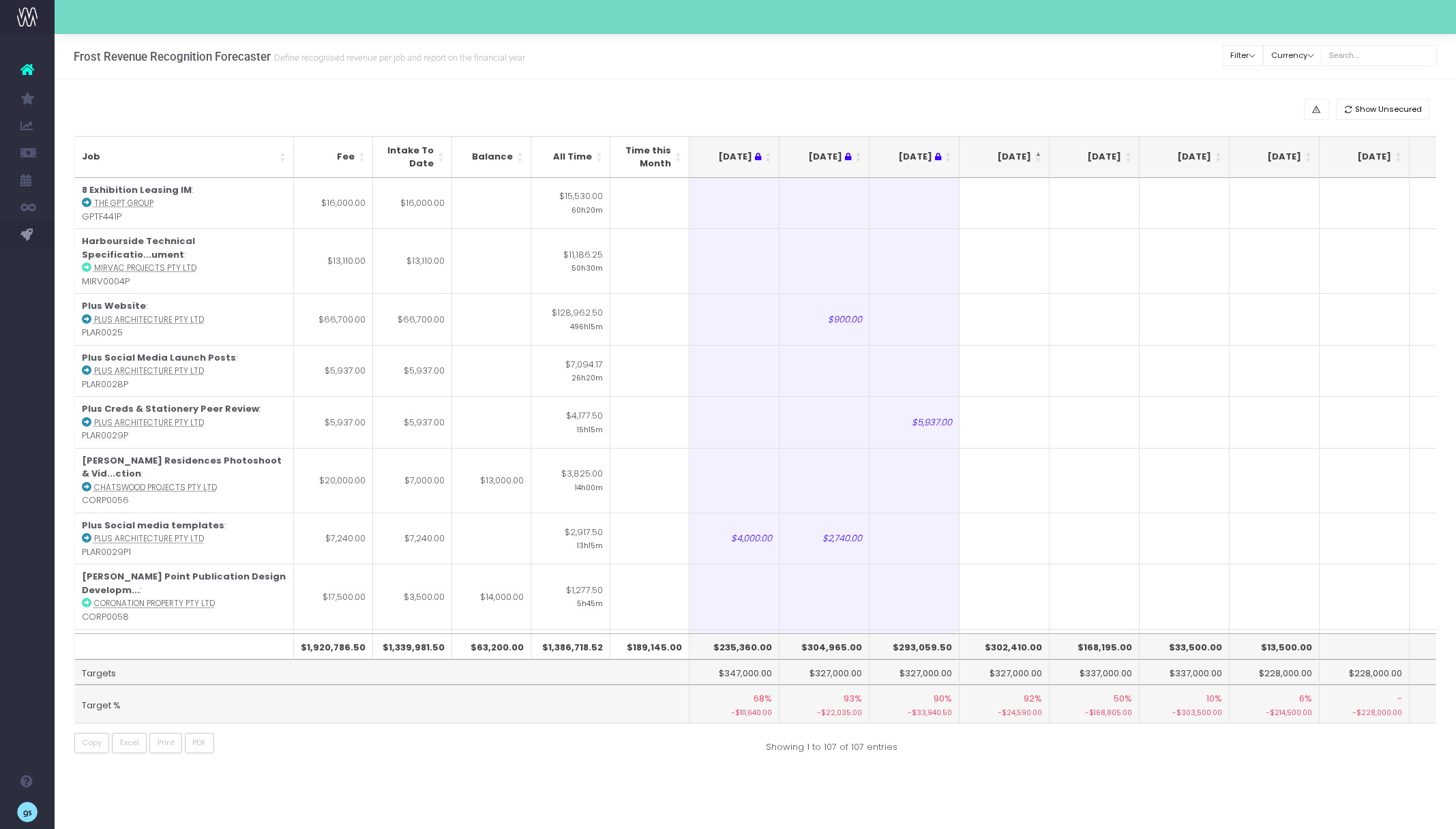
click at [1038, 154] on th "[DATE]" at bounding box center [1004, 157] width 90 height 42
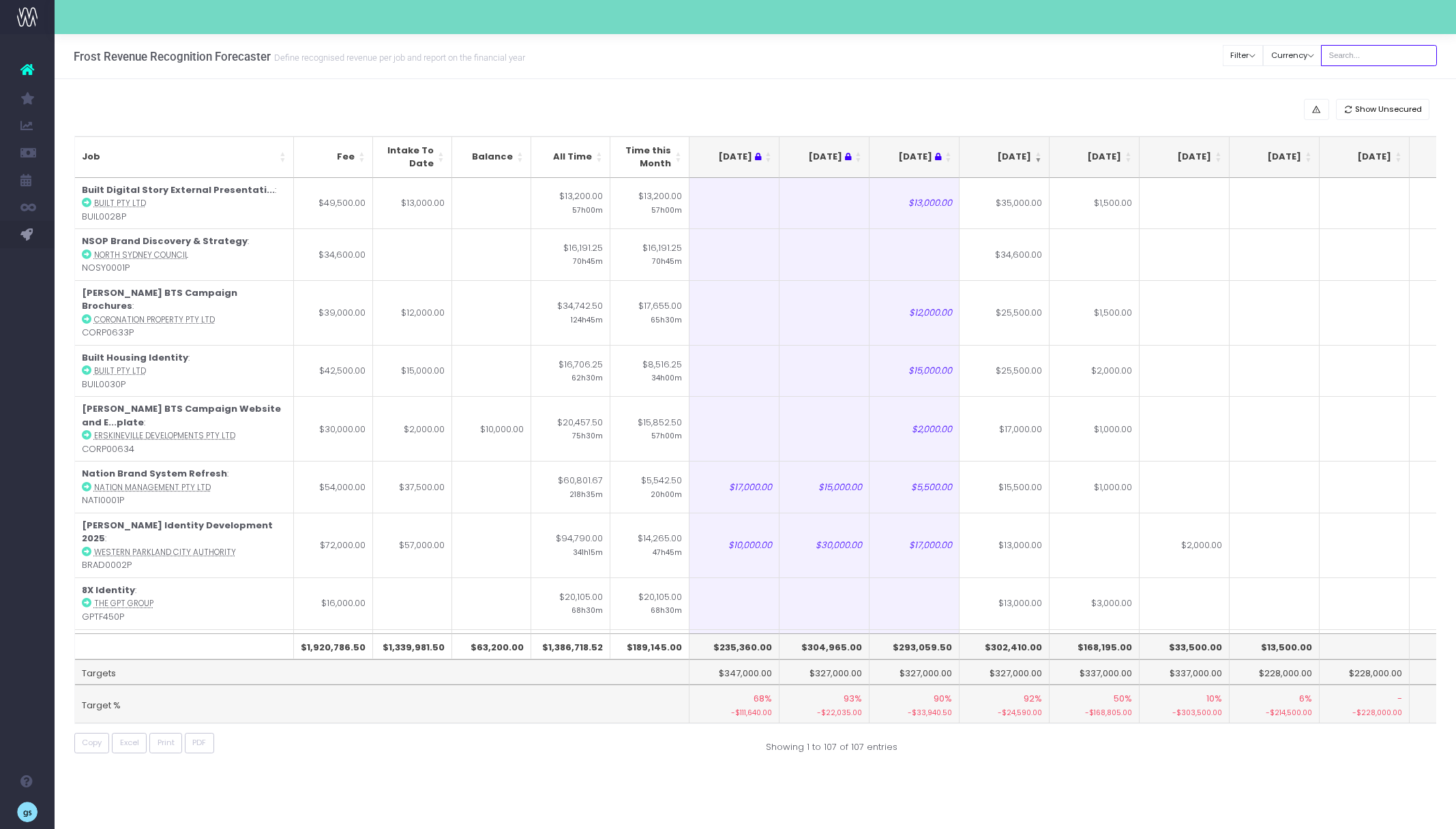
click at [1352, 54] on input "text" at bounding box center [1378, 56] width 116 height 21
type input "built"
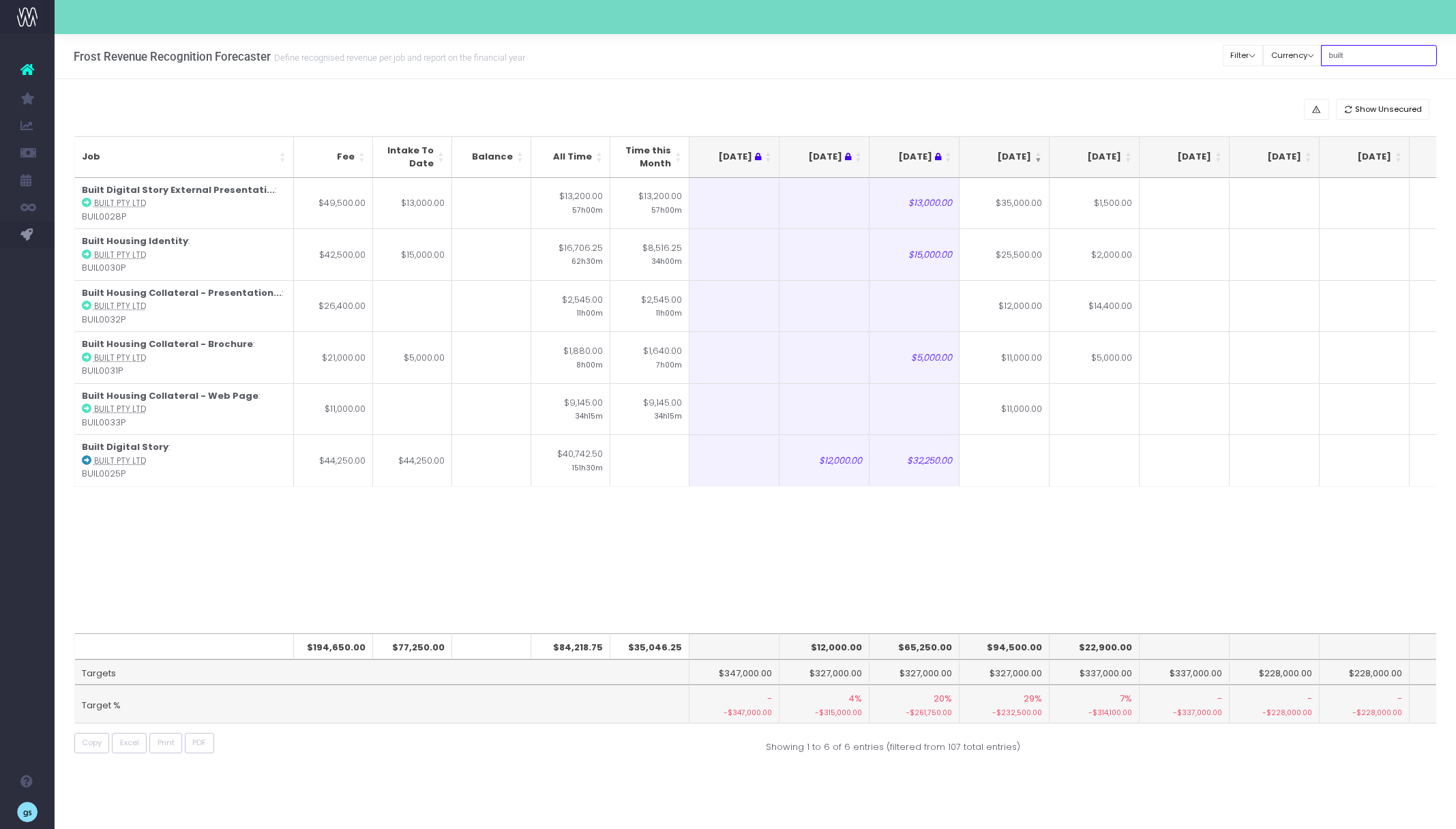
click at [1352, 56] on input "built" at bounding box center [1378, 56] width 116 height 21
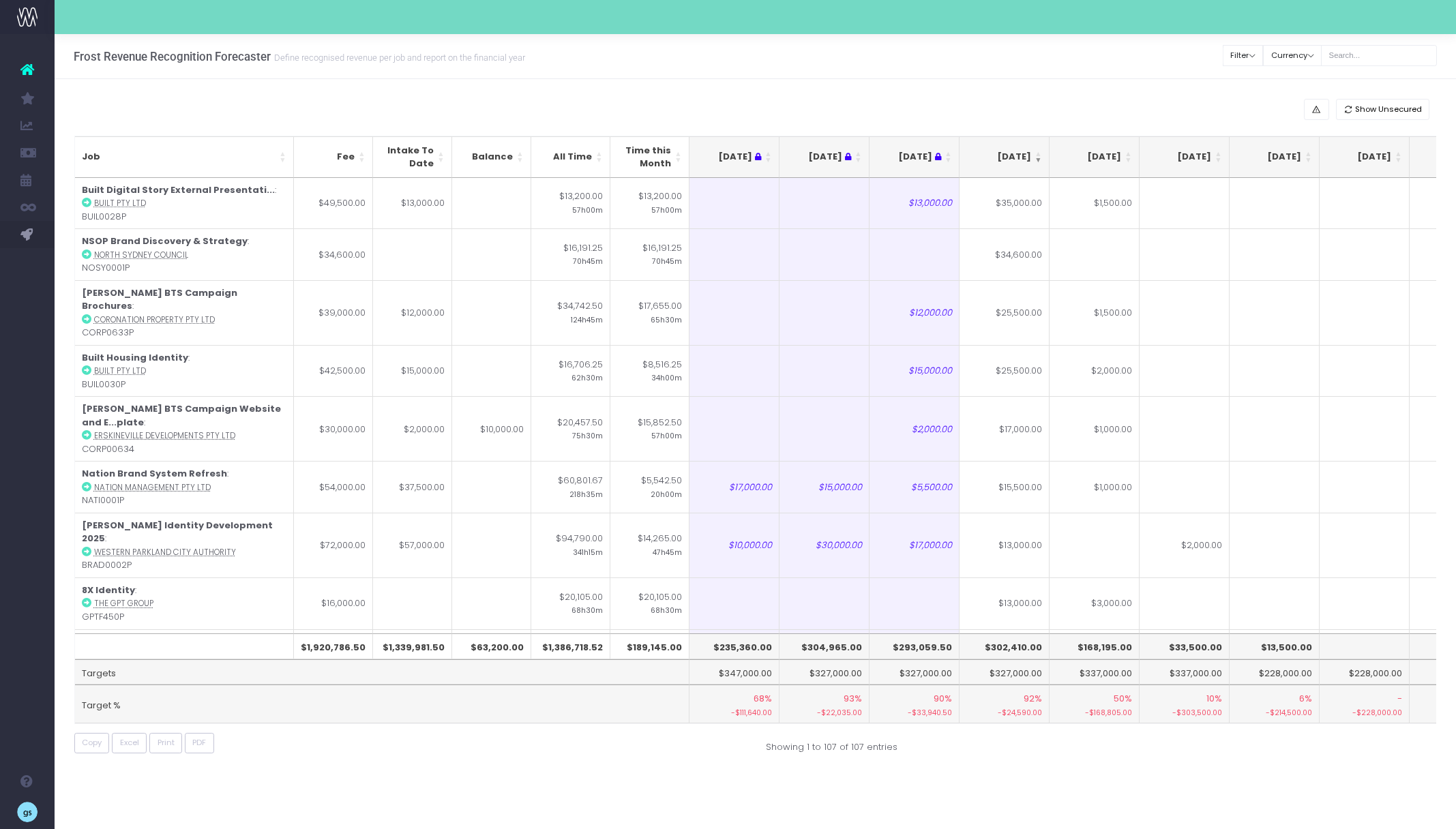
click at [1156, 52] on div "Frost Revenue Recognition Forecaster Define recognised revenue per job and repo…" at bounding box center [755, 56] width 1401 height 45
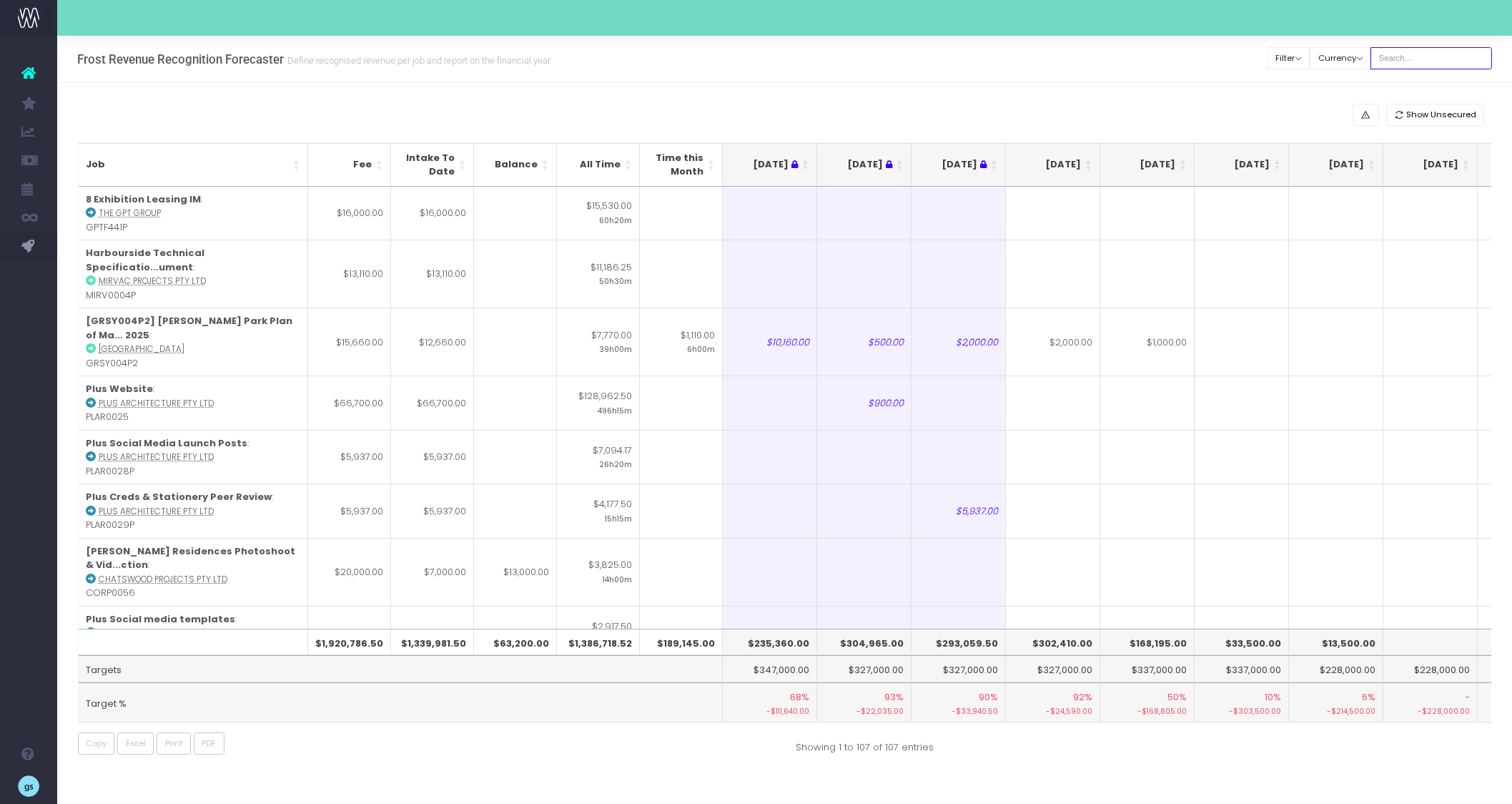
click at [1418, 64] on input "text" at bounding box center [1430, 58] width 121 height 22
type input "georgia"
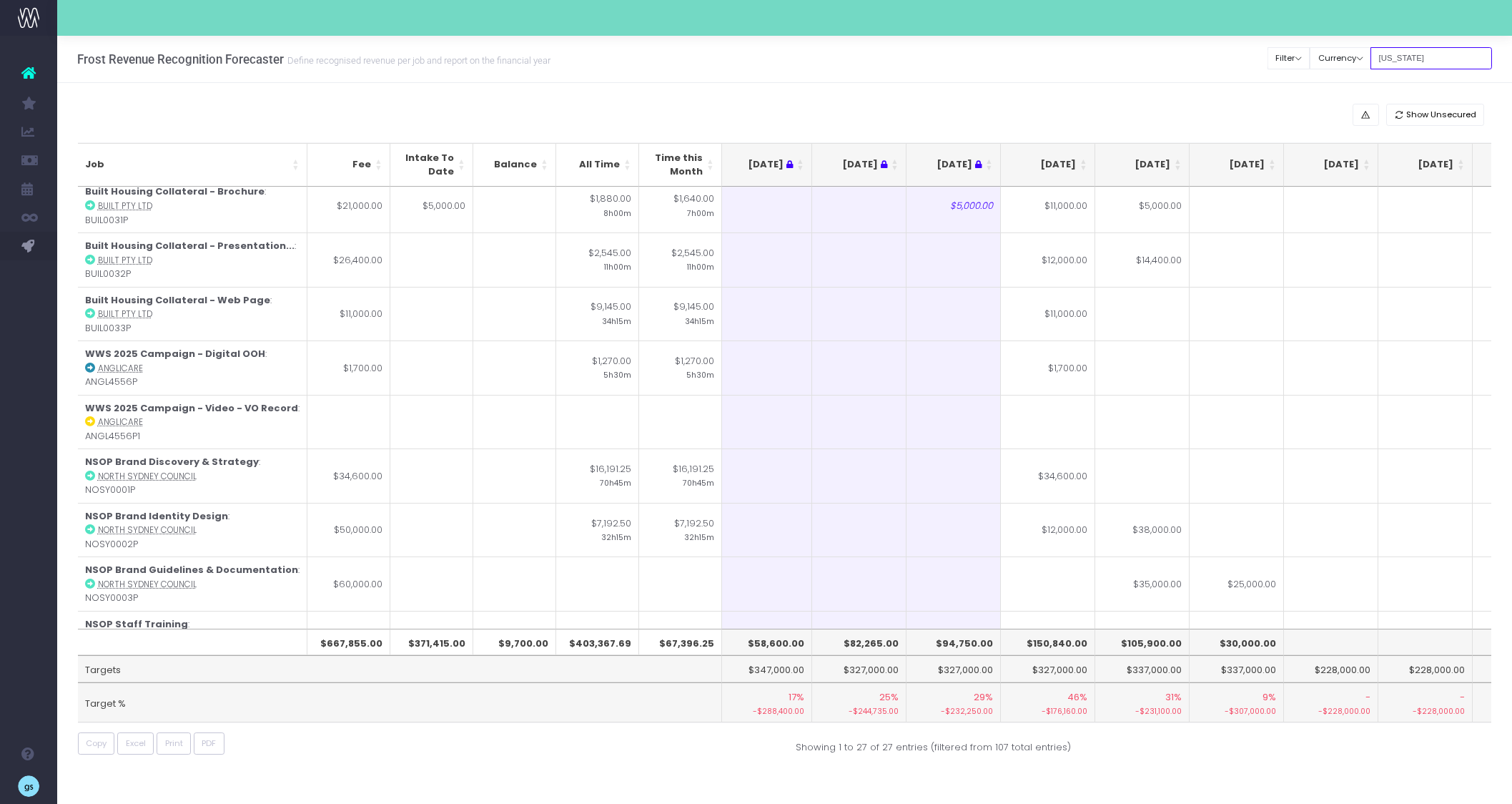
scroll to position [1044, 5]
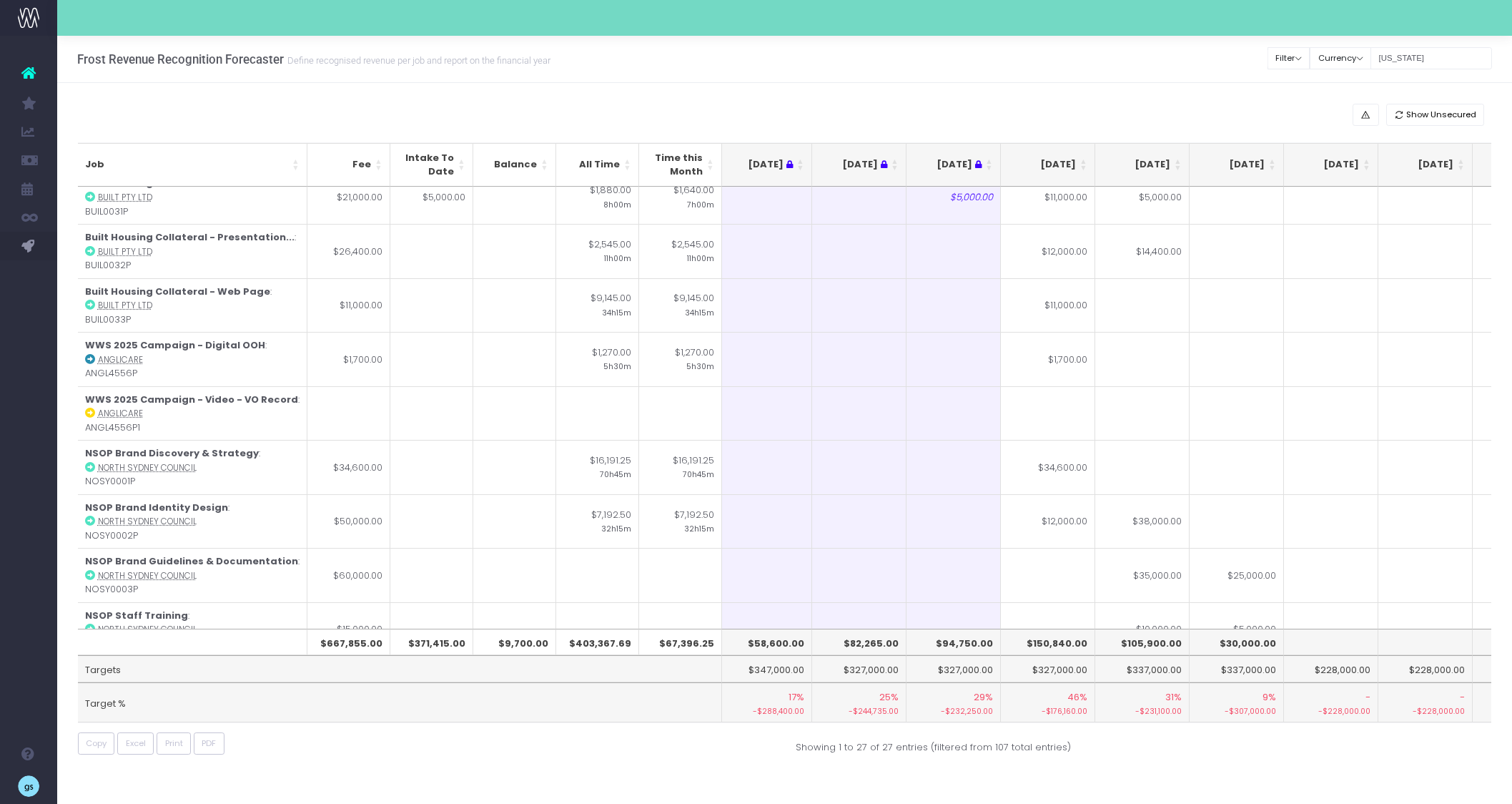
click at [738, 31] on div at bounding box center [784, 18] width 1455 height 36
click at [1405, 63] on input "georgia" at bounding box center [1430, 58] width 121 height 22
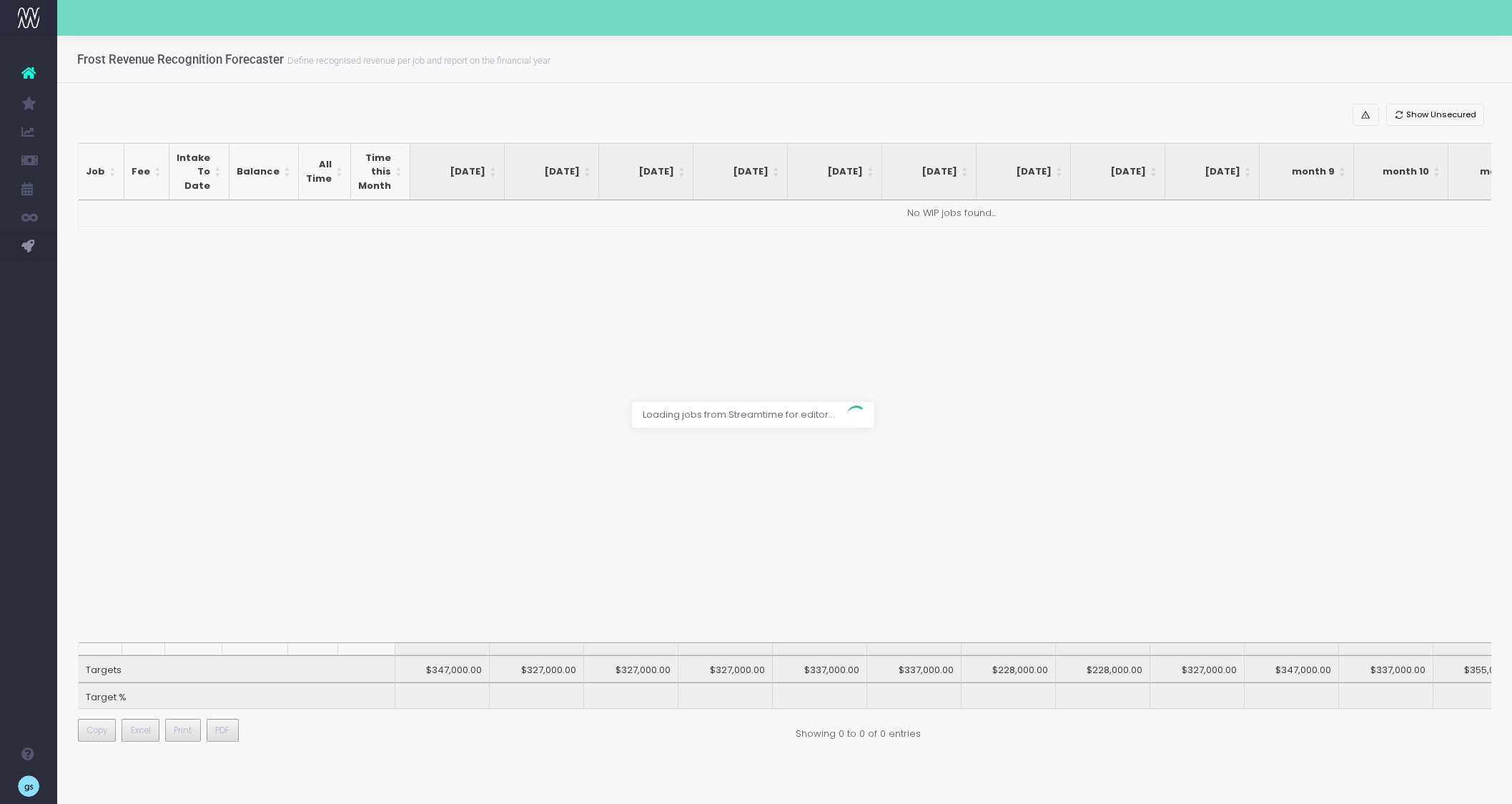
click at [381, 75] on div at bounding box center [756, 402] width 1512 height 804
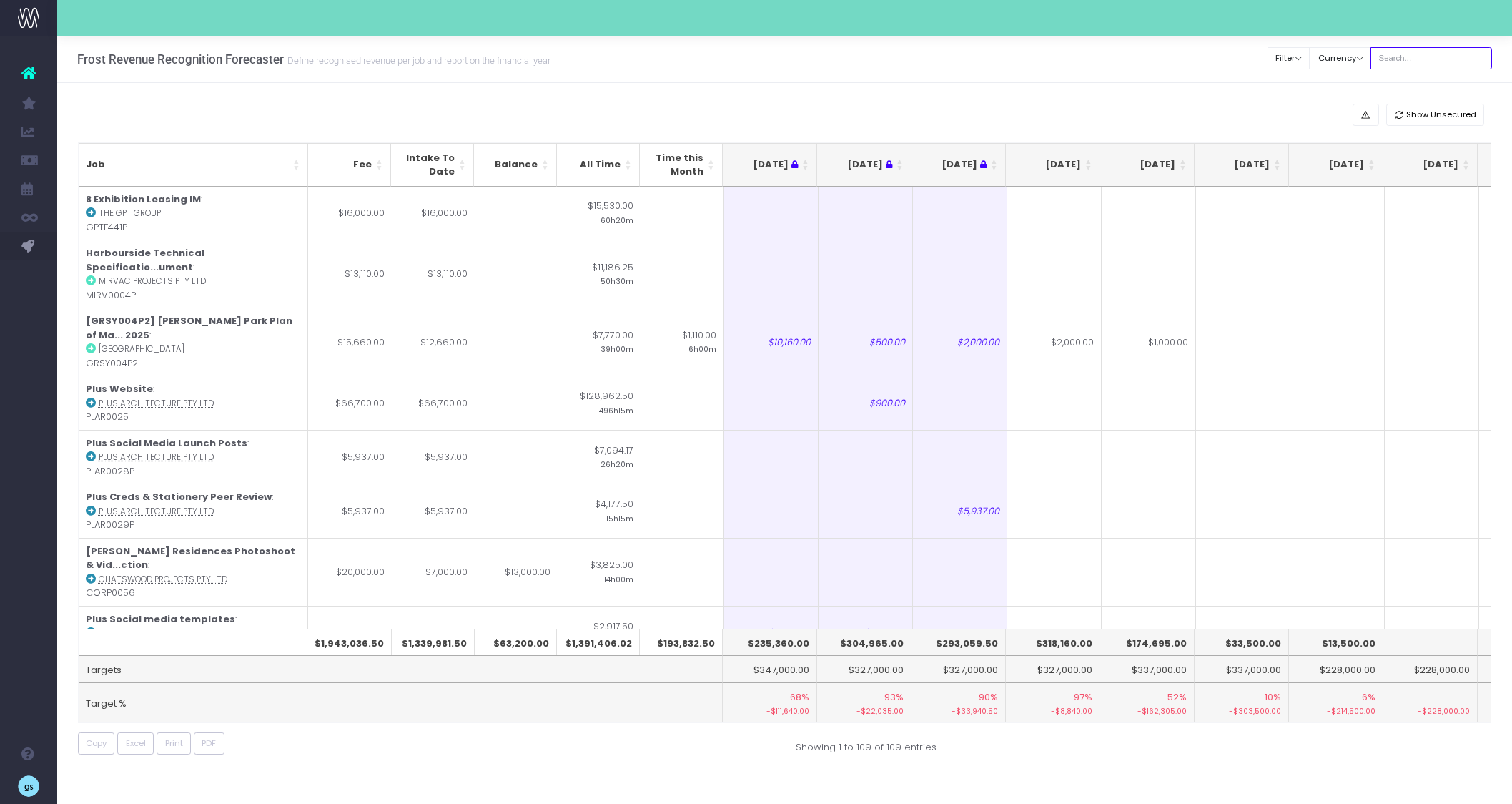
click at [1416, 61] on input "text" at bounding box center [1430, 58] width 121 height 22
type input "[US_STATE]"
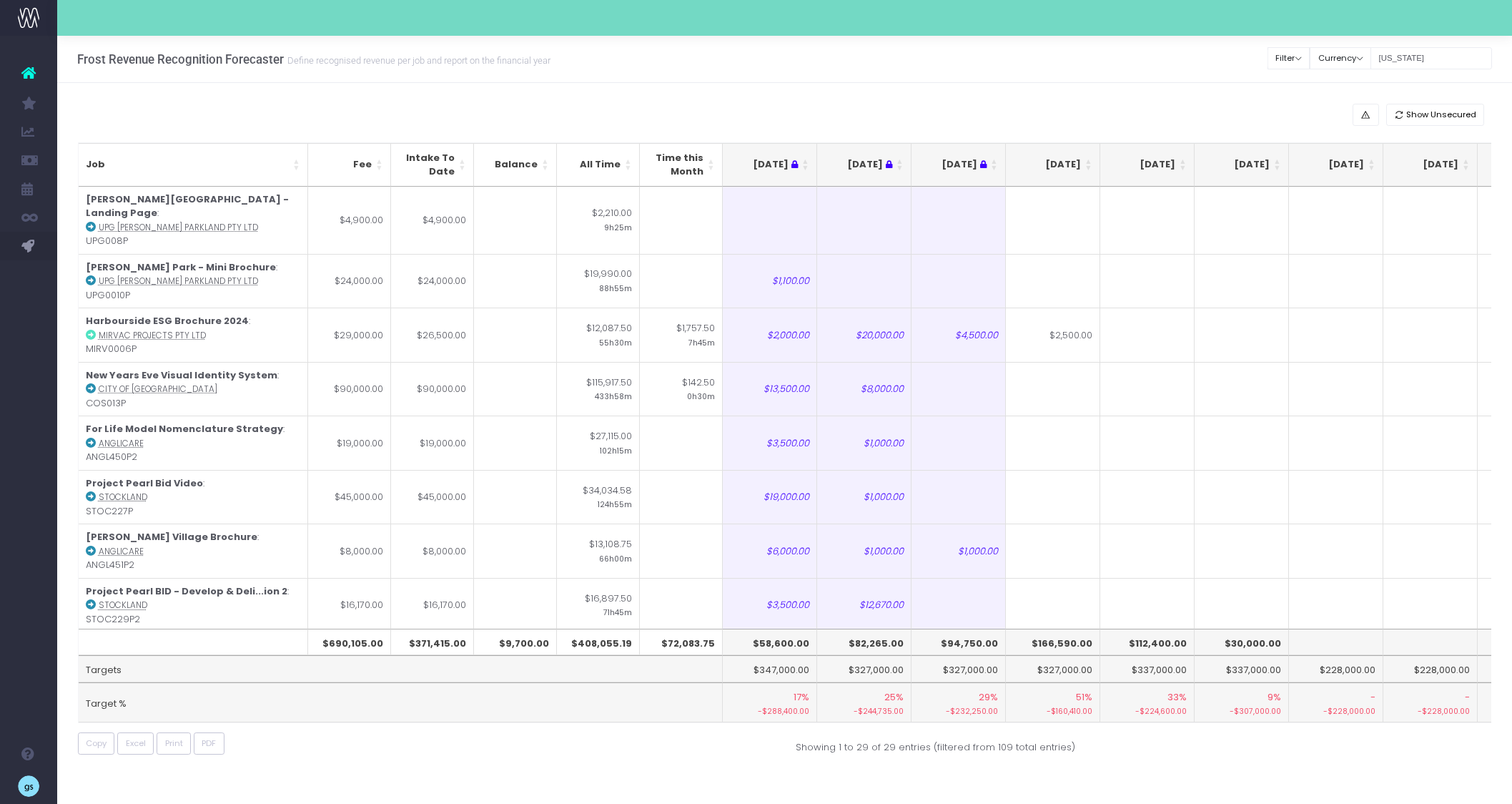
click at [1088, 163] on th "[DATE]" at bounding box center [1053, 164] width 94 height 44
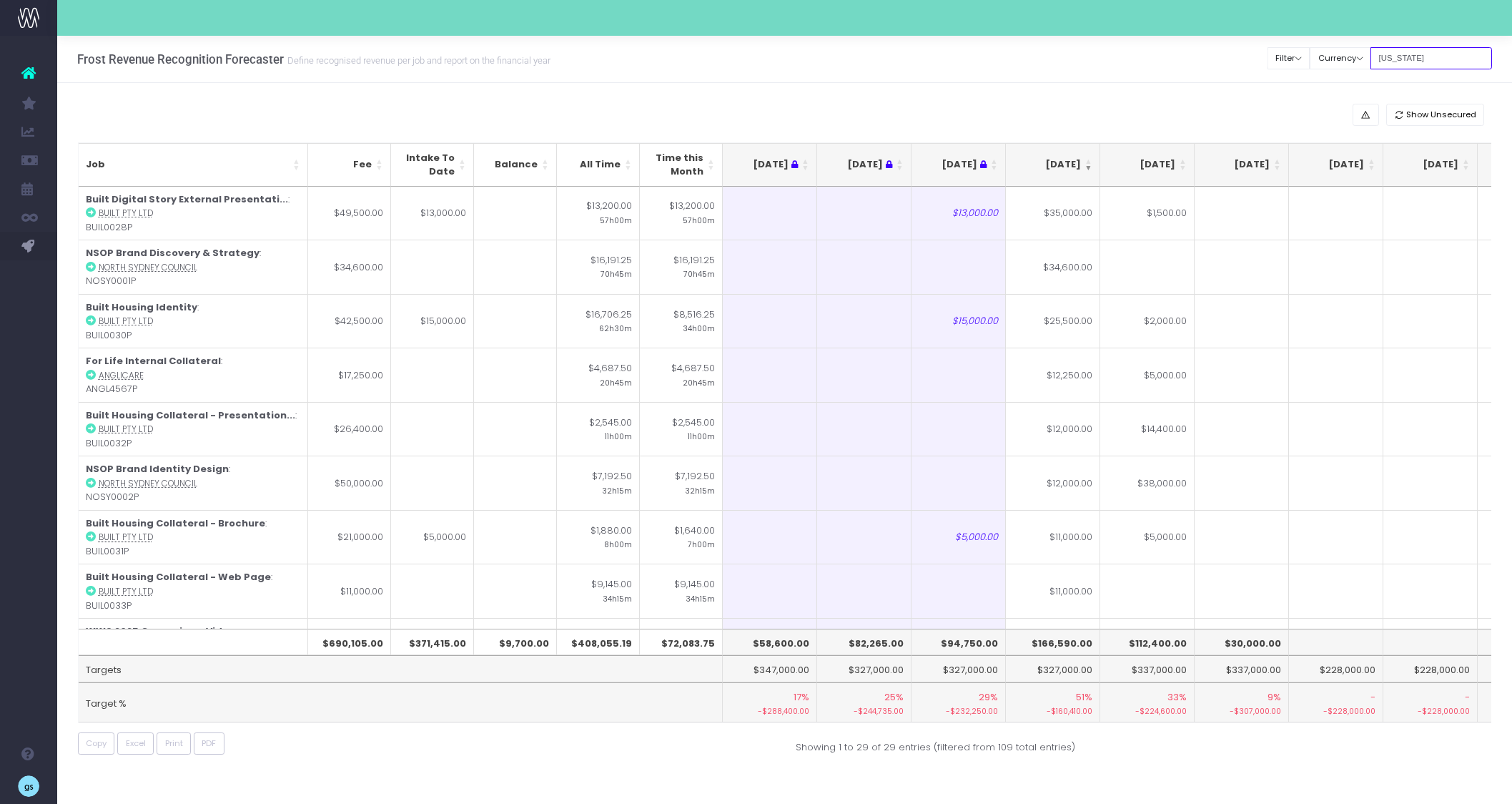
click at [1407, 58] on input "[US_STATE]" at bounding box center [1430, 58] width 121 height 22
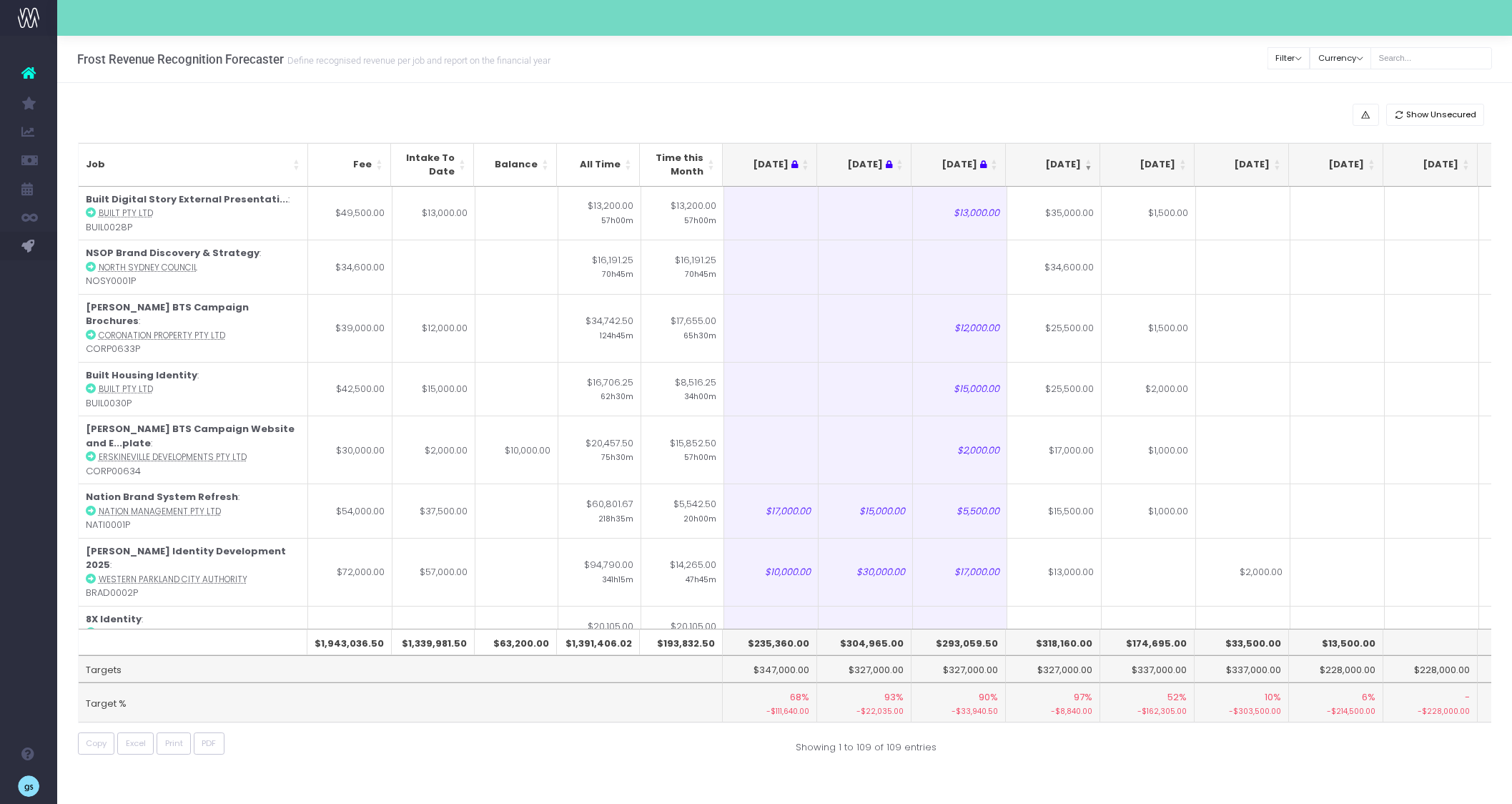
click at [969, 756] on div "Show Unsecured Job Fee Intake To Date Balance All Time Time this Month [DATE] […" at bounding box center [784, 432] width 1455 height 698
click at [983, 66] on div "Frost Revenue Recognition Forecaster Define recognised revenue per job and repo…" at bounding box center [784, 59] width 1455 height 48
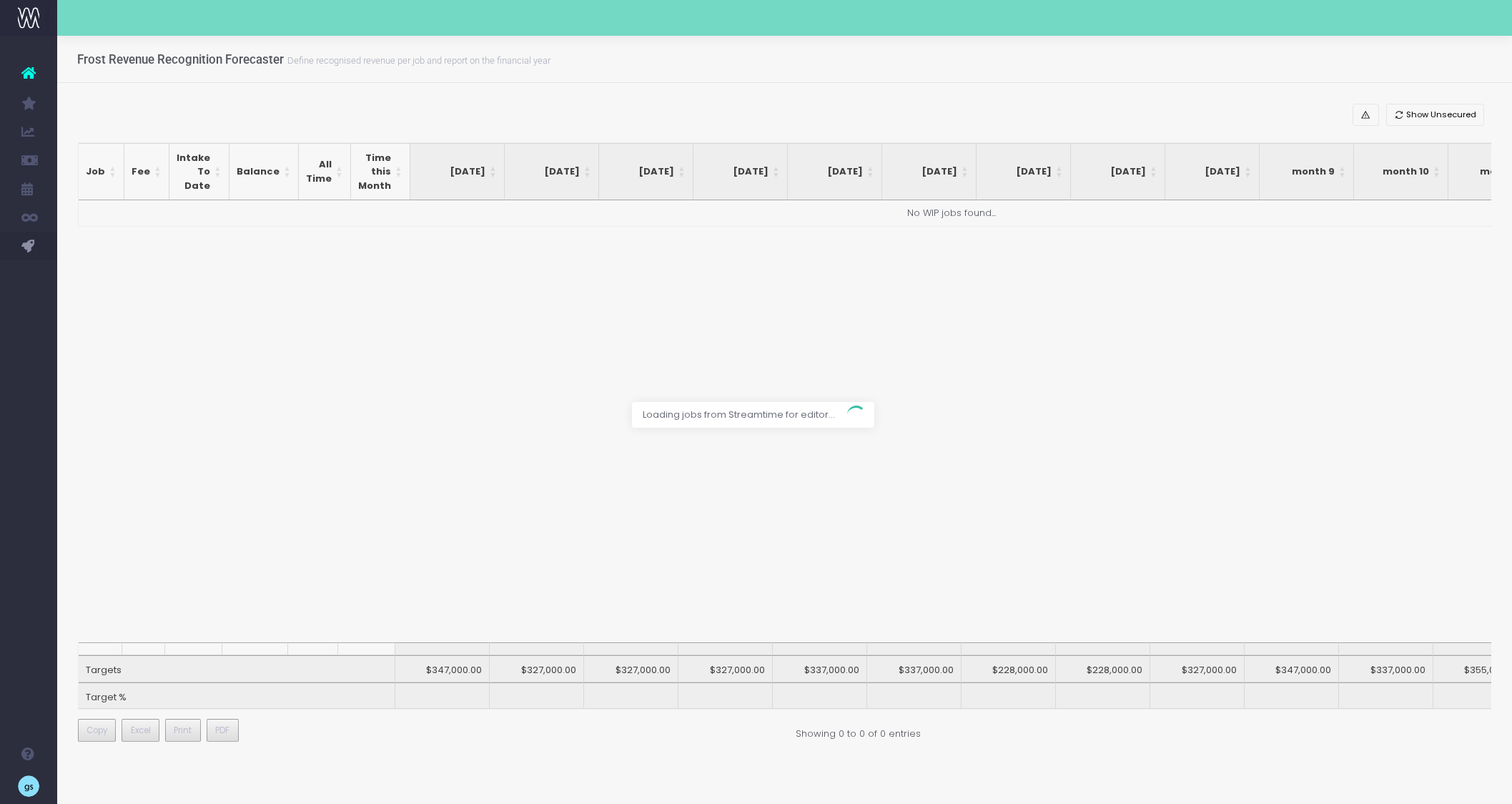
click at [1198, 745] on div at bounding box center [756, 402] width 1512 height 804
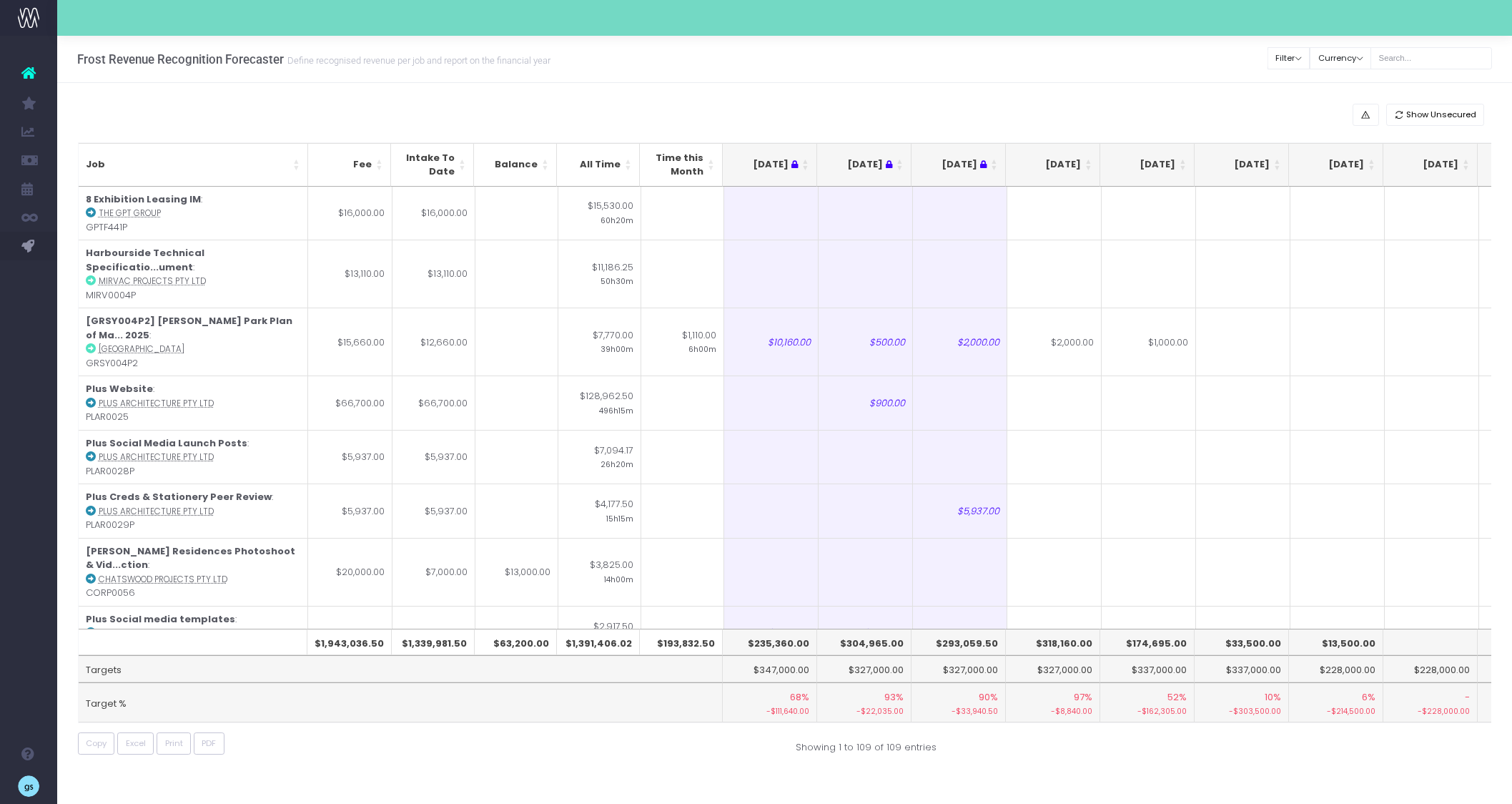
click at [1088, 160] on th "[DATE]" at bounding box center [1053, 164] width 94 height 44
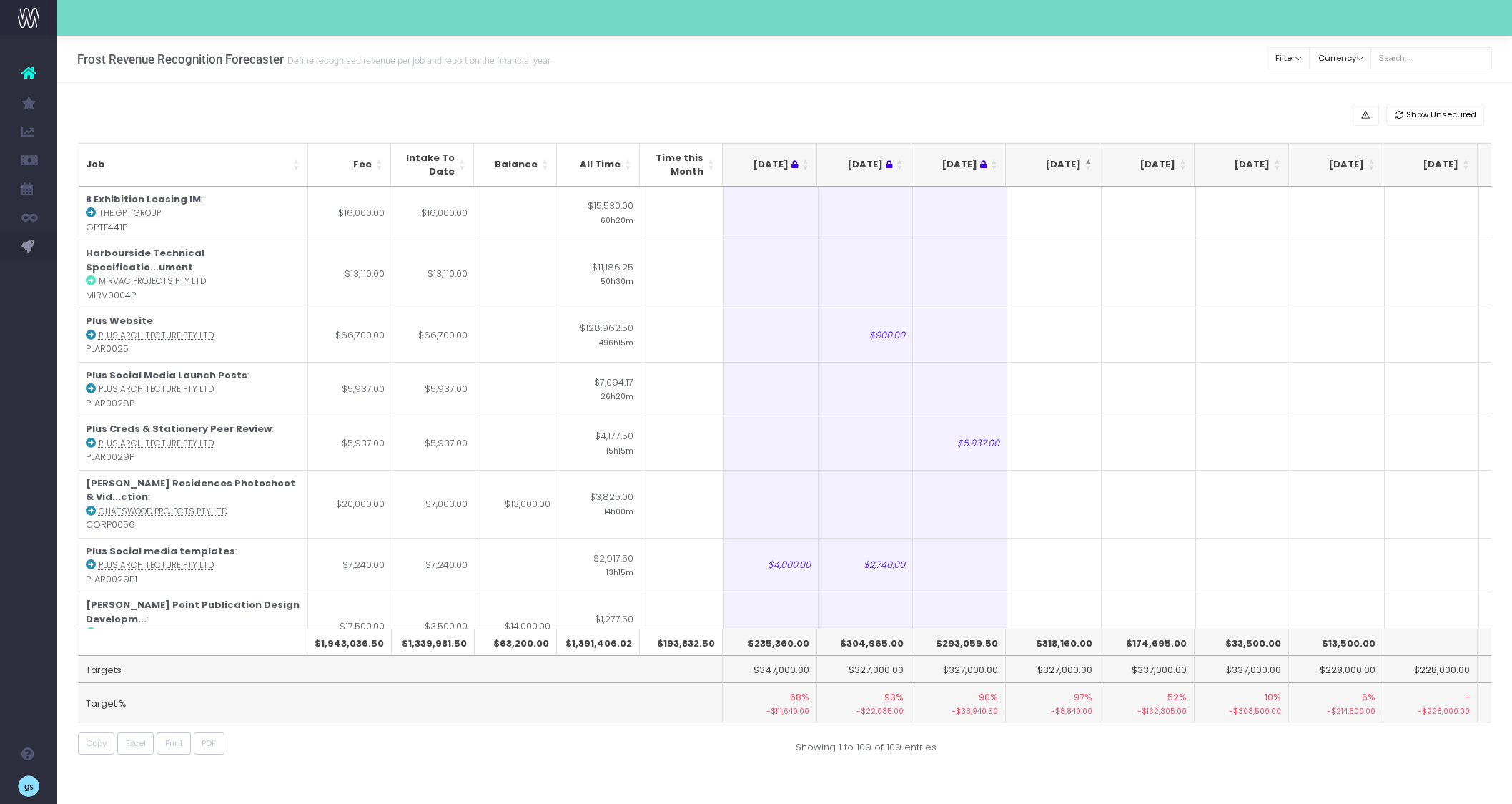
click at [1088, 160] on th "[DATE]" at bounding box center [1053, 164] width 94 height 44
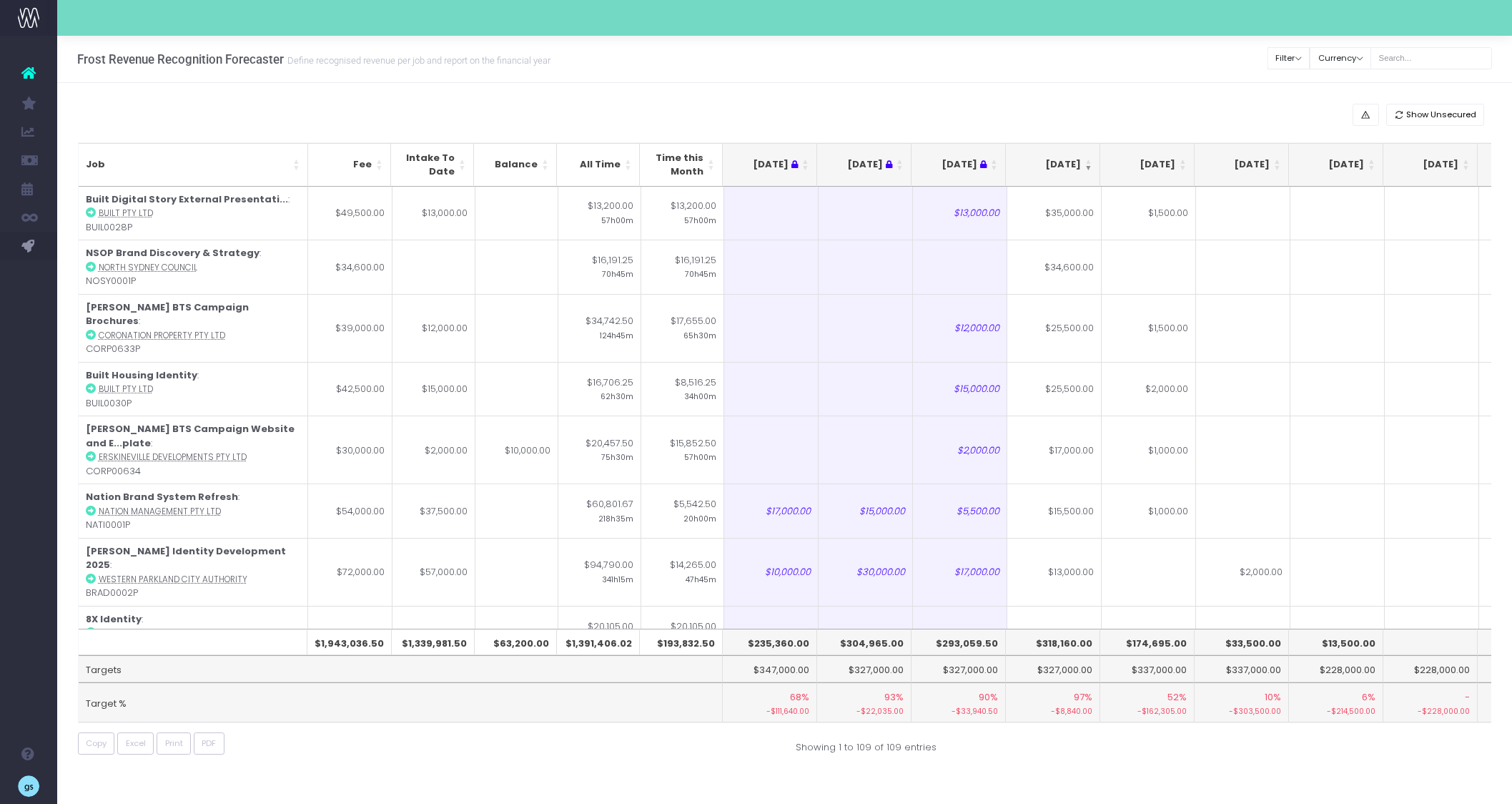
click at [1070, 48] on div "Frost Revenue Recognition Forecaster Define recognised revenue per job and repo…" at bounding box center [784, 59] width 1455 height 48
click at [1112, 100] on div "Show Unsecured Job Fee Intake To Date Balance All Time Time this Month Jun 25 J…" at bounding box center [784, 432] width 1455 height 698
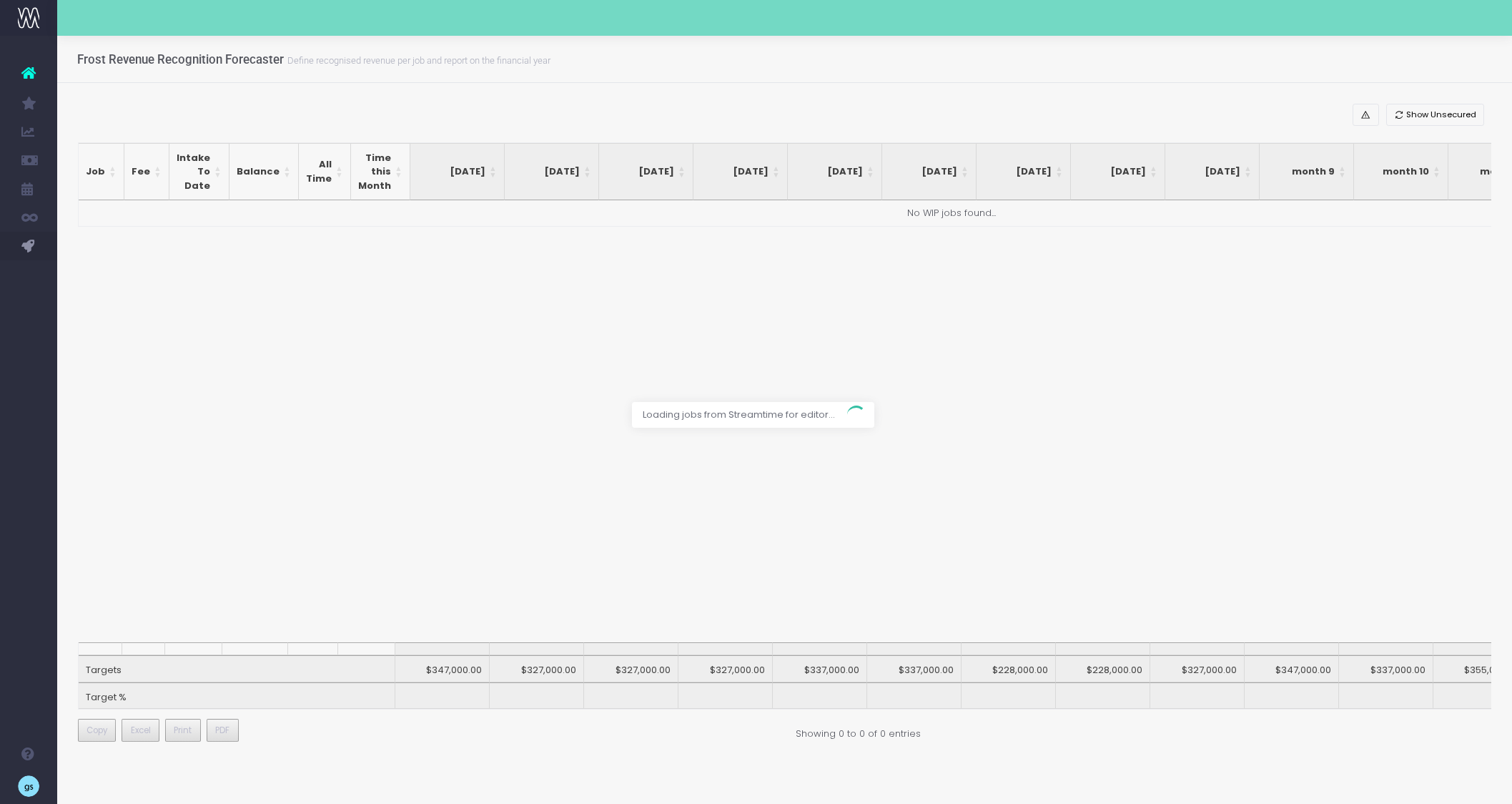
click at [440, 742] on div at bounding box center [756, 402] width 1512 height 804
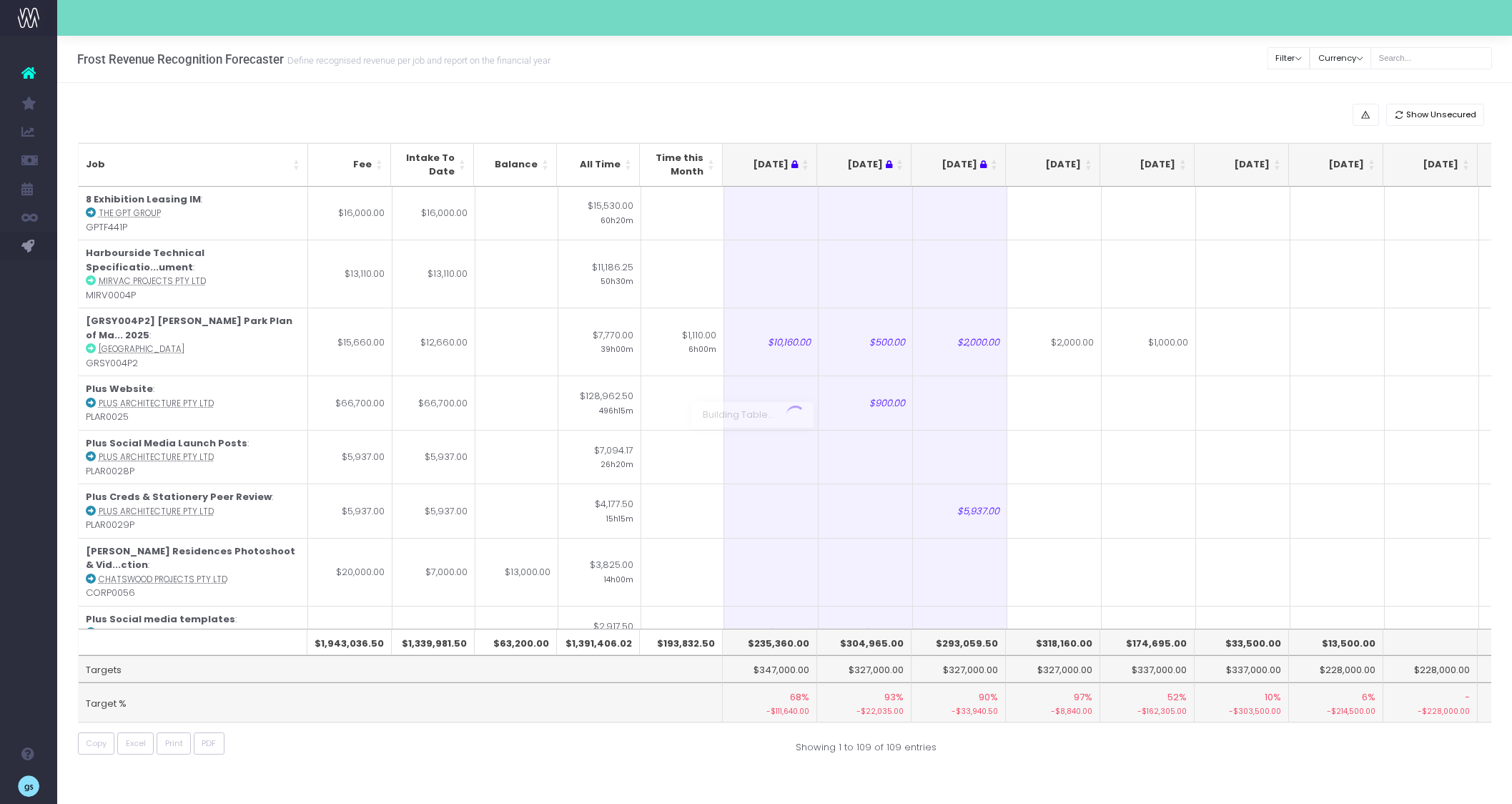
click at [1244, 110] on div at bounding box center [756, 402] width 1512 height 804
click at [1090, 161] on th "[DATE]" at bounding box center [1053, 164] width 94 height 44
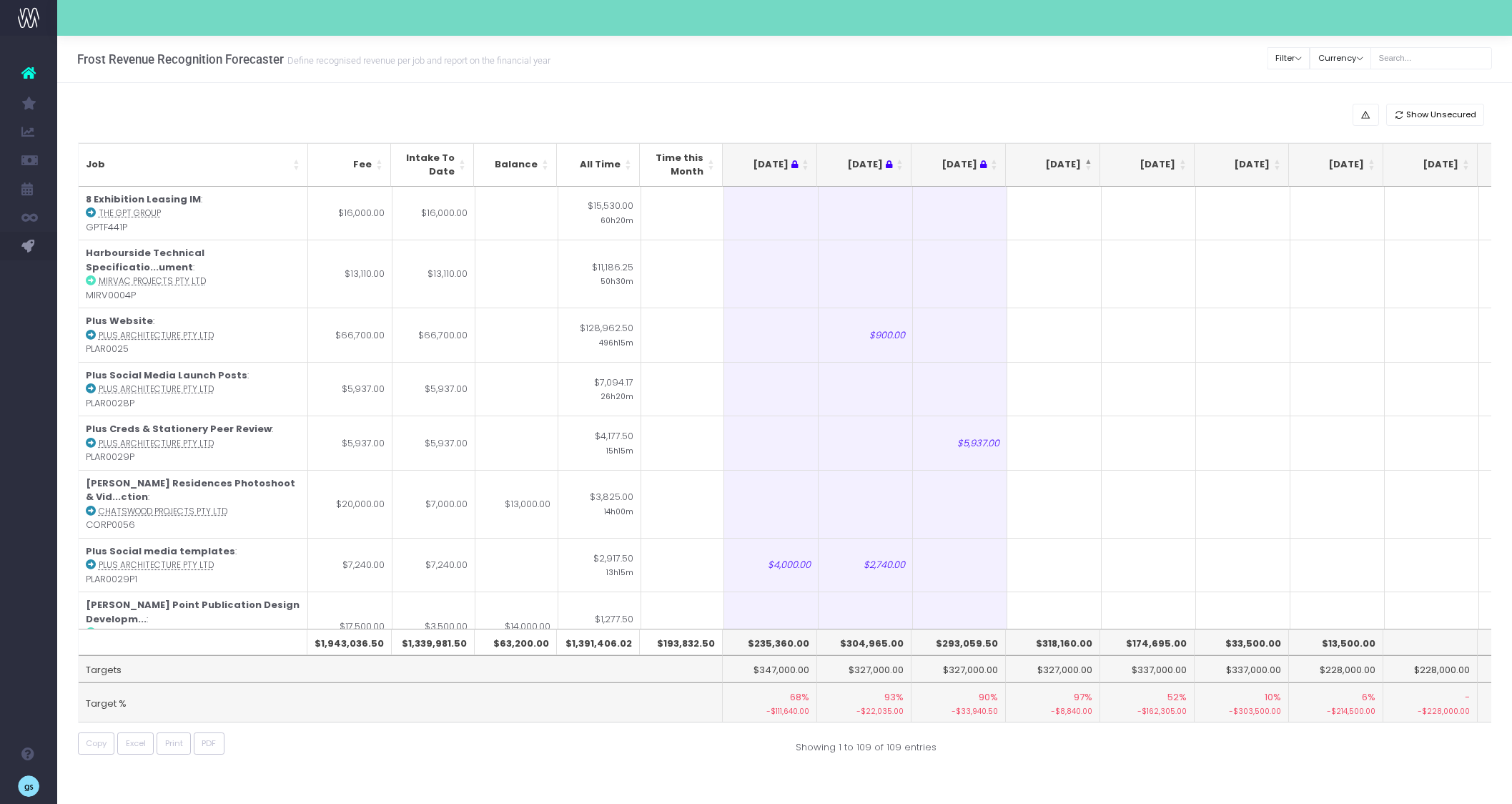
click at [1090, 161] on th "[DATE]" at bounding box center [1053, 164] width 94 height 44
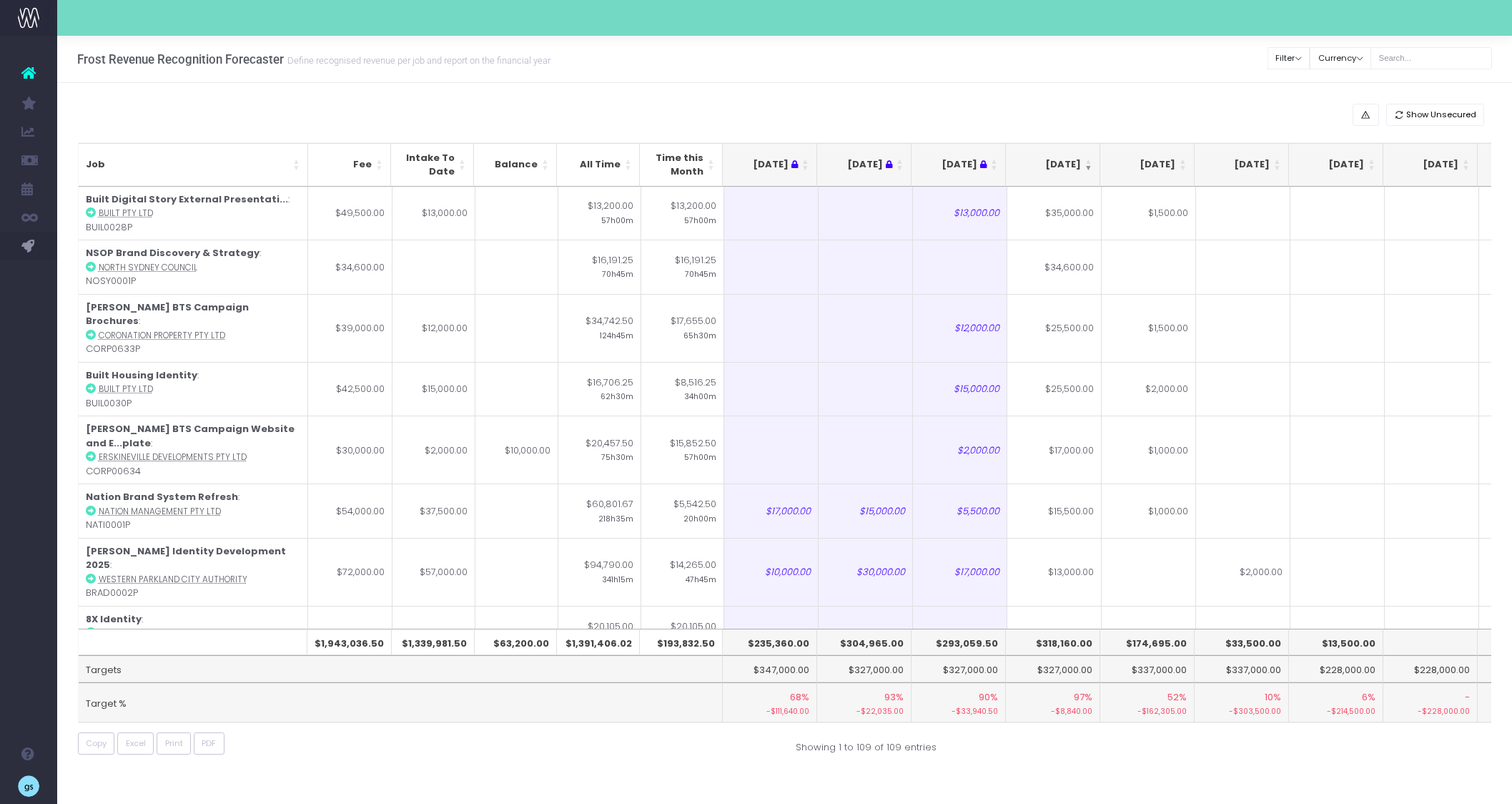
click at [810, 84] on div "Show Unsecured Job Fee Intake To Date Balance All Time Time this Month [DATE] […" at bounding box center [784, 432] width 1455 height 698
click at [125, 740] on button "Excel" at bounding box center [135, 743] width 37 height 22
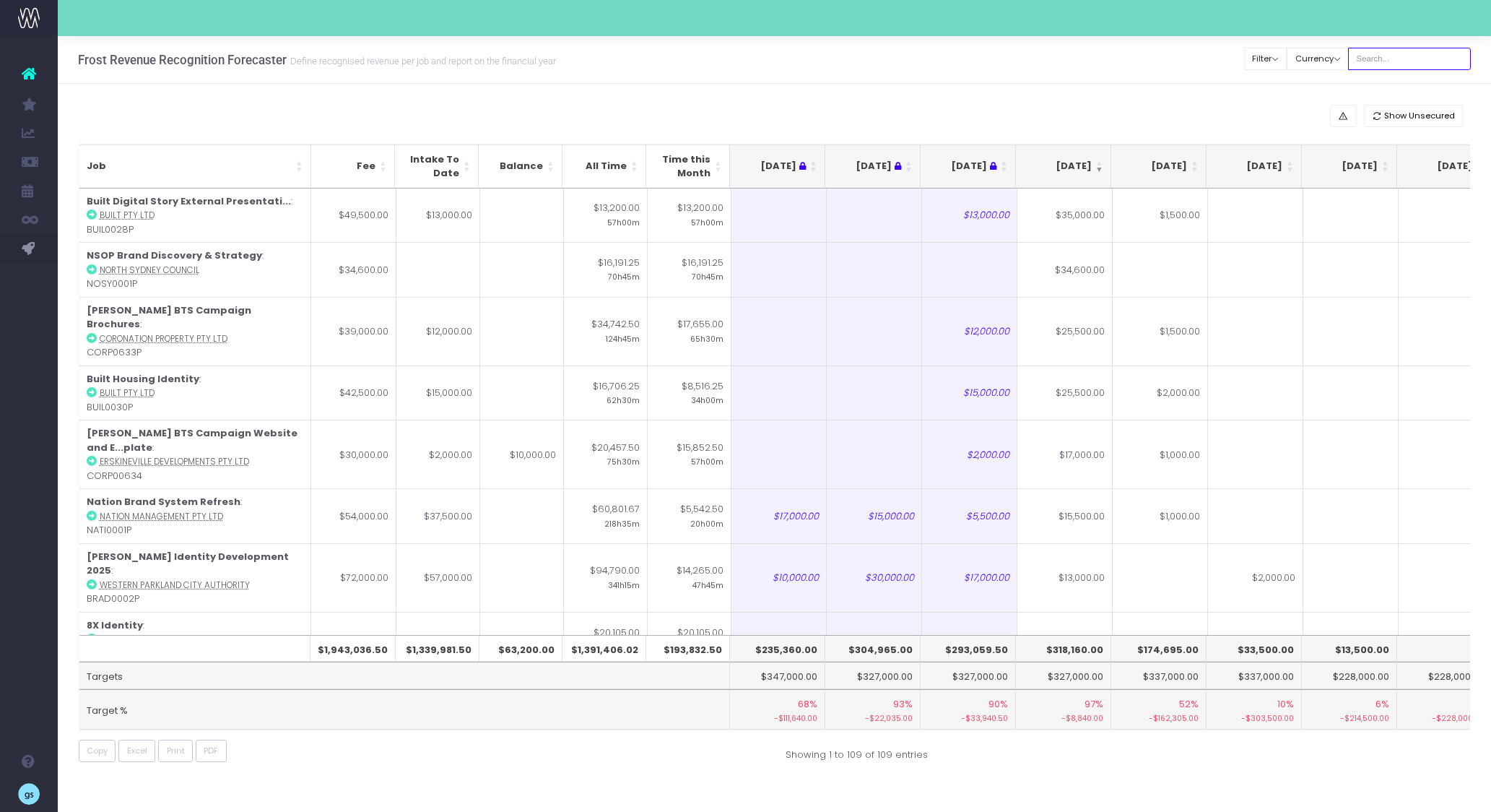
click at [1416, 59] on input "text" at bounding box center [1409, 59] width 122 height 23
type input "[US_STATE]"
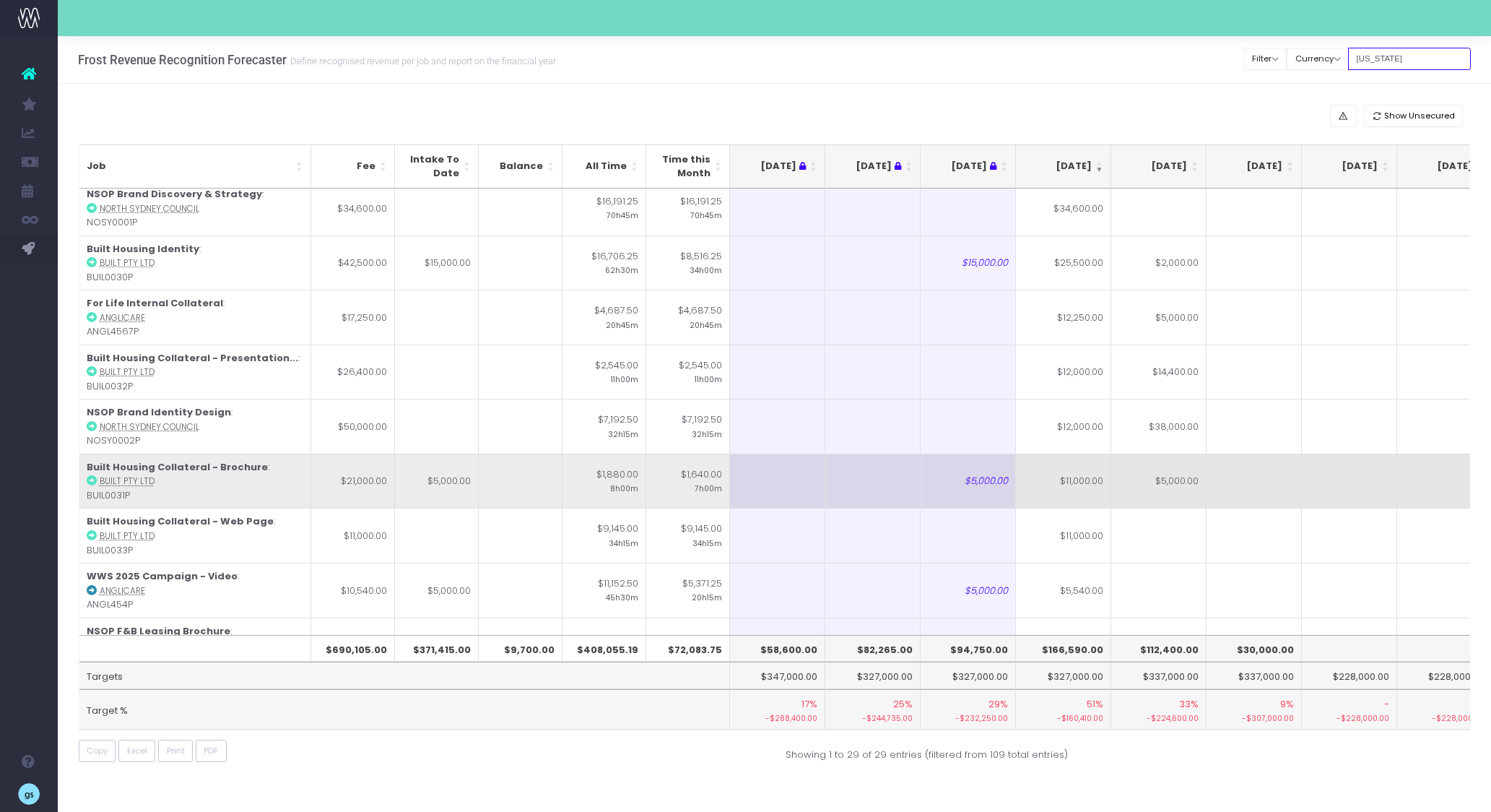
scroll to position [63, 0]
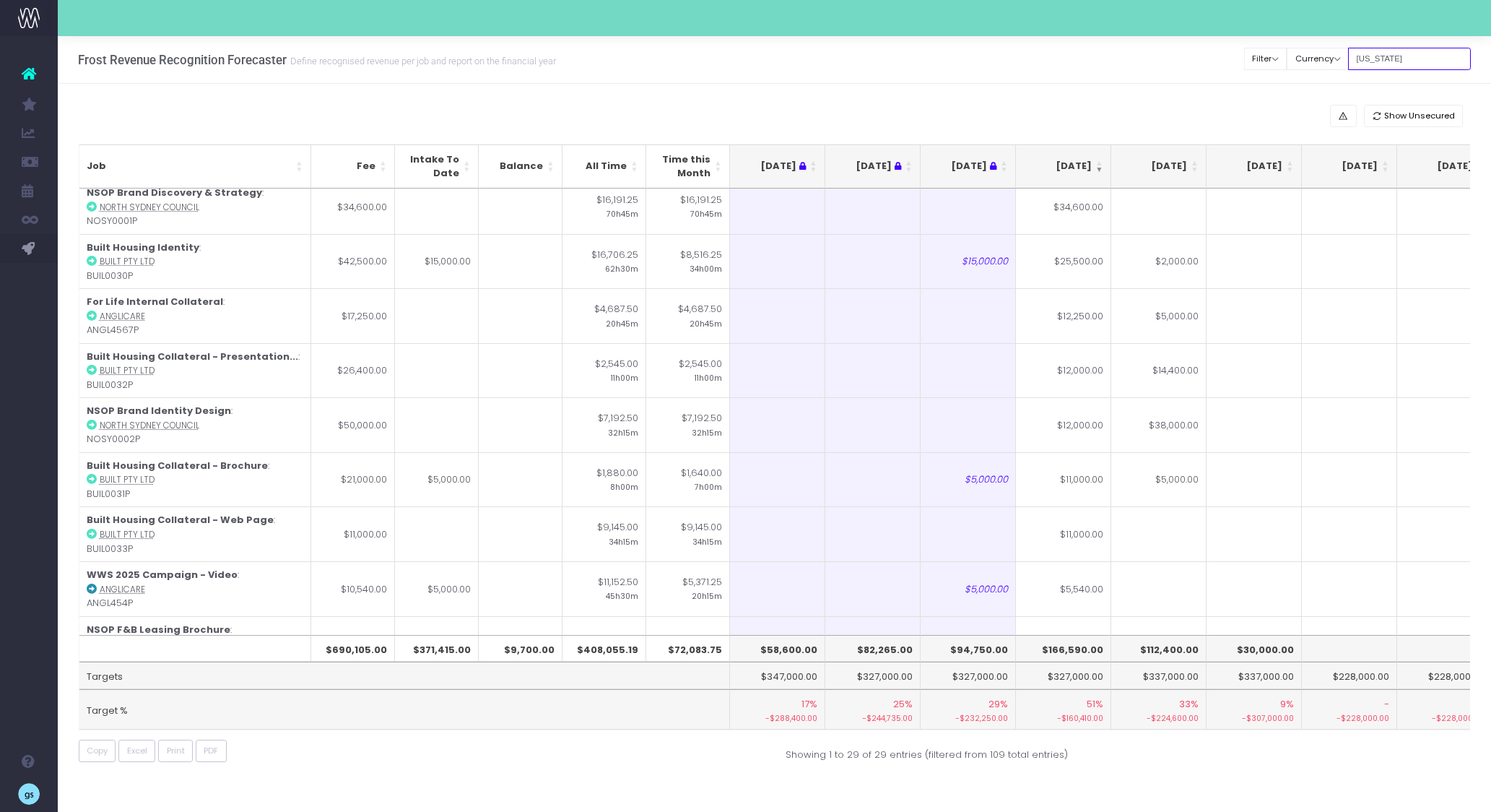
click at [1393, 59] on input "georgia" at bounding box center [1409, 59] width 122 height 23
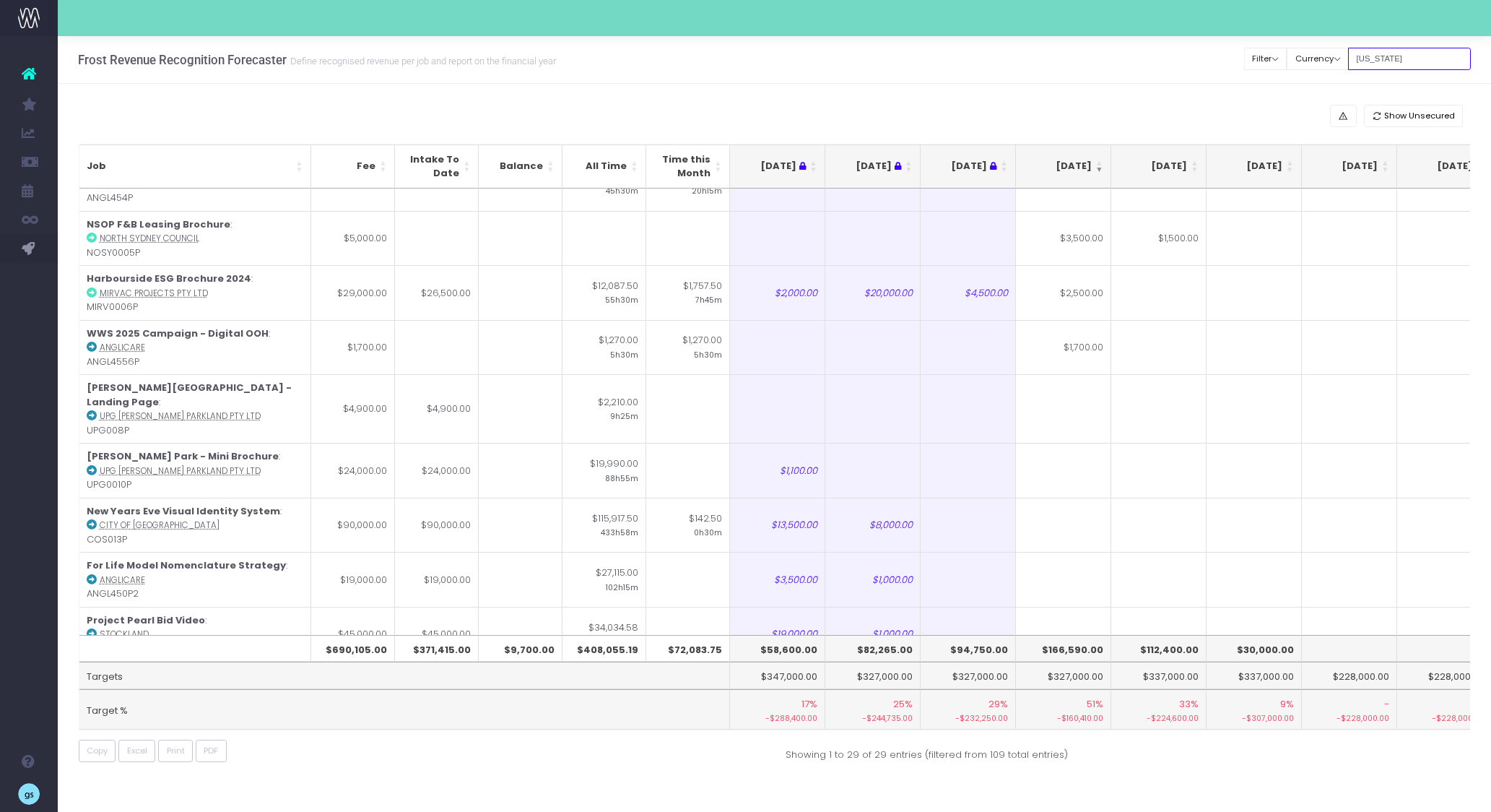
scroll to position [467, 0]
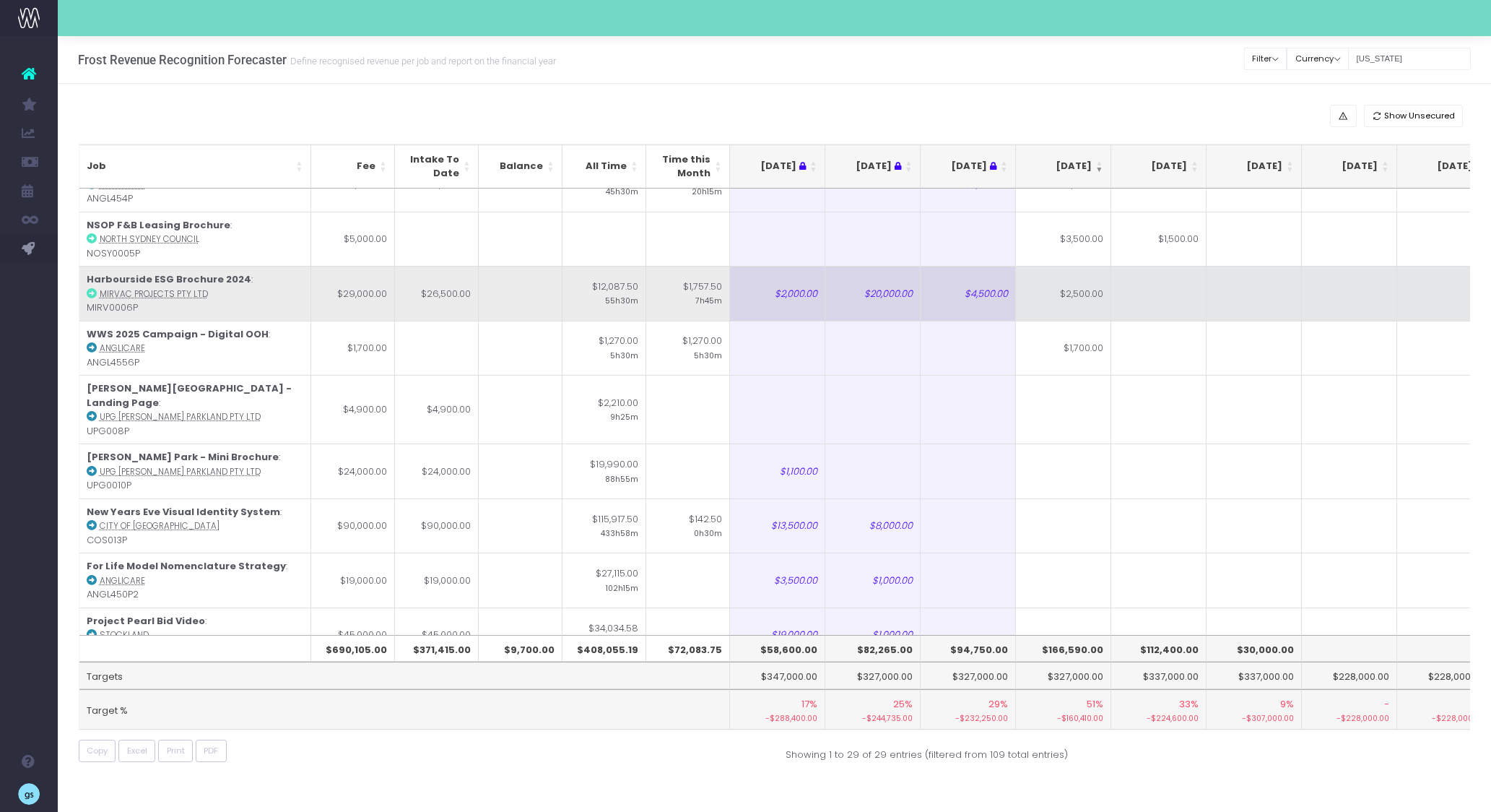
click at [91, 292] on icon at bounding box center [92, 293] width 10 height 10
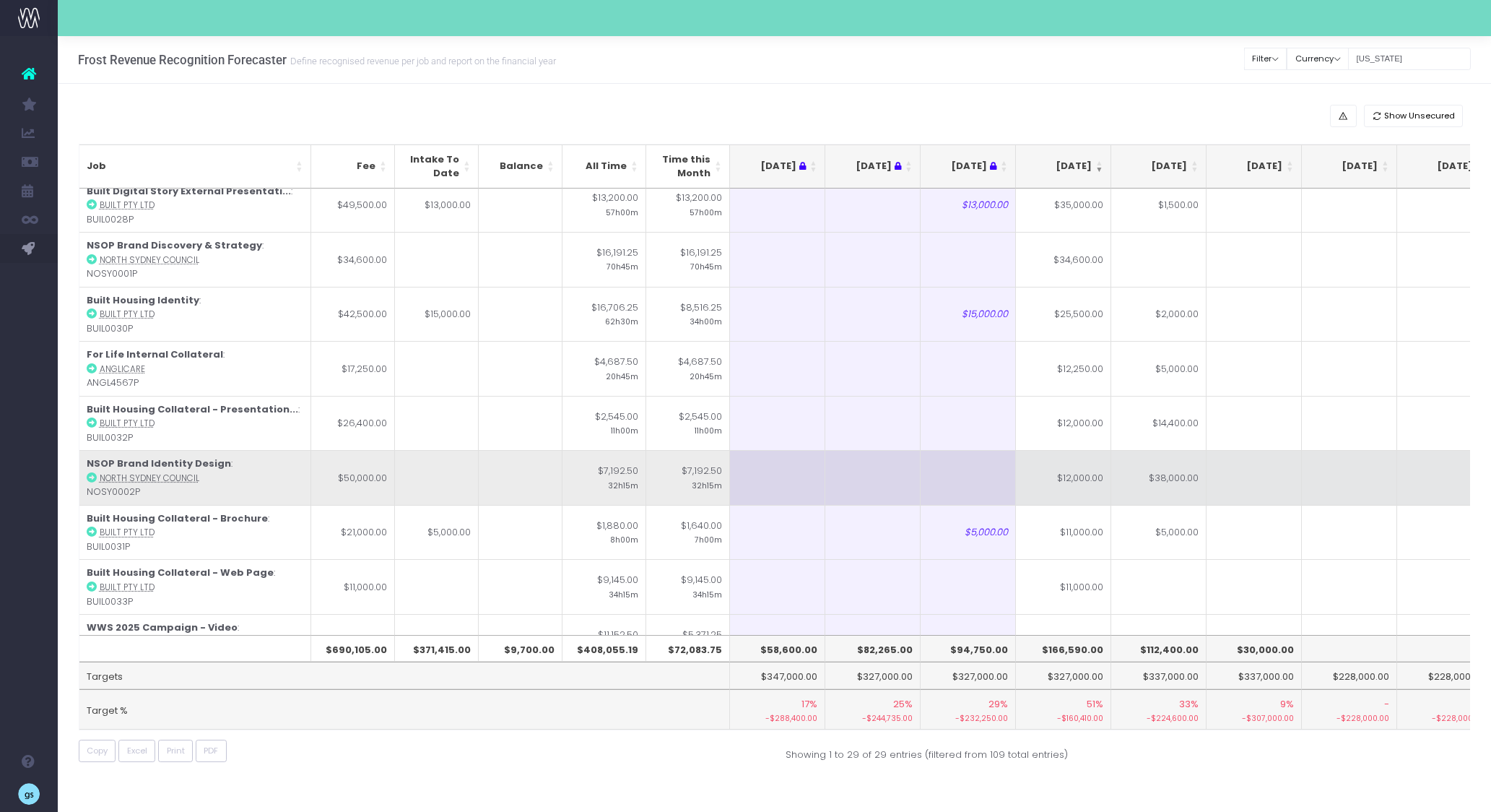
scroll to position [0, 0]
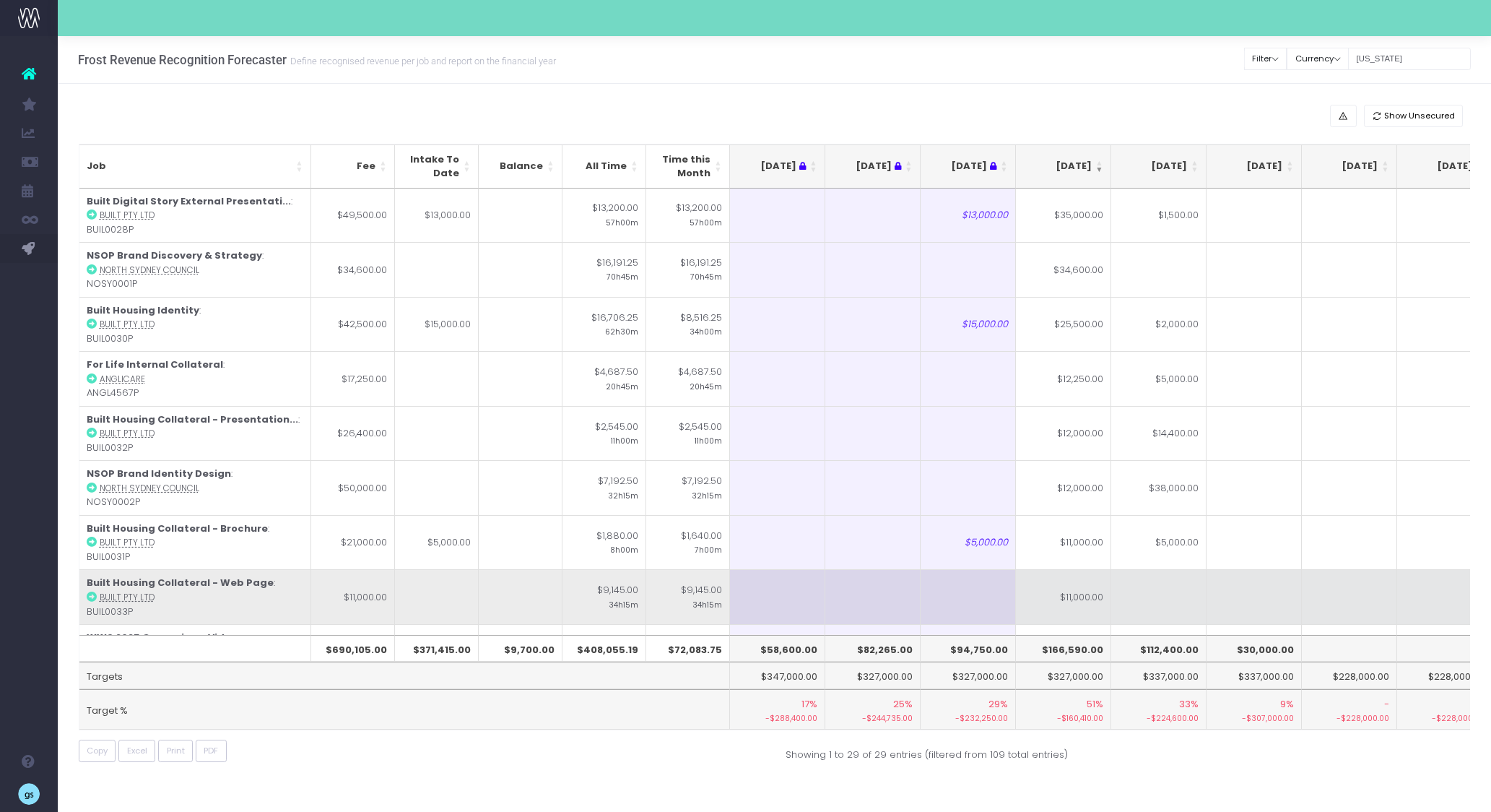
click at [1138, 598] on td at bounding box center [1158, 596] width 95 height 55
click at [1077, 597] on td "$11,000.00" at bounding box center [1063, 596] width 95 height 55
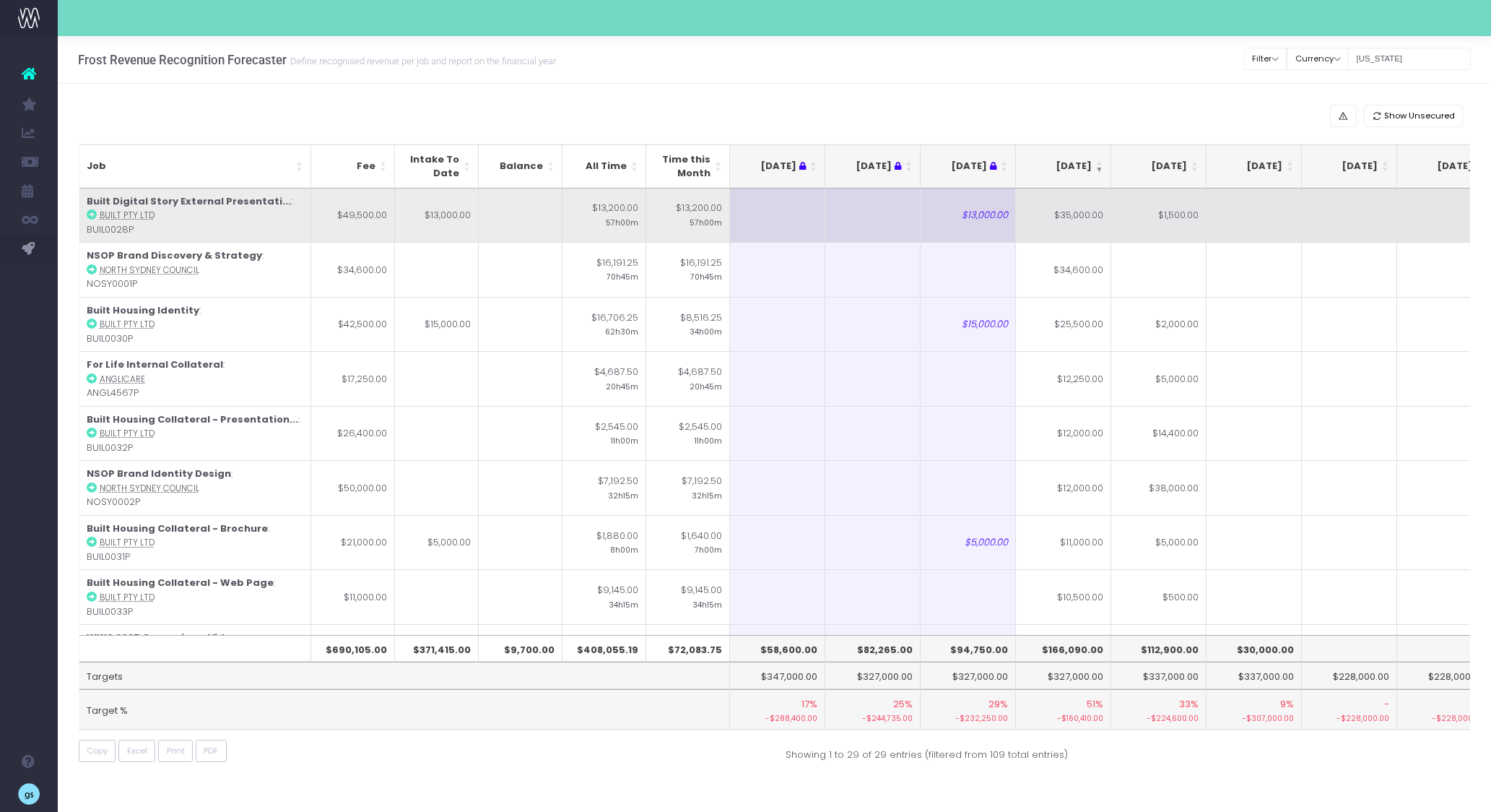
click at [1164, 225] on td "$1,500.00" at bounding box center [1158, 216] width 95 height 54
click at [1081, 226] on td "$35,000.00" at bounding box center [1063, 216] width 95 height 54
type input "35500"
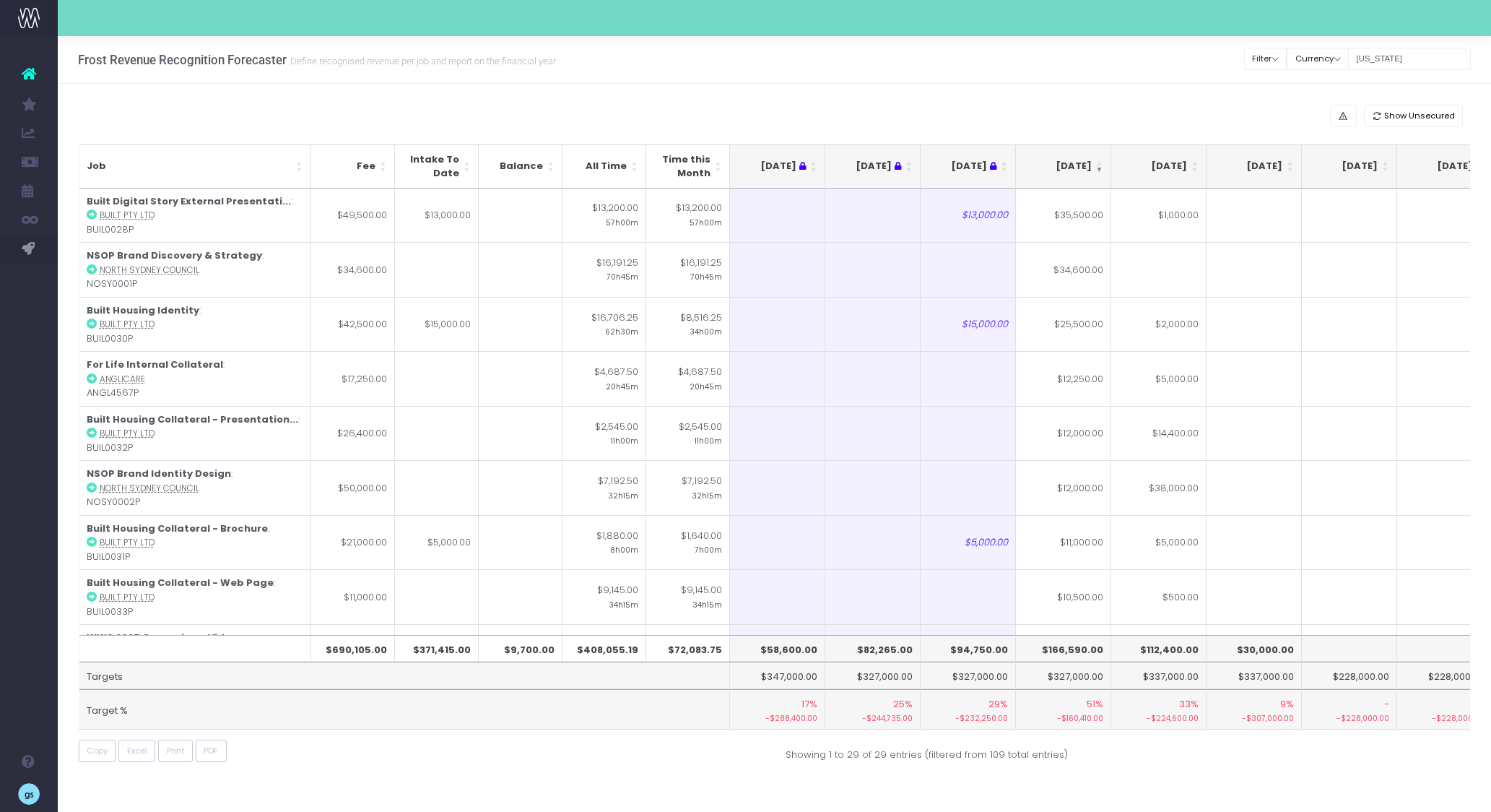
click at [1100, 128] on div "Show Unsecured Job Fee Intake To Date Balance All Time Time this Month Jun 25 J…" at bounding box center [774, 436] width 1433 height 705
click at [1377, 58] on input "georgia" at bounding box center [1409, 59] width 122 height 23
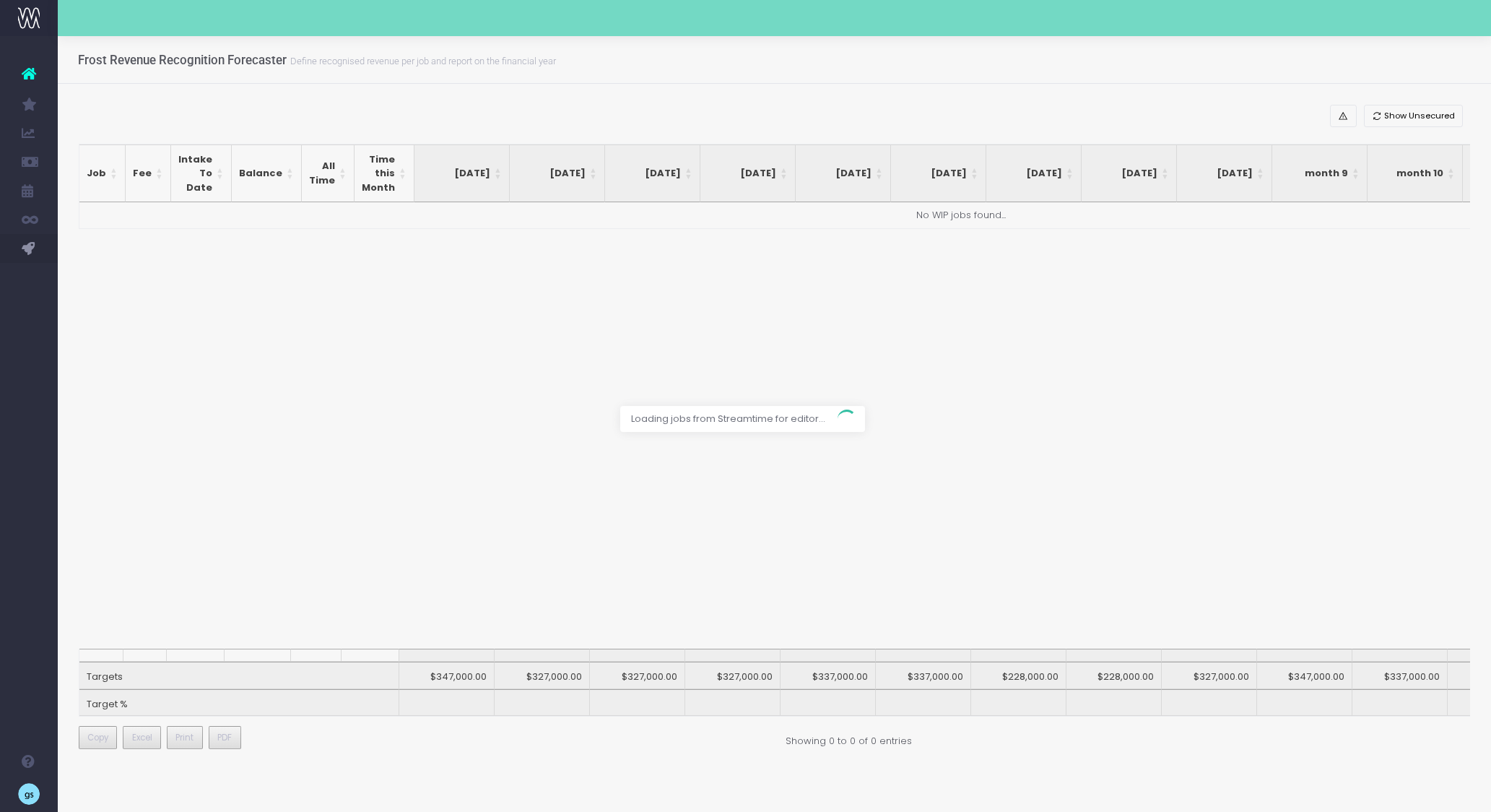
click at [822, 93] on div at bounding box center [745, 406] width 1491 height 812
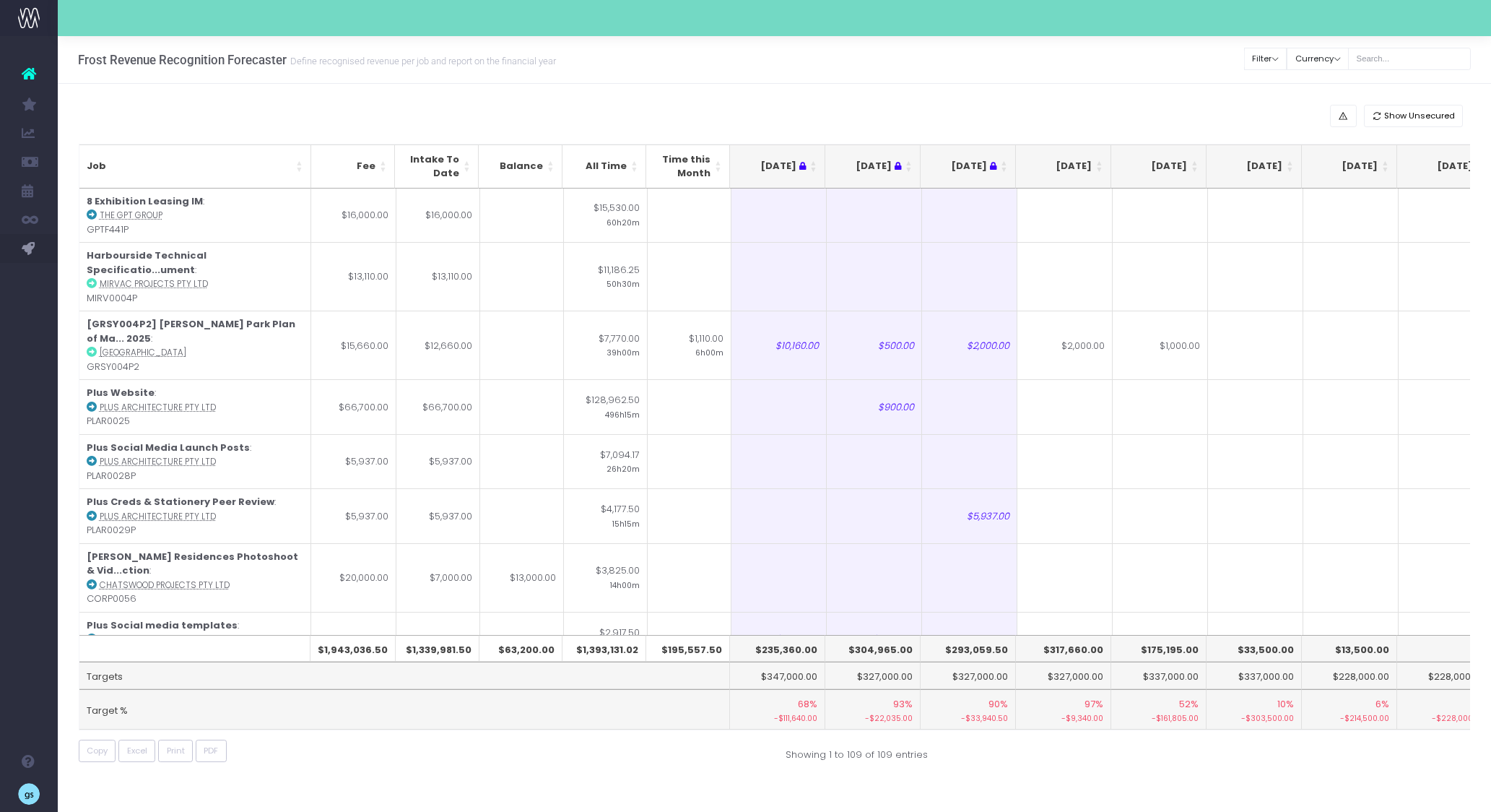
click at [712, 752] on div "Copy Excel Print PDF" at bounding box center [421, 750] width 707 height 23
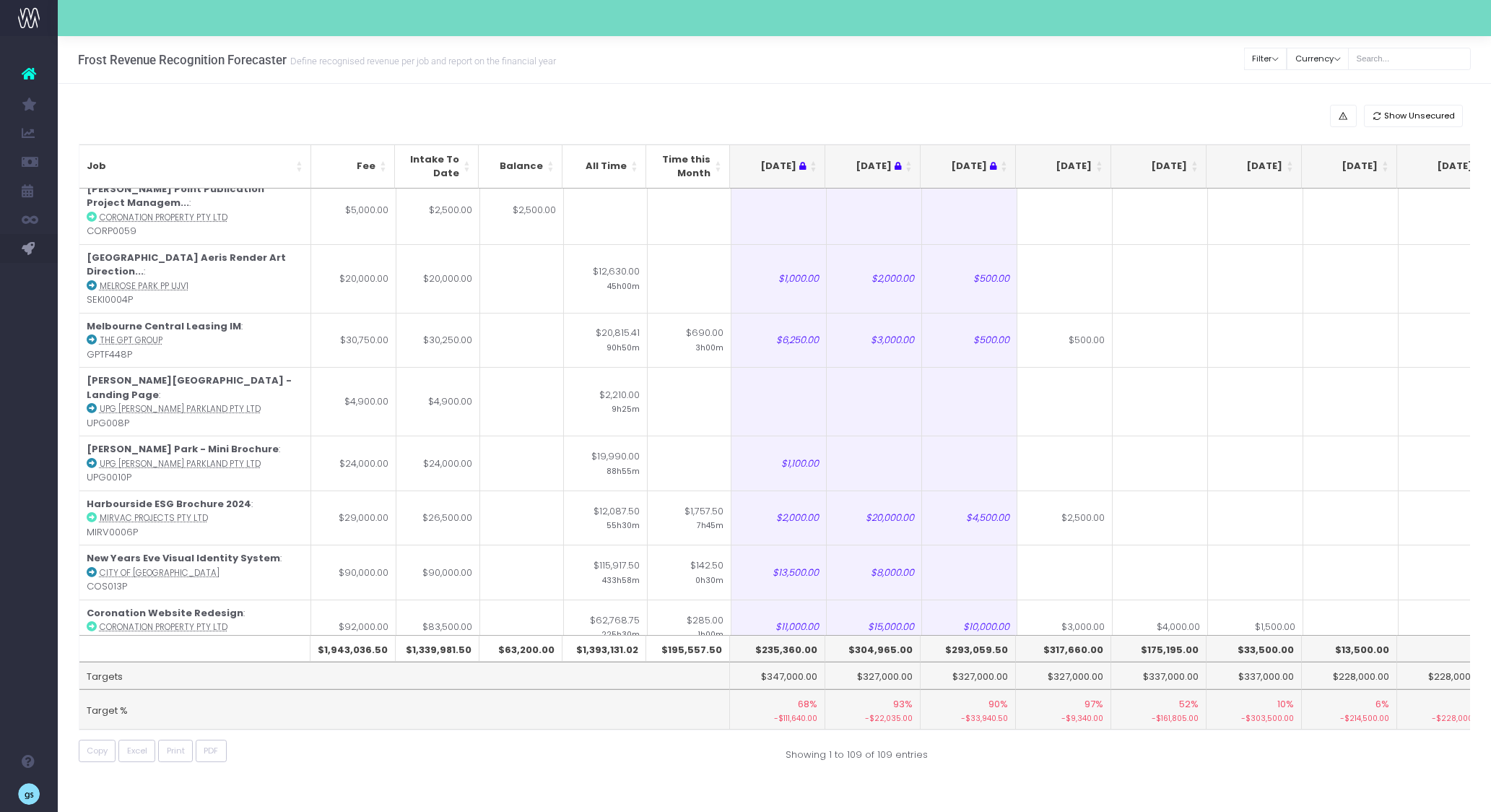
scroll to position [558, 0]
click at [1071, 86] on div "Show Unsecured Job Fee Intake To Date Balance All Time Time this Month [DATE] […" at bounding box center [774, 436] width 1433 height 705
click at [1099, 167] on th "[DATE]" at bounding box center [1063, 166] width 95 height 44
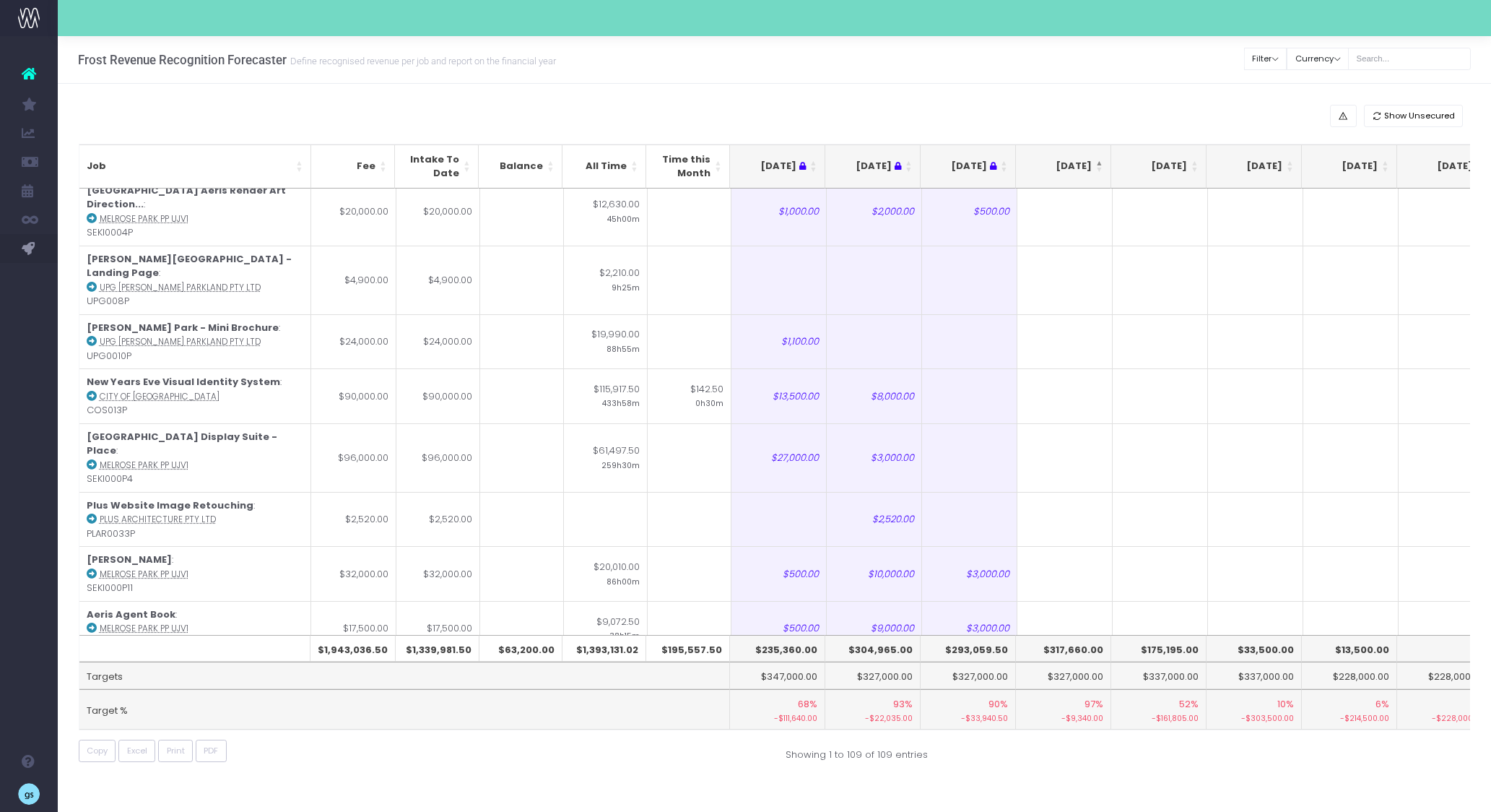
scroll to position [0, 0]
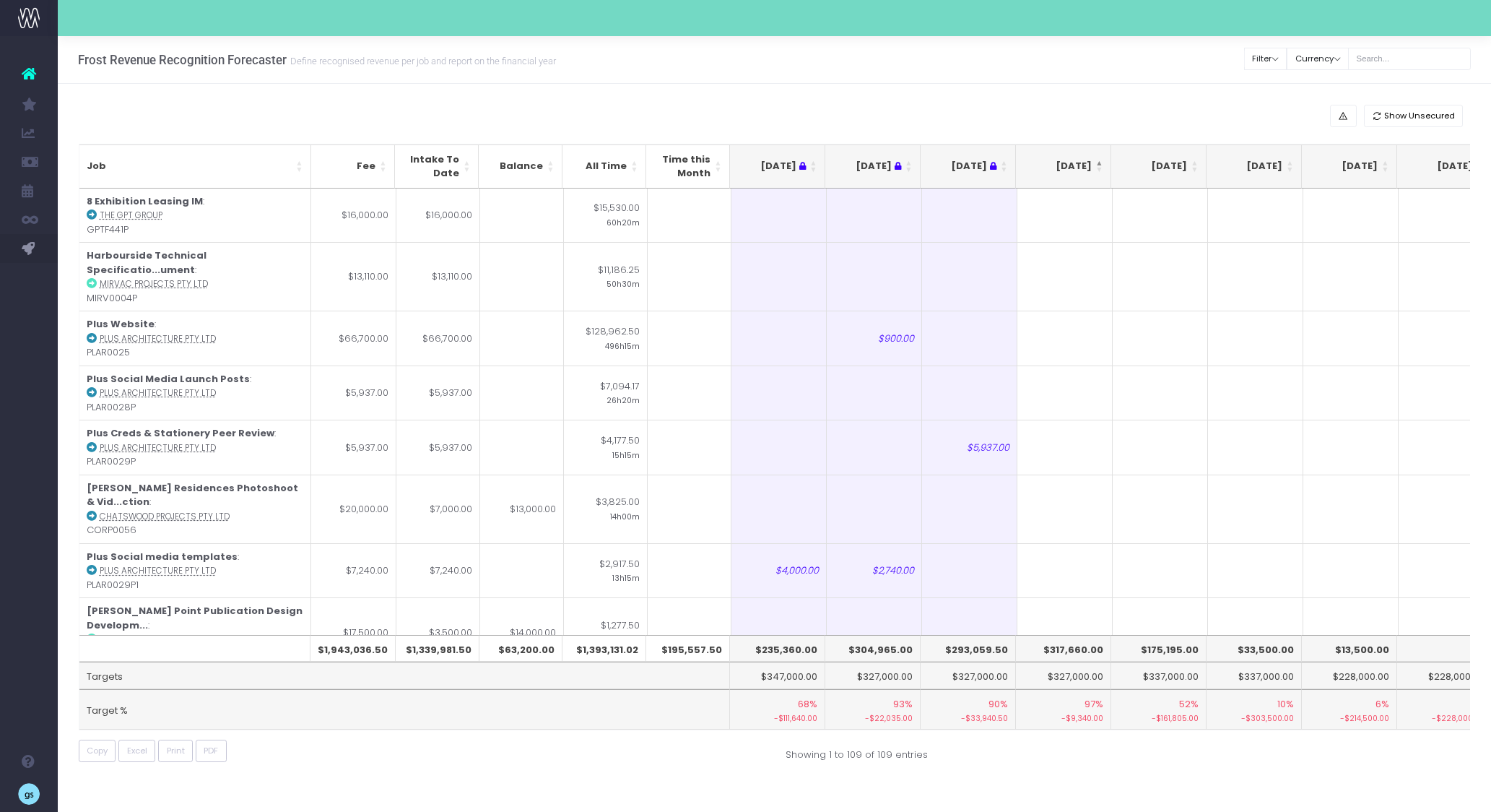
click at [1099, 164] on th "[DATE]" at bounding box center [1063, 166] width 95 height 44
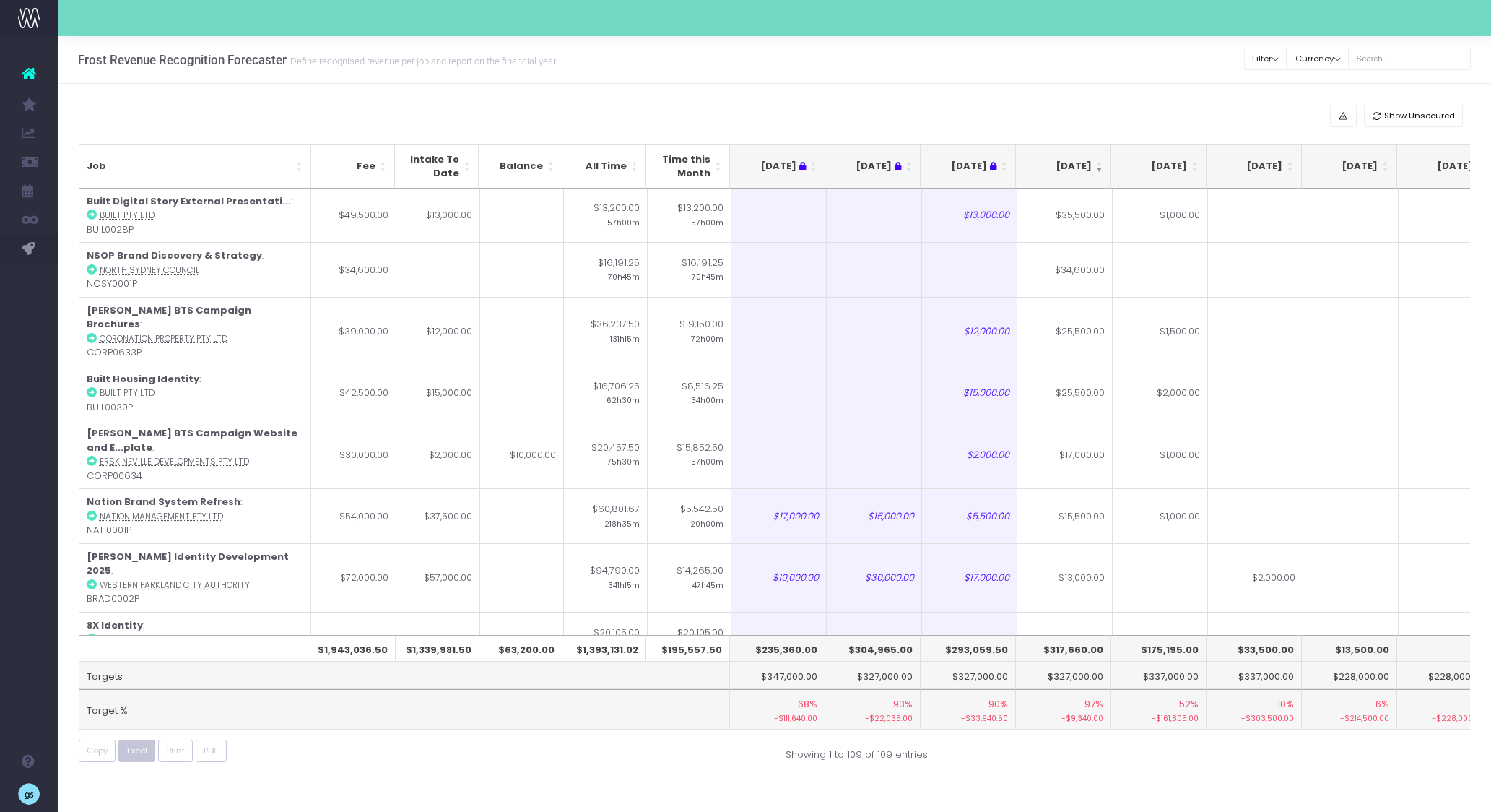
click at [144, 751] on span "Excel" at bounding box center [137, 750] width 20 height 13
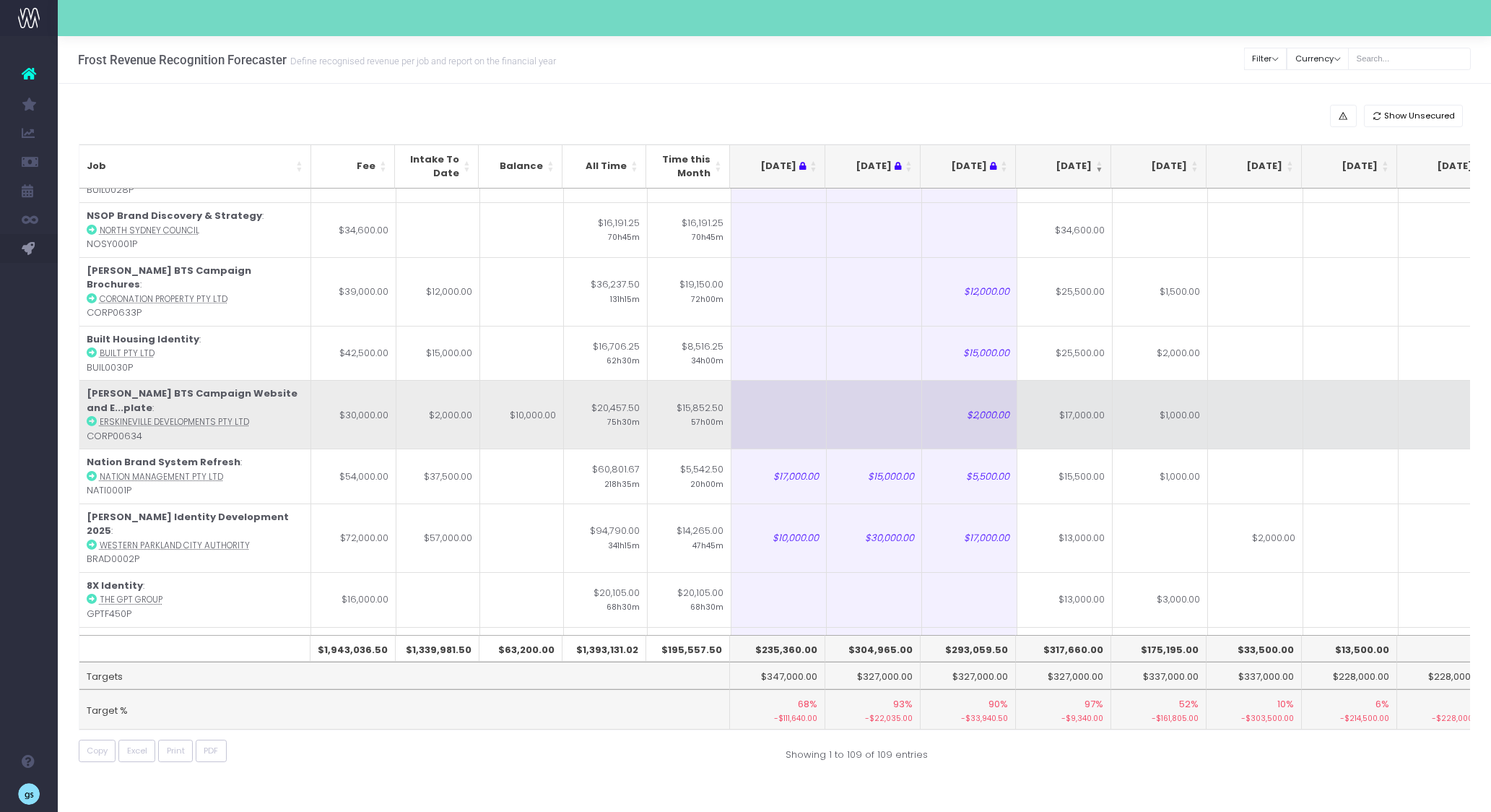
scroll to position [34, 0]
